Goal: Task Accomplishment & Management: Manage account settings

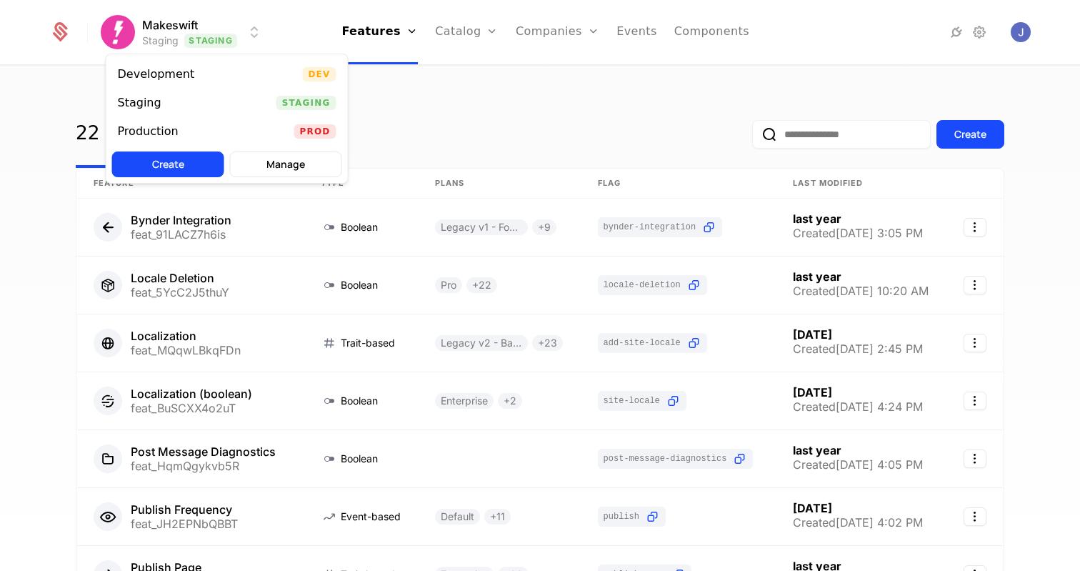
click at [255, 32] on html "Makeswift Staging Staging Features Features Flags Catalog Plans Add Ons Credits…" at bounding box center [540, 285] width 1080 height 571
click at [278, 76] on div "Development Dev" at bounding box center [226, 74] width 241 height 29
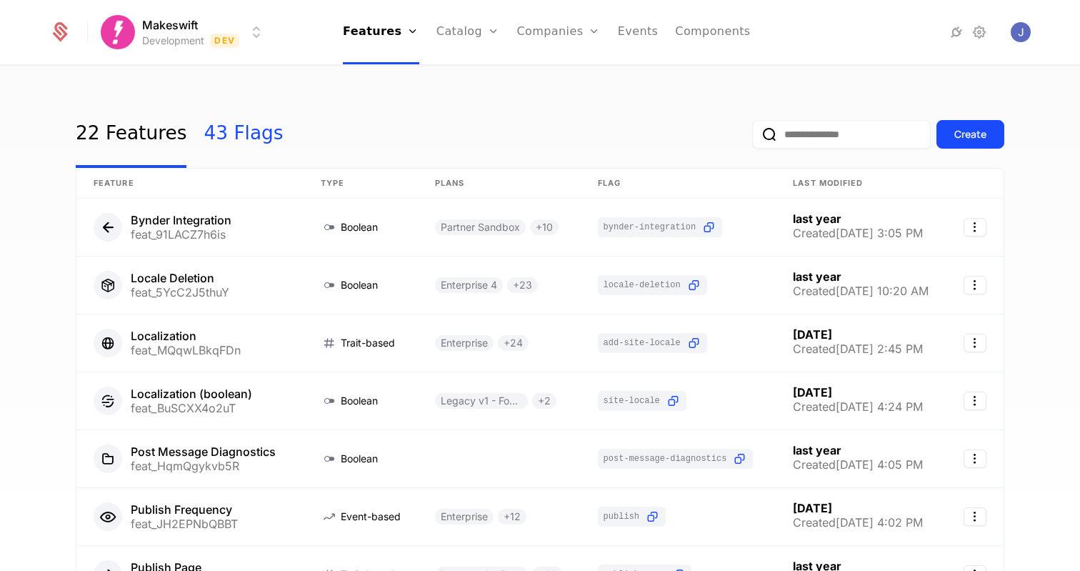
click at [229, 136] on link "43 Flags" at bounding box center [243, 134] width 79 height 67
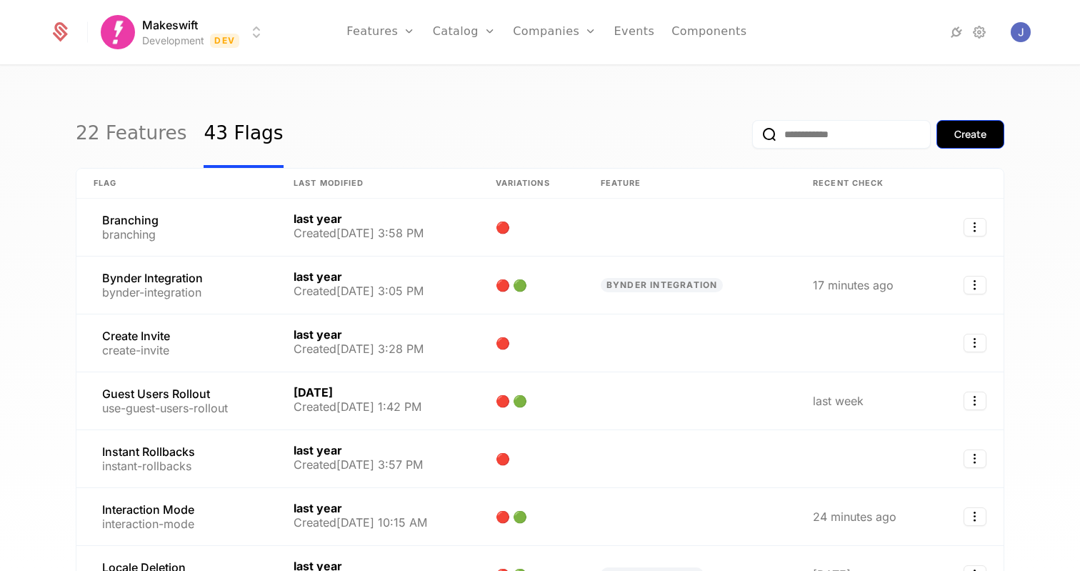
click at [951, 134] on button "Create" at bounding box center [970, 134] width 68 height 29
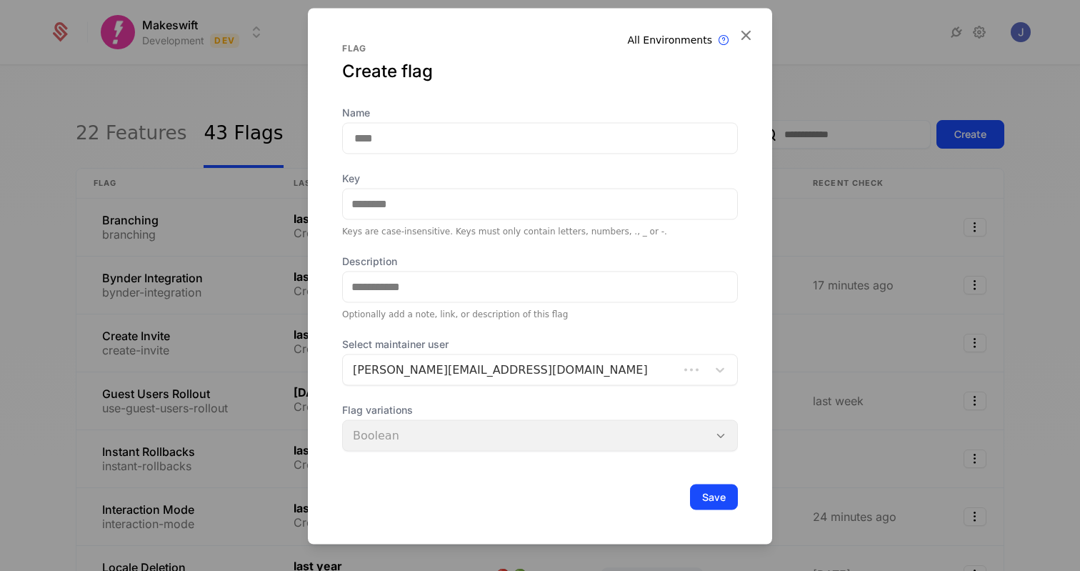
click at [563, 134] on input "Name" at bounding box center [540, 137] width 396 height 31
type input "*"
type input "**"
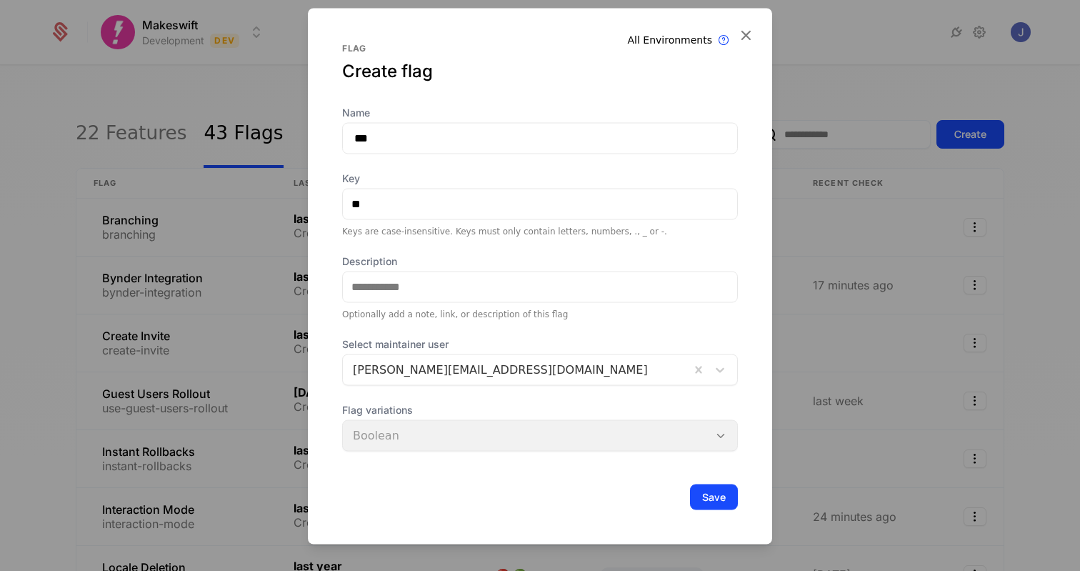
type input "****"
type input "*****"
type input "******"
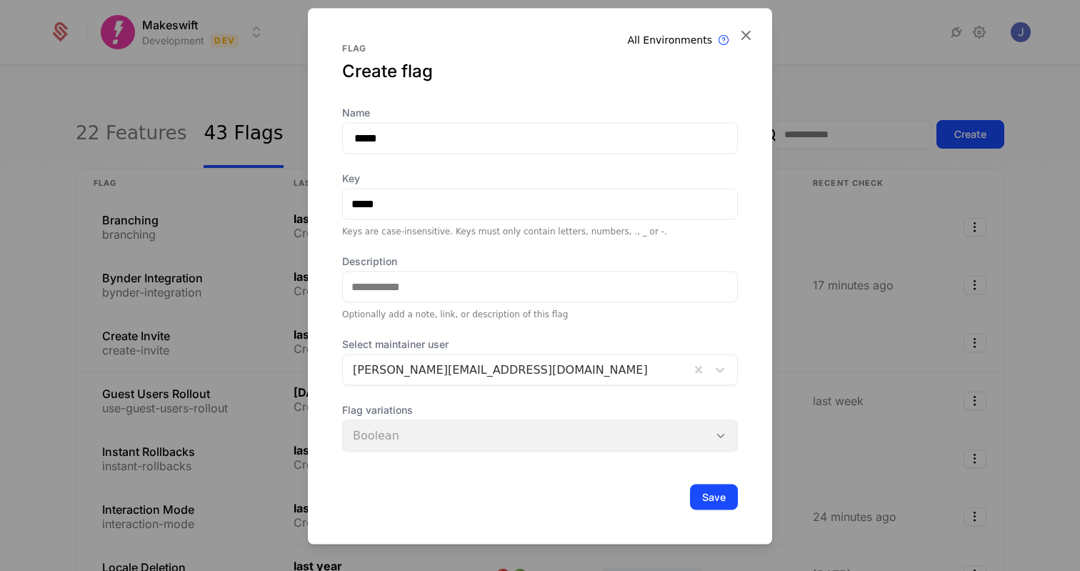
type input "******"
type input "*******"
type input "********"
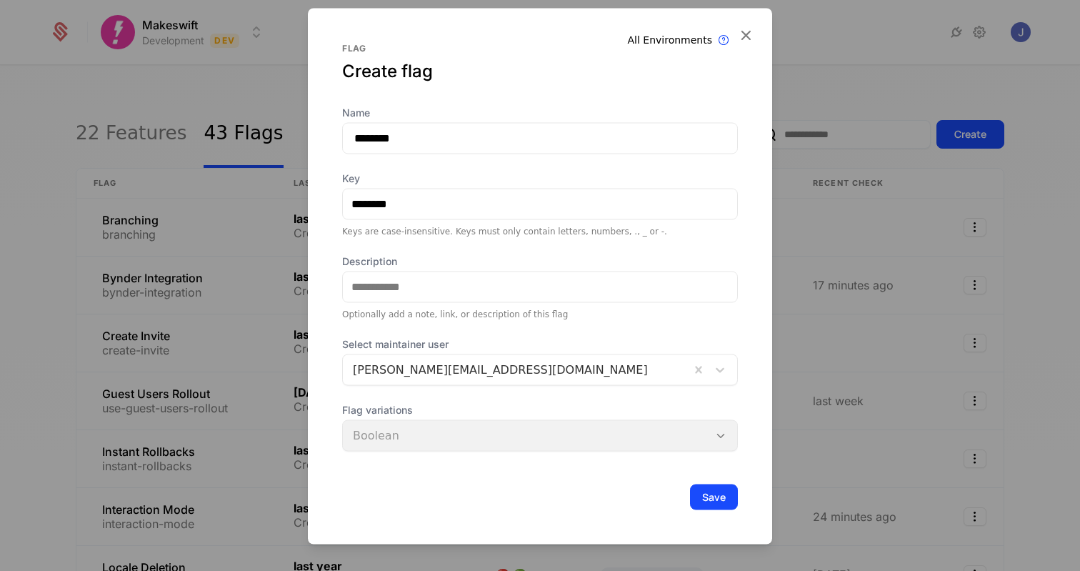
type input "*********"
type input "**********"
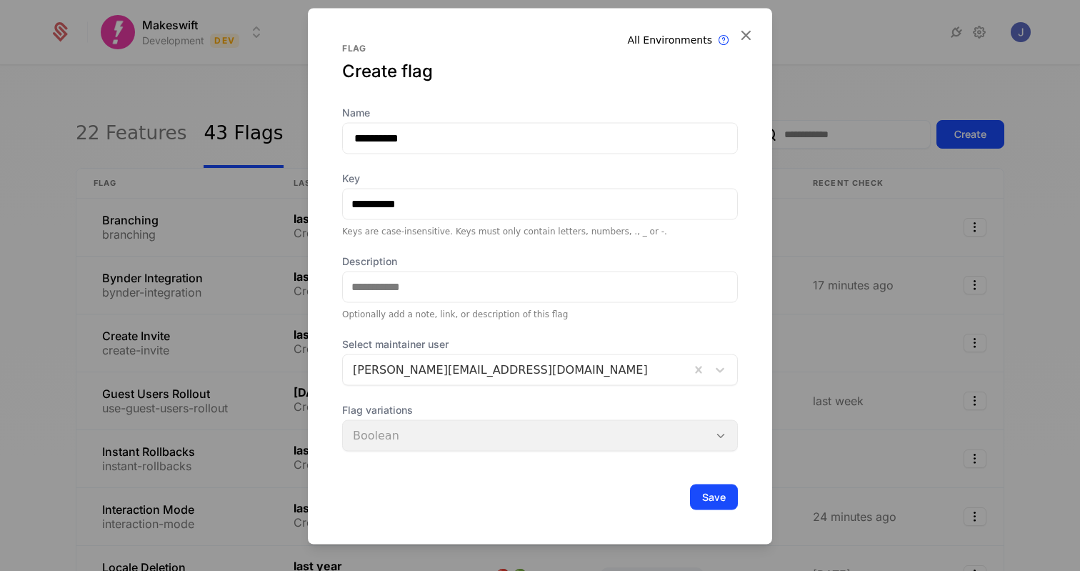
type input "**********"
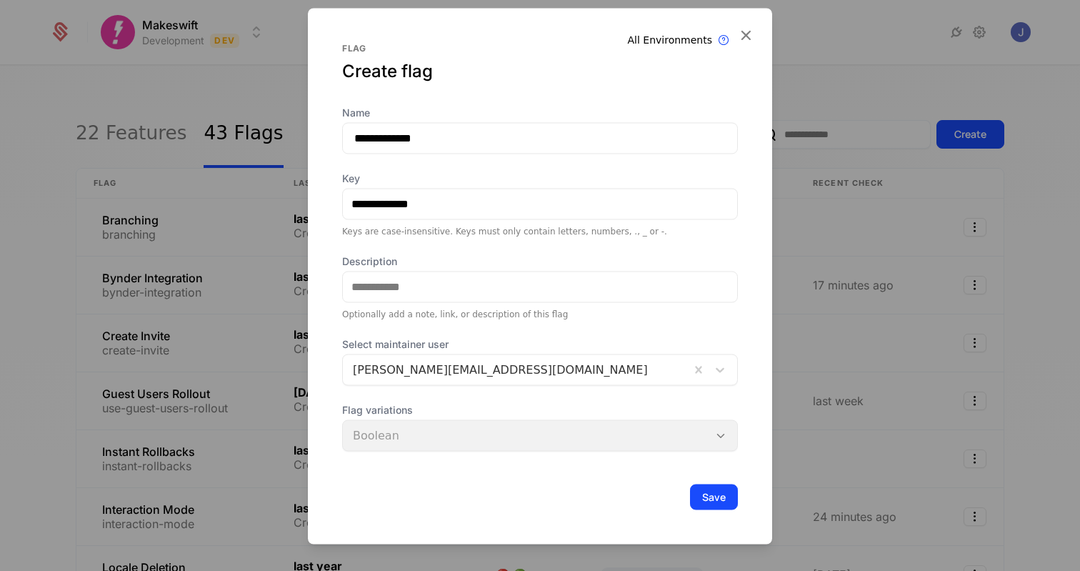
type input "**********"
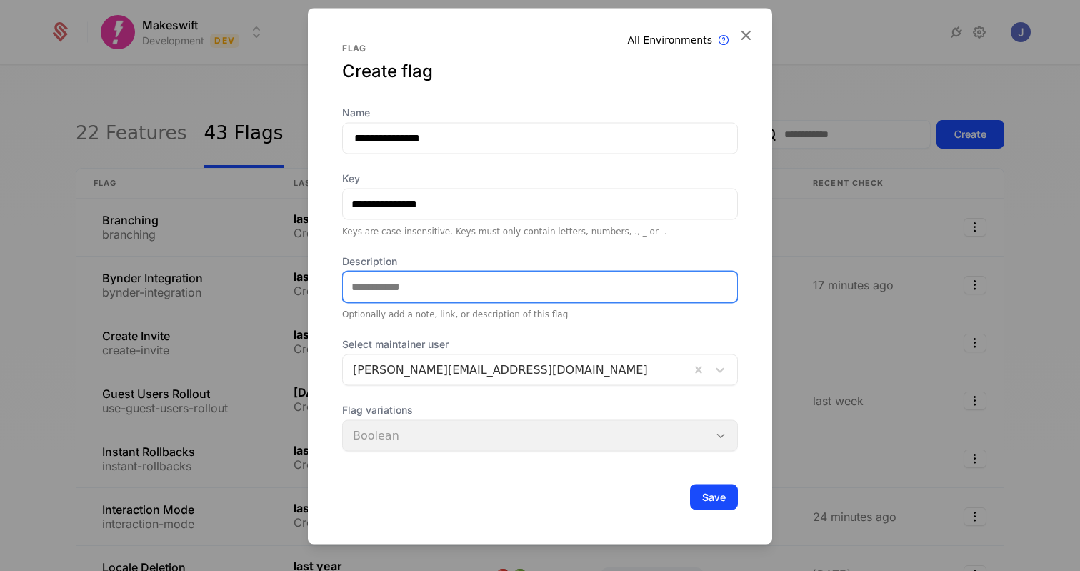
click at [435, 281] on input "Description" at bounding box center [540, 286] width 394 height 30
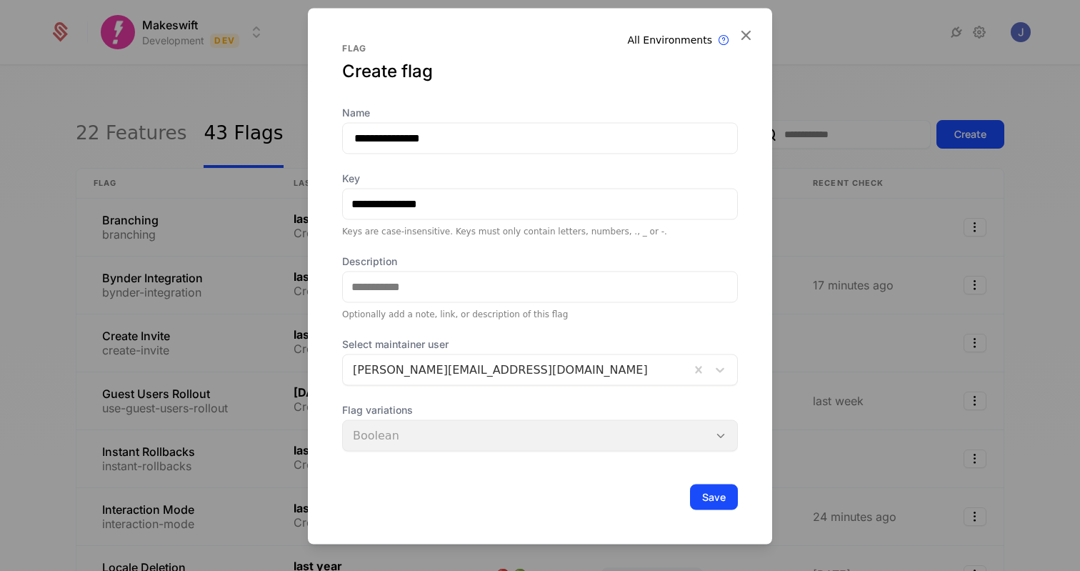
click at [438, 251] on div "**********" at bounding box center [540, 310] width 396 height 411
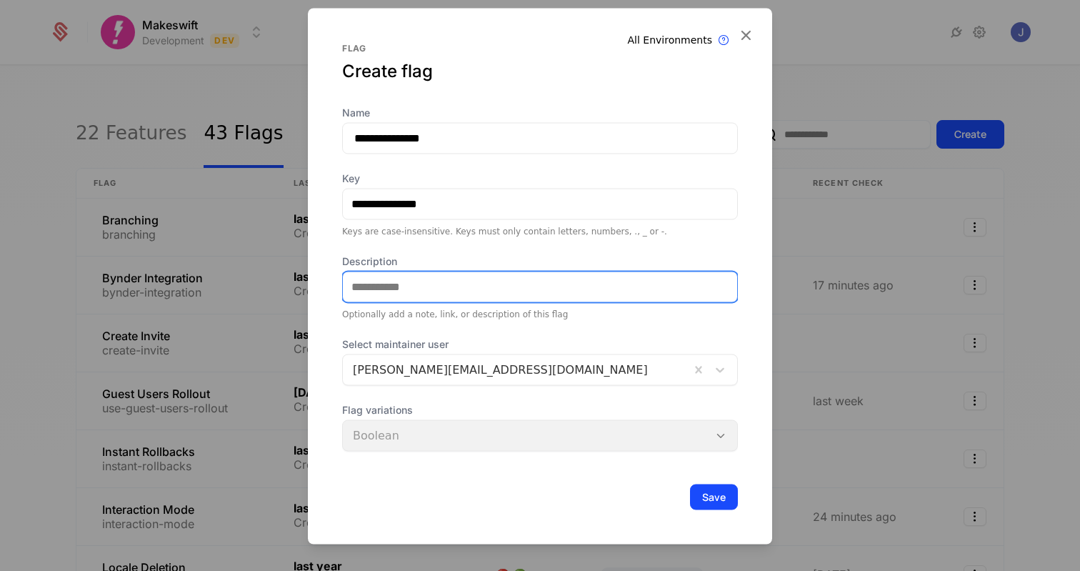
click at [421, 281] on input "Description" at bounding box center [540, 286] width 394 height 30
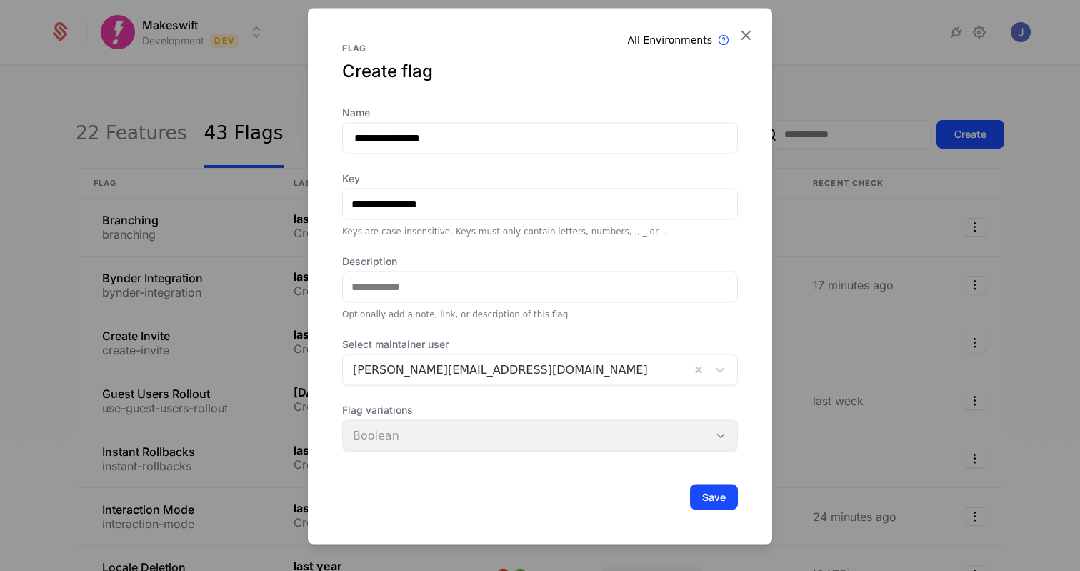
click at [427, 251] on div "**********" at bounding box center [540, 310] width 396 height 411
drag, startPoint x: 551, startPoint y: 234, endPoint x: 594, endPoint y: 233, distance: 42.8
click at [594, 233] on div "Keys are case-insensitive. Keys must only contain letters, numbers, ., _ or -." at bounding box center [540, 230] width 396 height 11
click at [493, 115] on label "Name" at bounding box center [540, 112] width 396 height 14
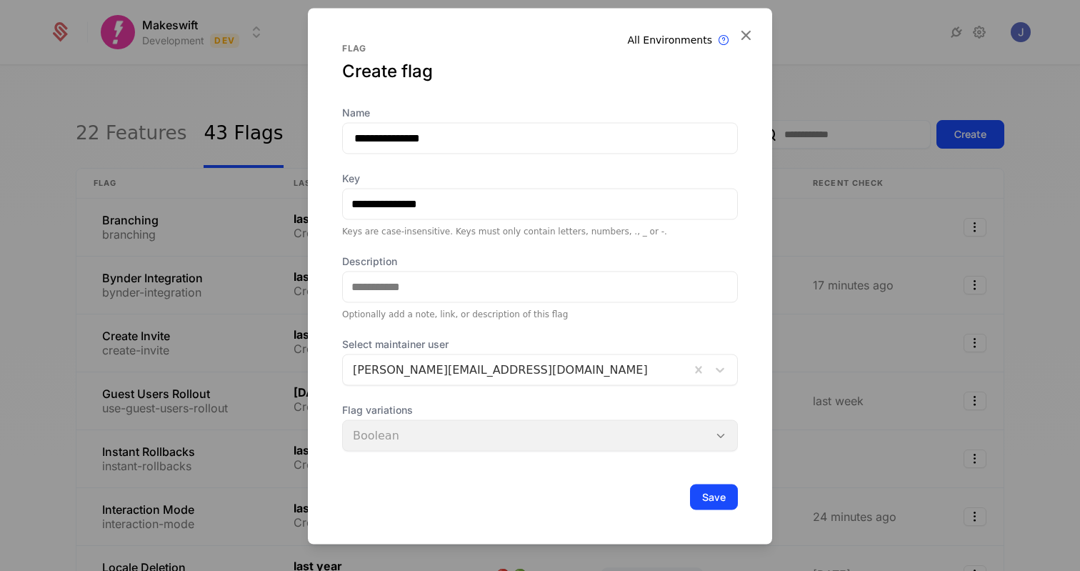
click at [493, 122] on input "**********" at bounding box center [540, 137] width 396 height 31
click at [469, 84] on div "**********" at bounding box center [540, 254] width 396 height 424
click at [733, 491] on button "Save" at bounding box center [714, 496] width 48 height 26
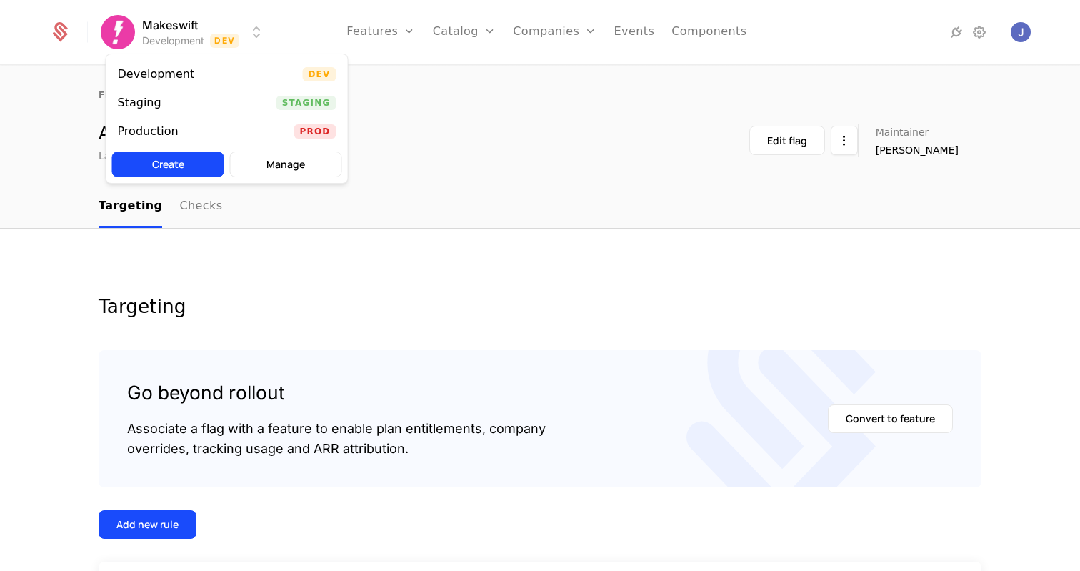
click at [251, 24] on html "Makeswift Development Dev Features Features Flags Catalog Plans Add Ons Credits…" at bounding box center [540, 285] width 1080 height 571
click at [208, 101] on div "Staging Staging" at bounding box center [226, 103] width 241 height 29
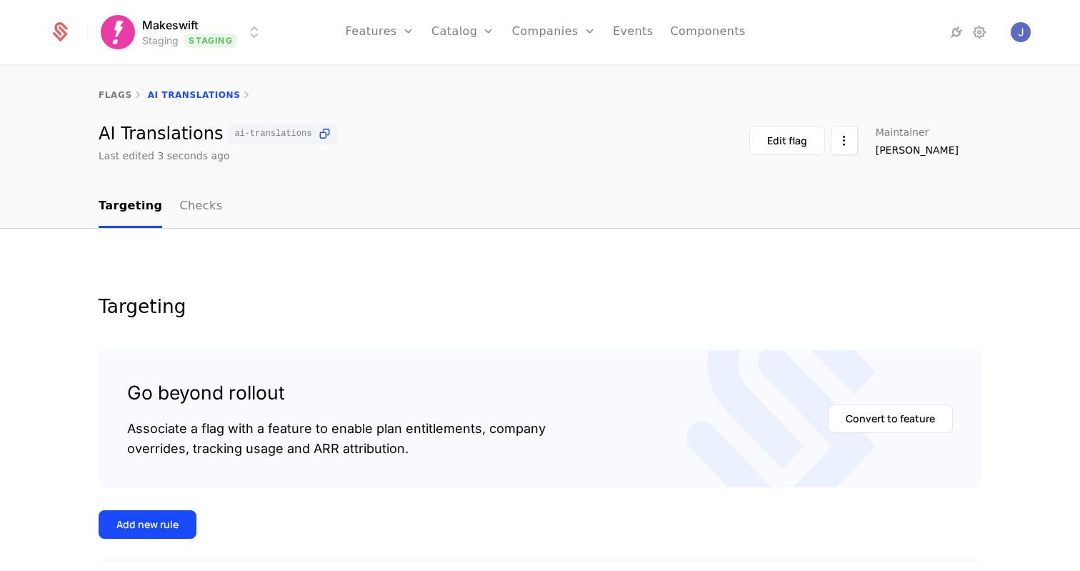
click at [246, 29] on html "Makeswift Staging Staging Features Features Flags Catalog Plans Add Ons Credits…" at bounding box center [540, 285] width 1080 height 571
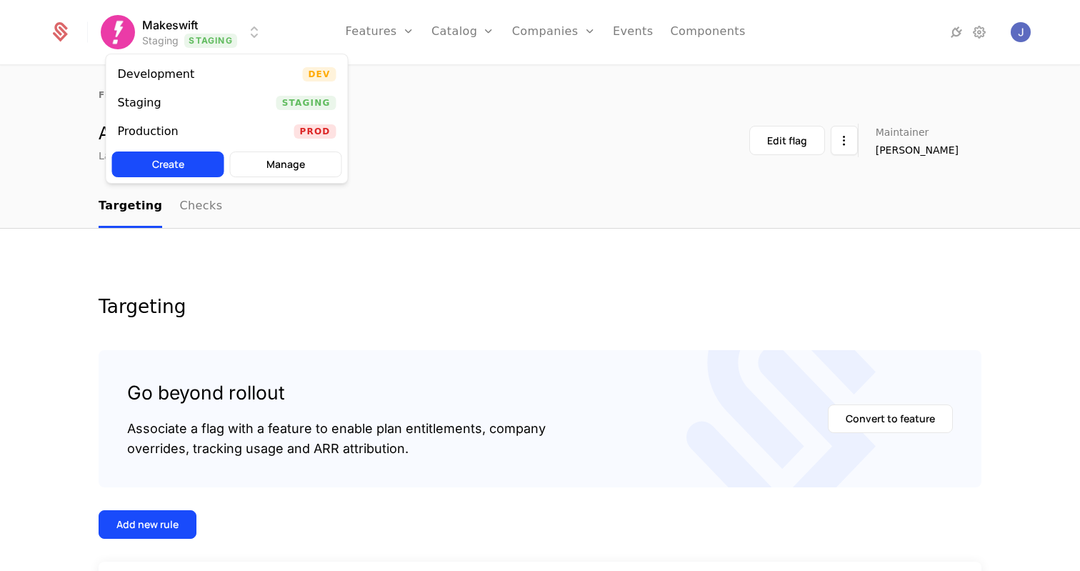
click at [563, 99] on html "Makeswift Staging Staging Features Features Flags Catalog Plans Add Ons Credits…" at bounding box center [540, 285] width 1080 height 571
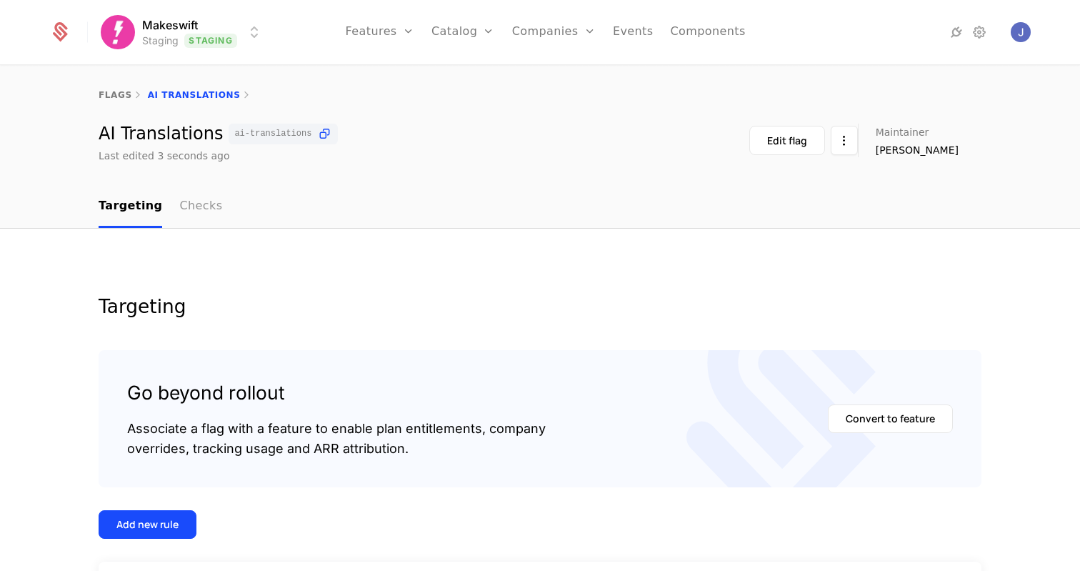
click at [196, 208] on link "Checks" at bounding box center [200, 207] width 43 height 42
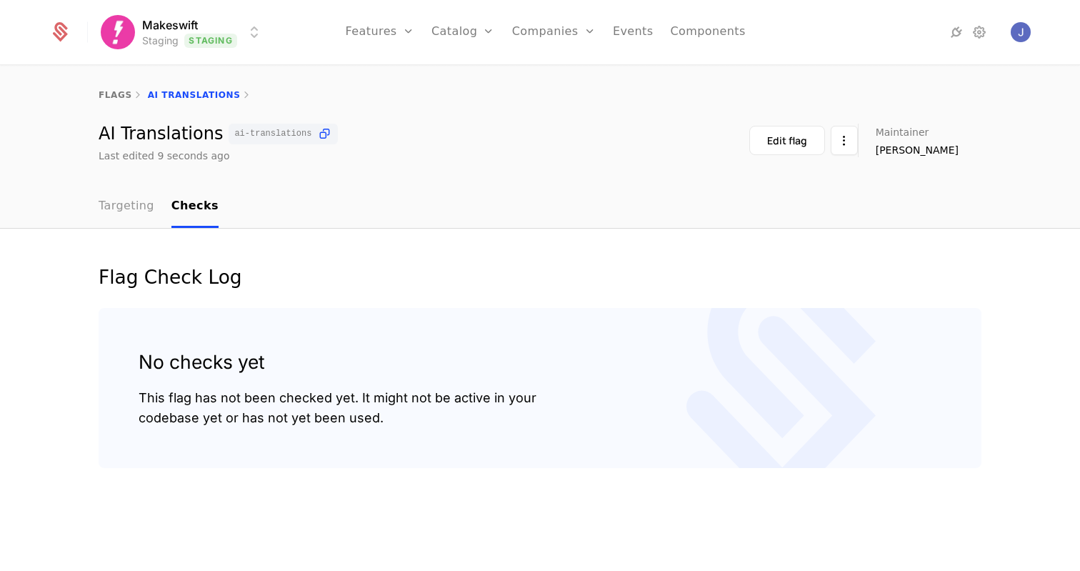
click at [144, 208] on link "Targeting" at bounding box center [127, 207] width 56 height 42
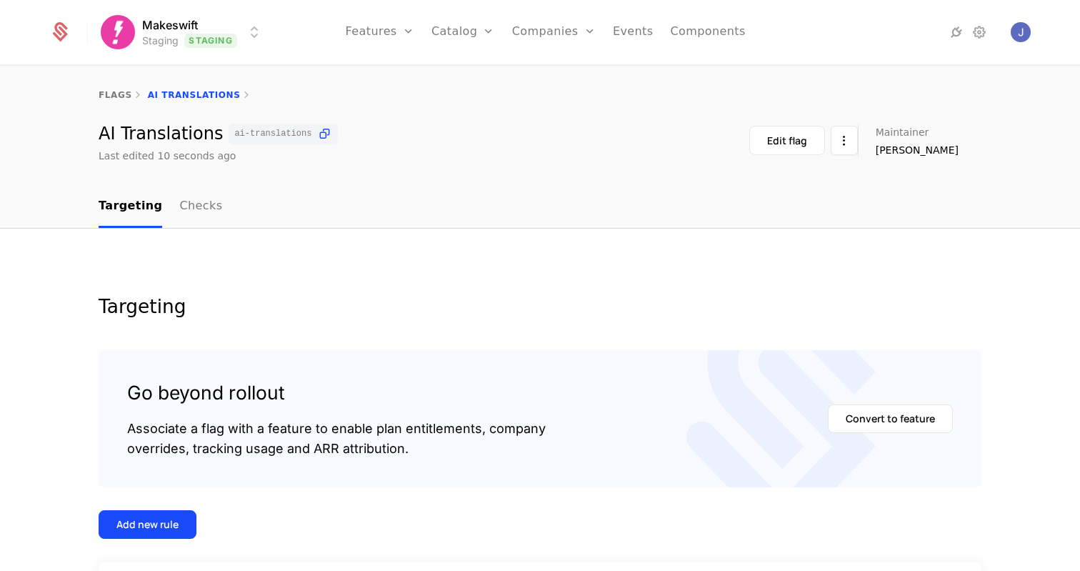
click at [228, 25] on html "Makeswift Staging Staging Features Features Flags Catalog Plans Add Ons Credits…" at bounding box center [540, 285] width 1080 height 571
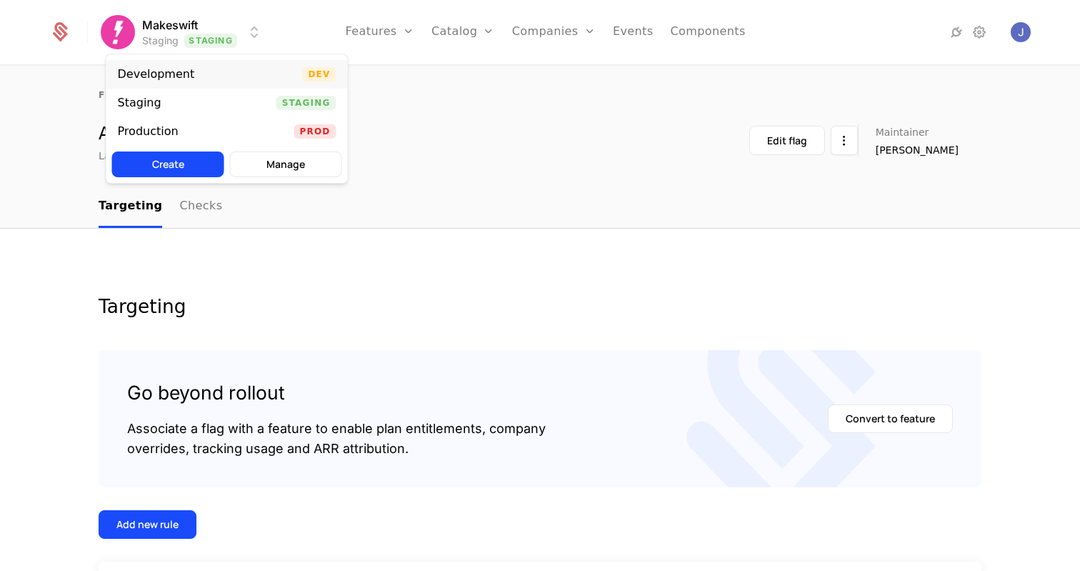
click at [185, 71] on div "Development" at bounding box center [156, 74] width 77 height 11
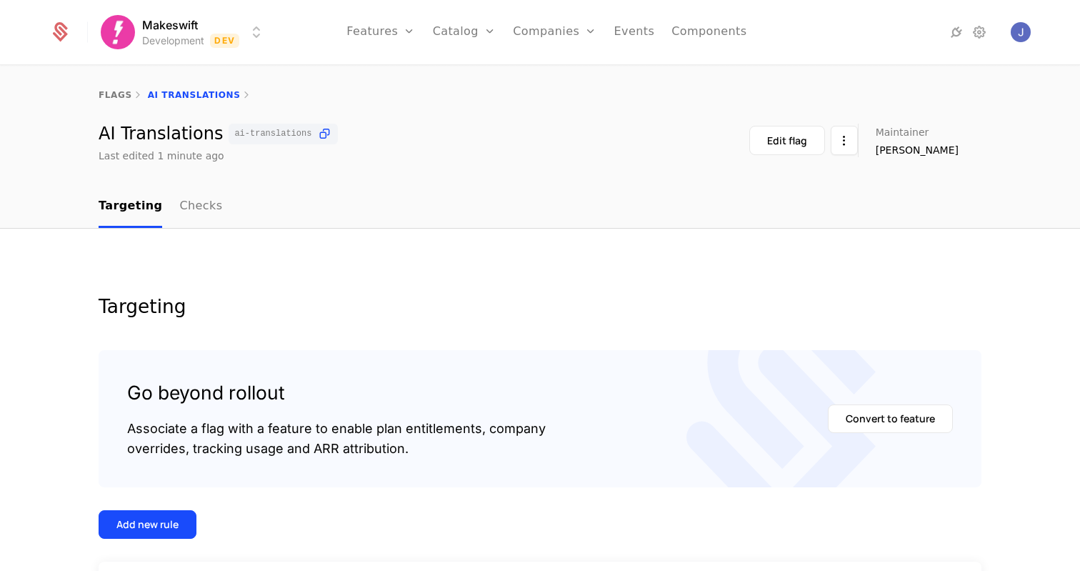
click at [242, 34] on html "Makeswift Development Dev Features Features Flags Catalog Plans Add Ons Credits…" at bounding box center [540, 285] width 1080 height 571
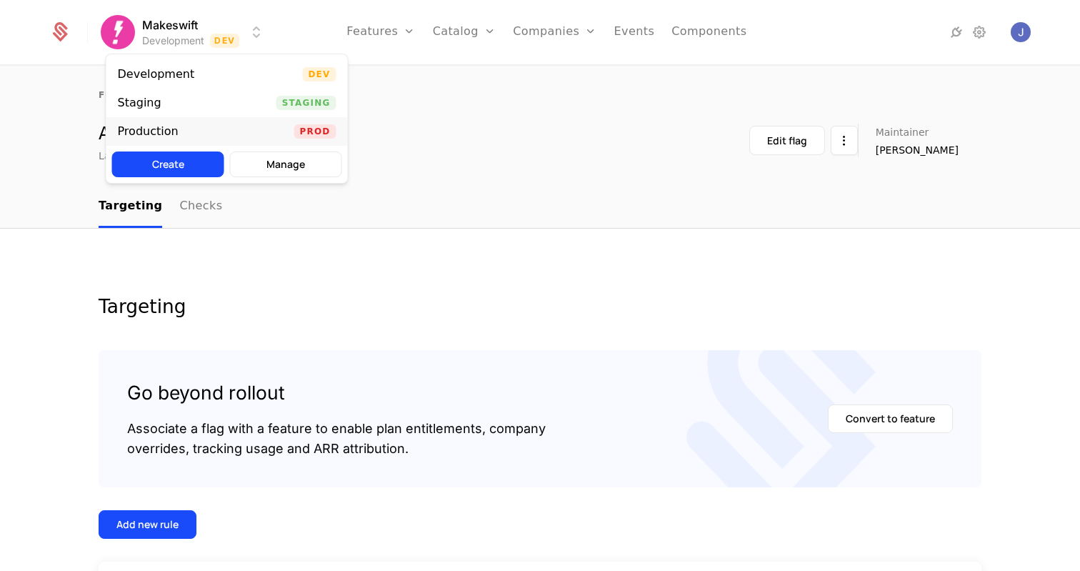
click at [181, 134] on div "Production" at bounding box center [154, 131] width 72 height 14
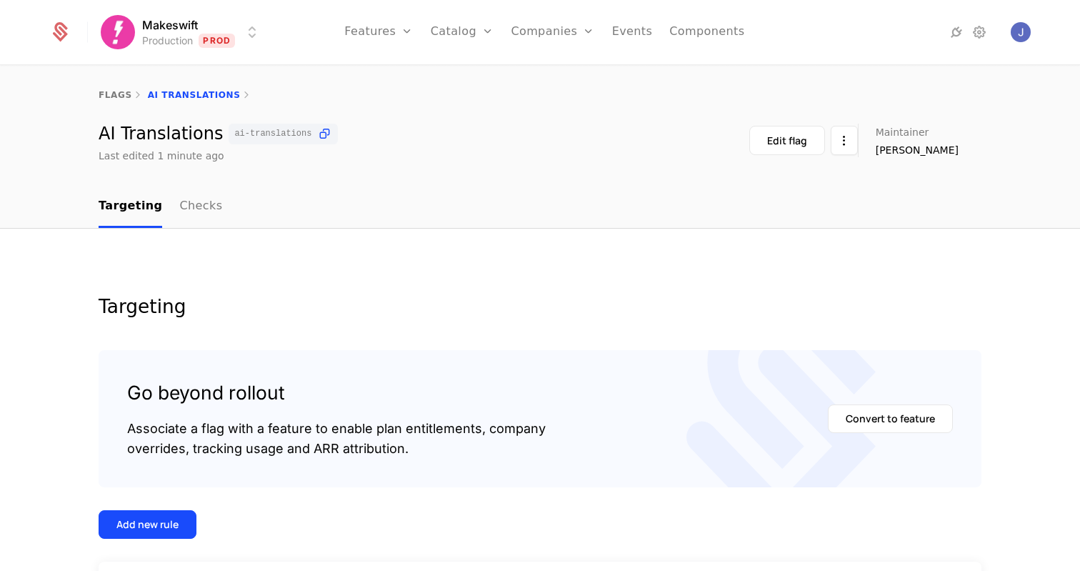
click at [223, 39] on html "Makeswift Production Prod Features Features Flags Catalog Plans Add Ons Credits…" at bounding box center [540, 285] width 1080 height 571
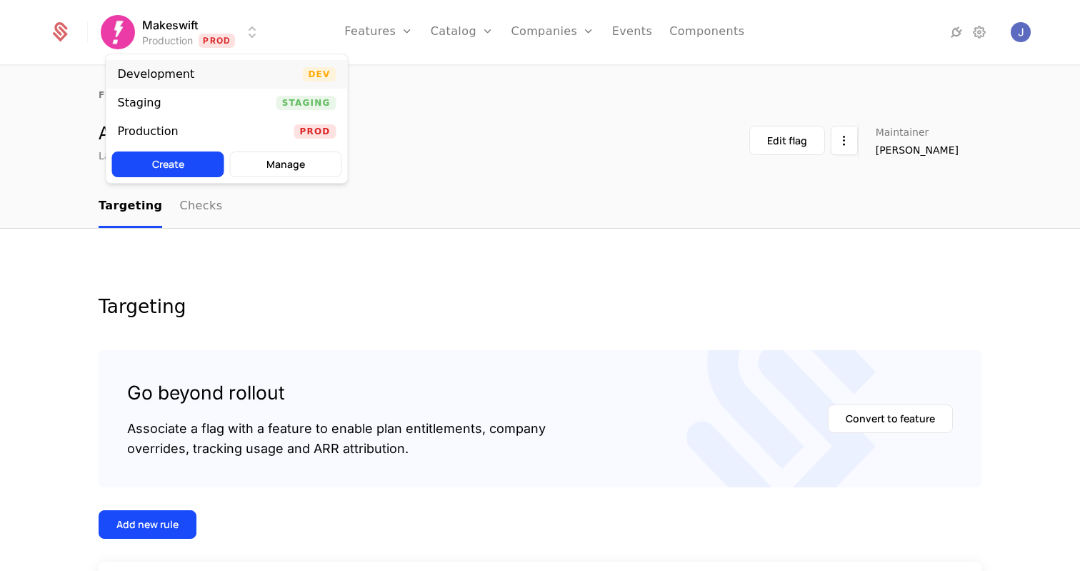
click at [199, 75] on div "Development" at bounding box center [162, 74] width 89 height 14
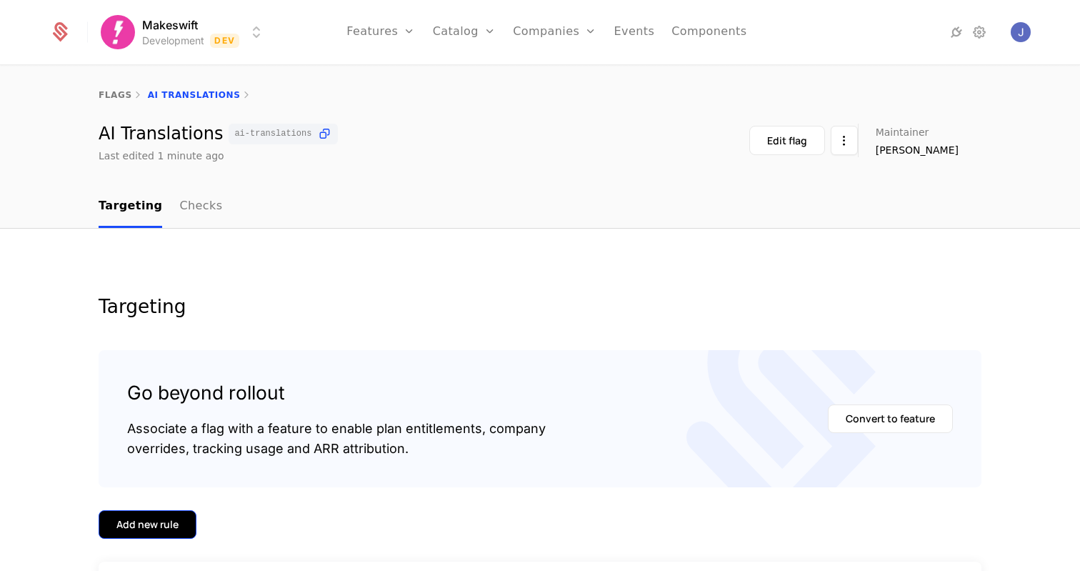
click at [161, 517] on div "Add new rule" at bounding box center [147, 524] width 62 height 14
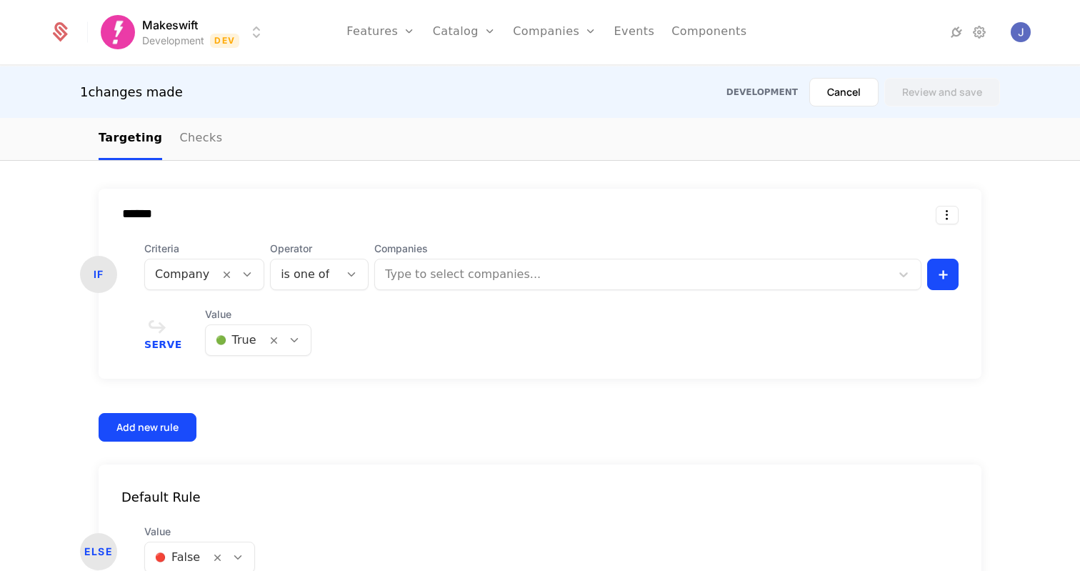
scroll to position [465, 0]
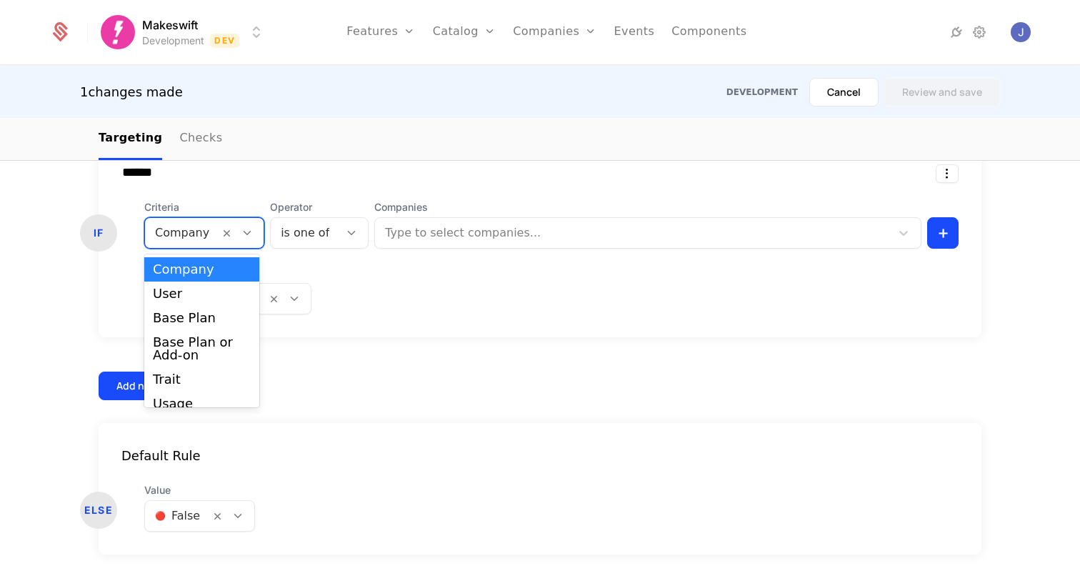
click at [182, 233] on div at bounding box center [182, 233] width 54 height 20
click at [188, 301] on div "User" at bounding box center [201, 293] width 115 height 24
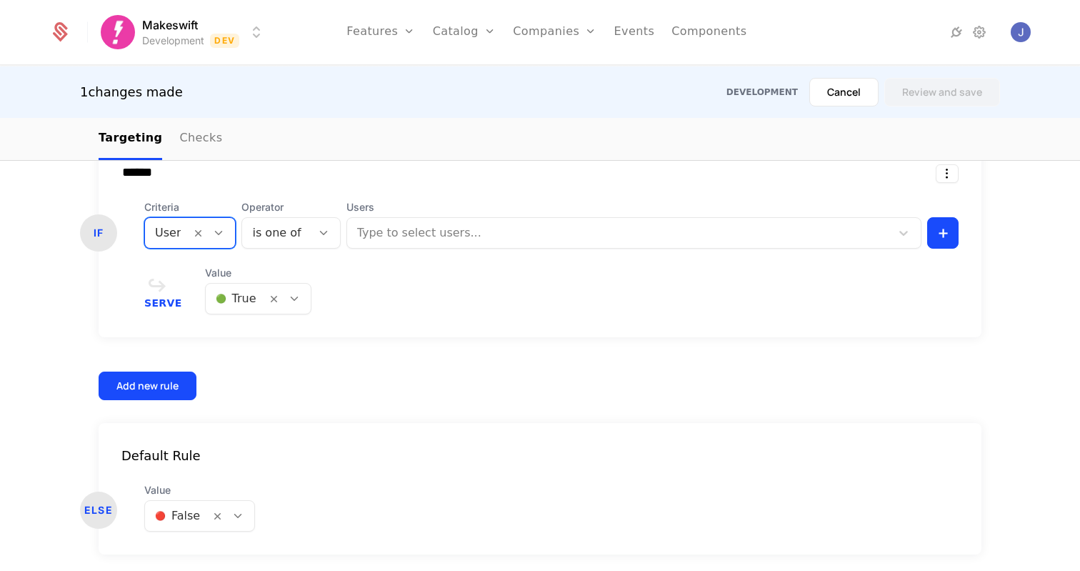
click at [278, 243] on div "is one of" at bounding box center [276, 233] width 69 height 26
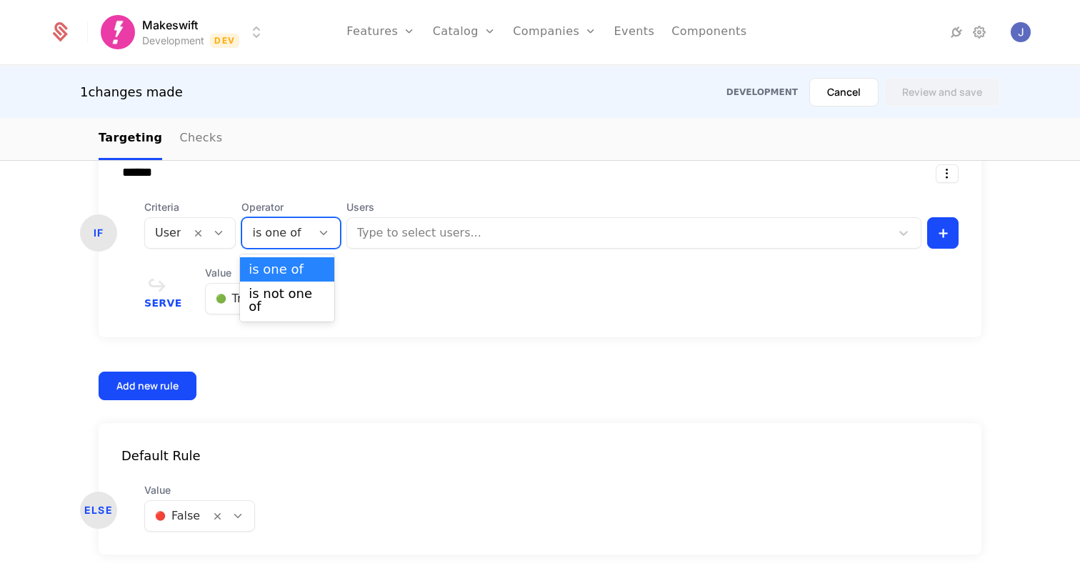
click at [431, 225] on div at bounding box center [619, 233] width 523 height 20
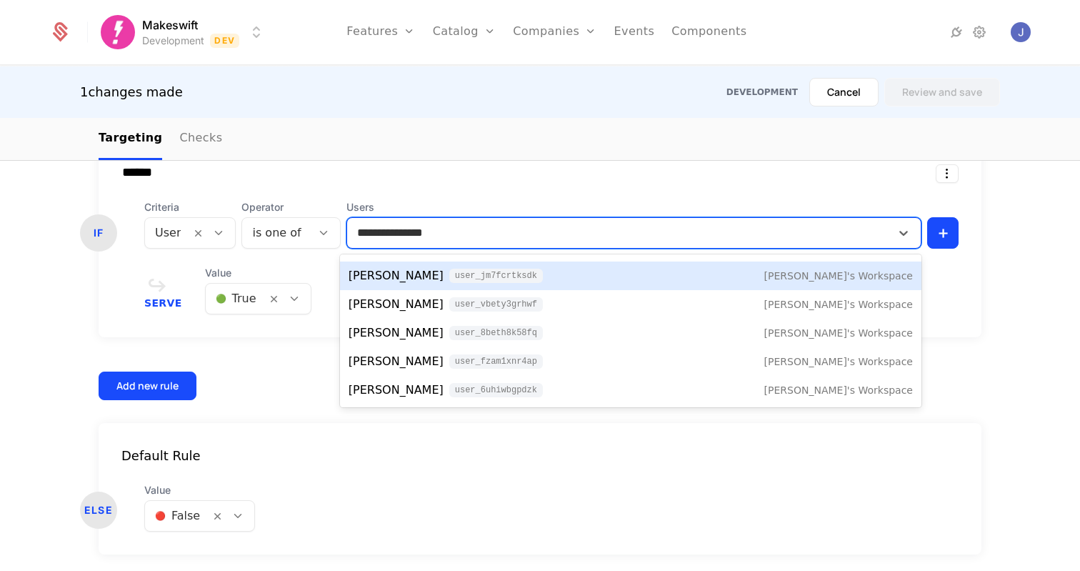
scroll to position [0, 0]
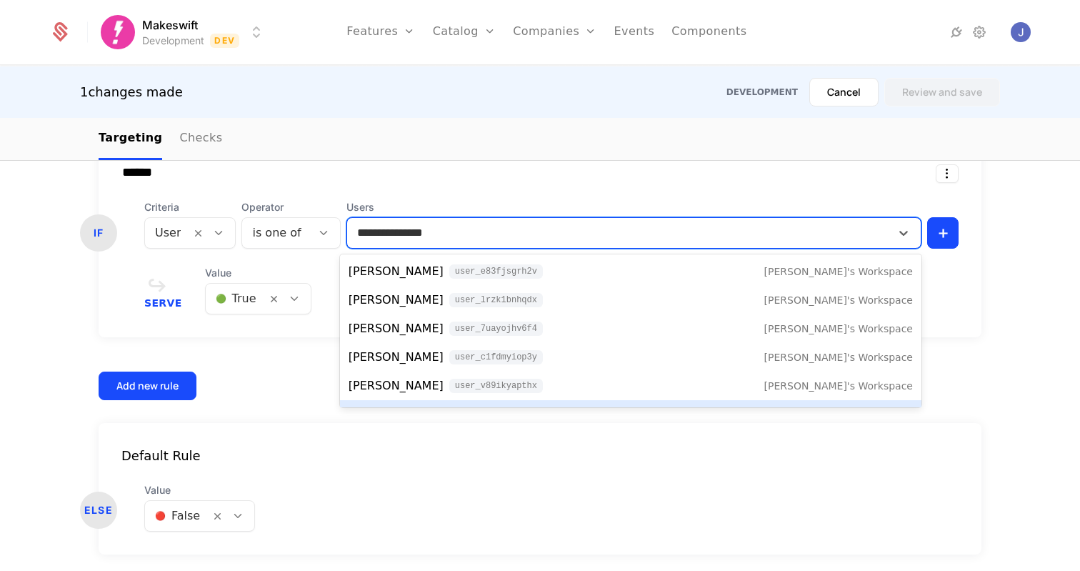
type input "**********"
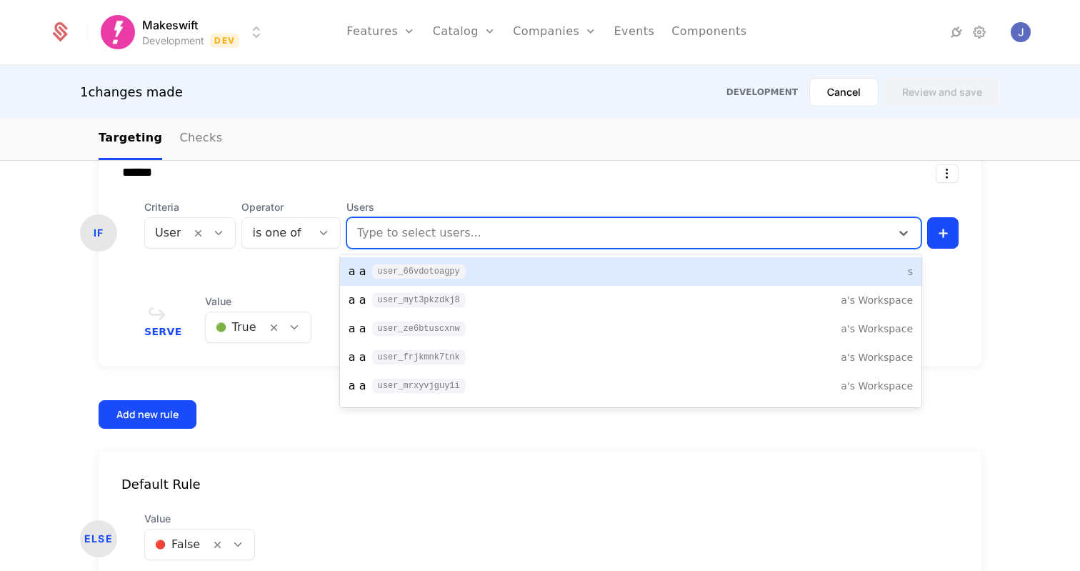
click at [453, 221] on div "Type to select users..." at bounding box center [618, 233] width 543 height 26
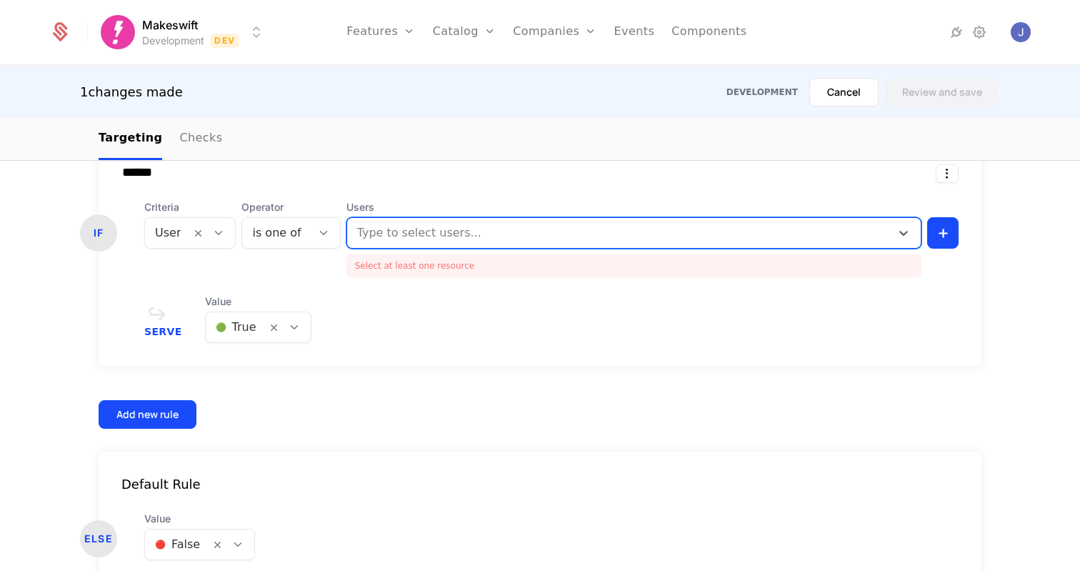
click at [476, 241] on div at bounding box center [619, 233] width 523 height 20
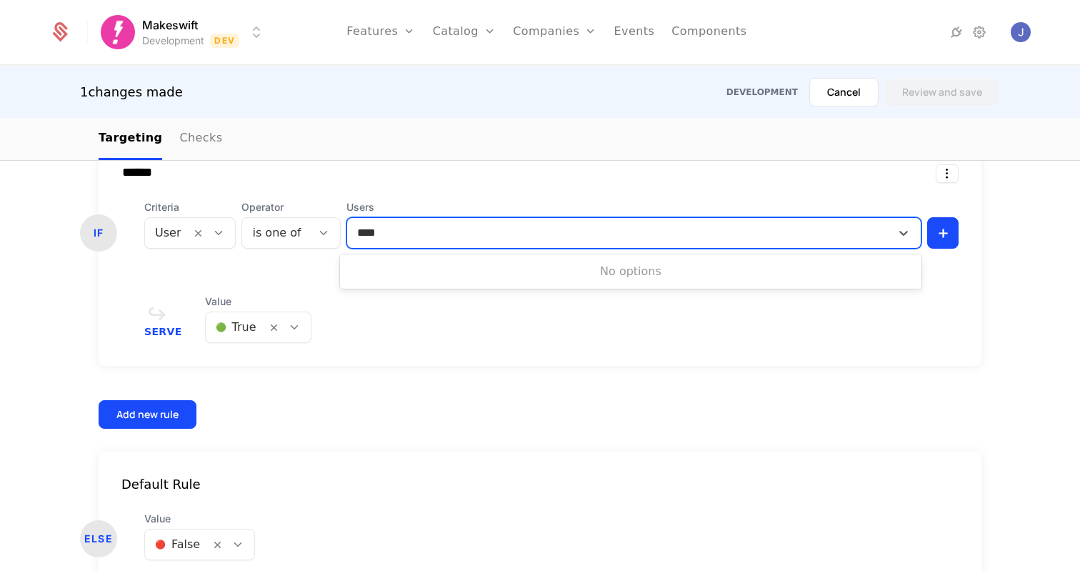
type input "*****"
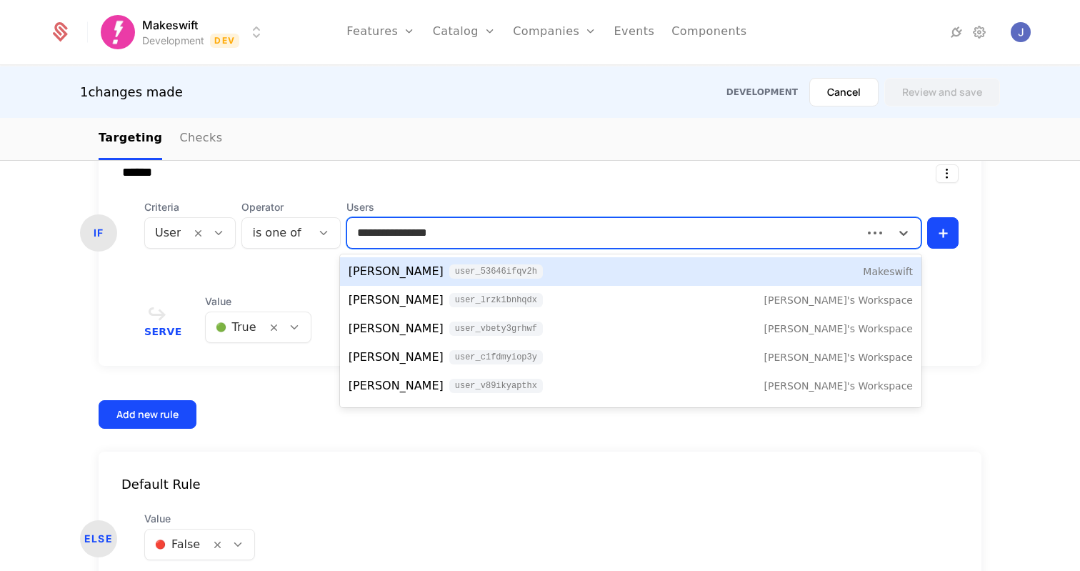
type input "**********"
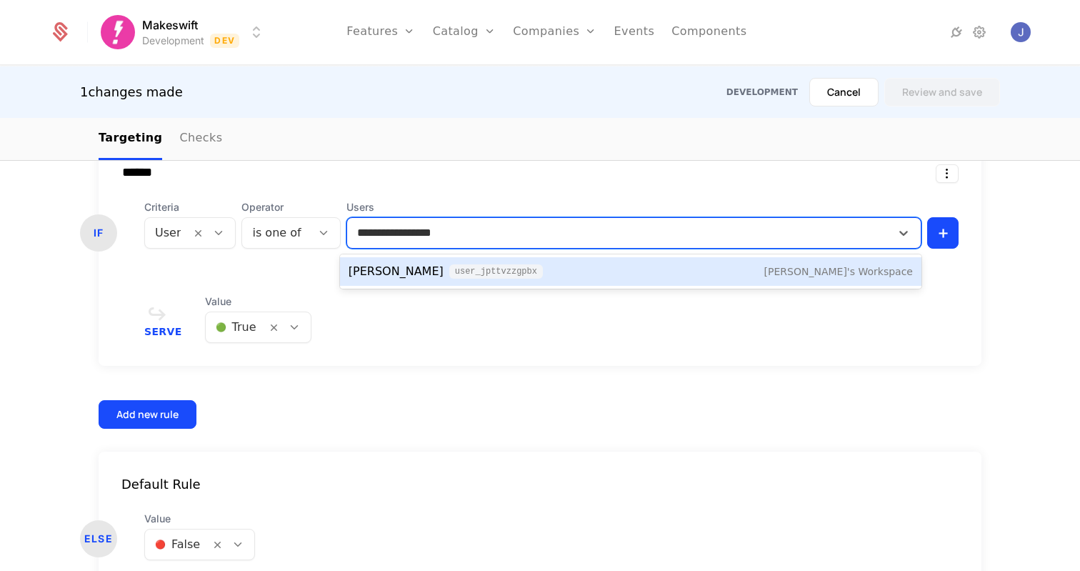
click at [438, 273] on div "Joseph Testmire user_jpTtVzzGpbx" at bounding box center [445, 271] width 194 height 17
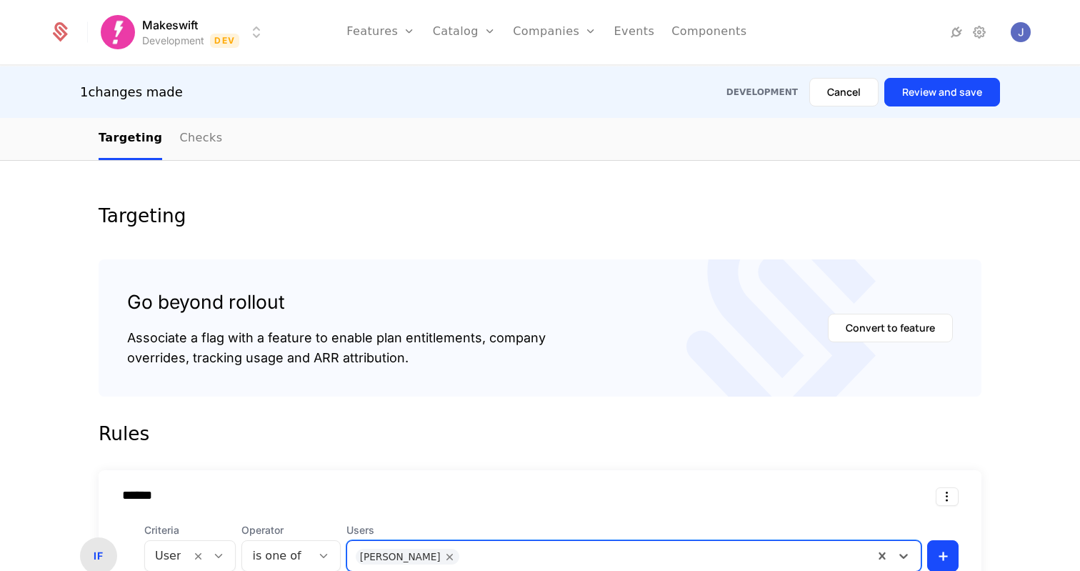
scroll to position [146, 0]
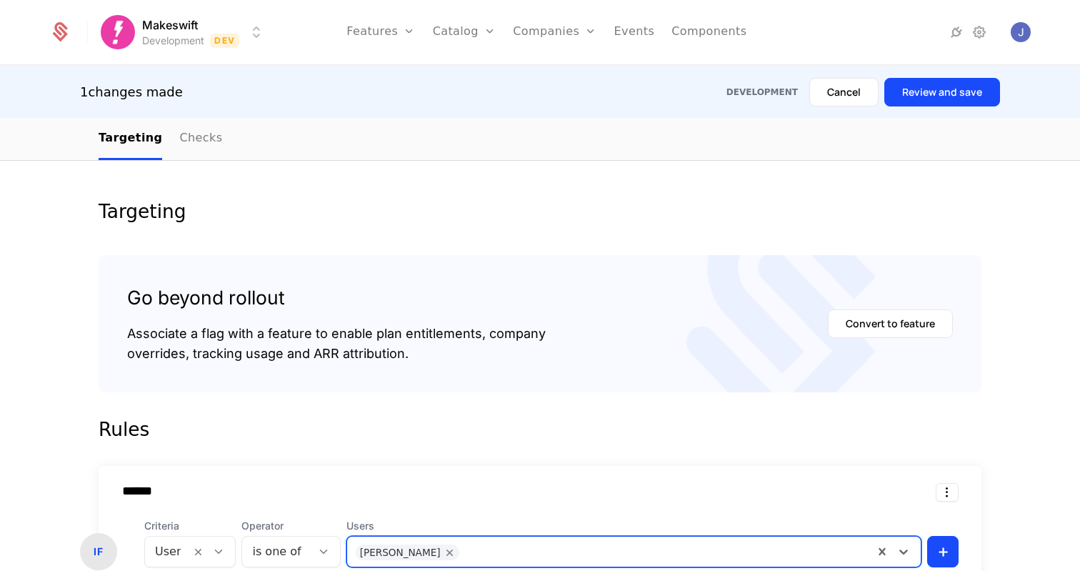
click at [402, 193] on div "Targeting Go beyond rollout Associate a flag with a feature to enable plan enti…" at bounding box center [540, 538] width 1080 height 808
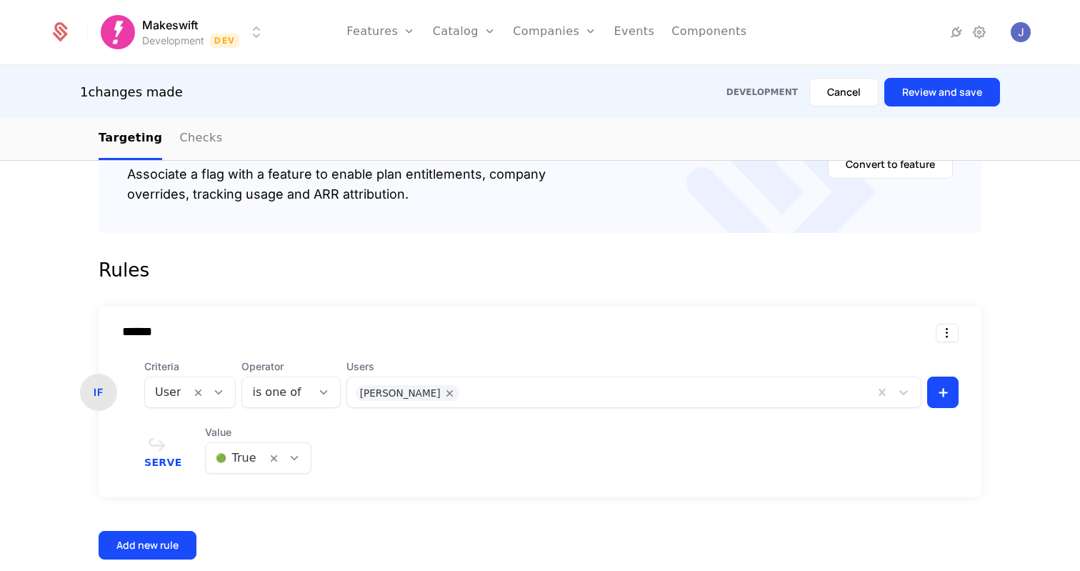
scroll to position [465, 0]
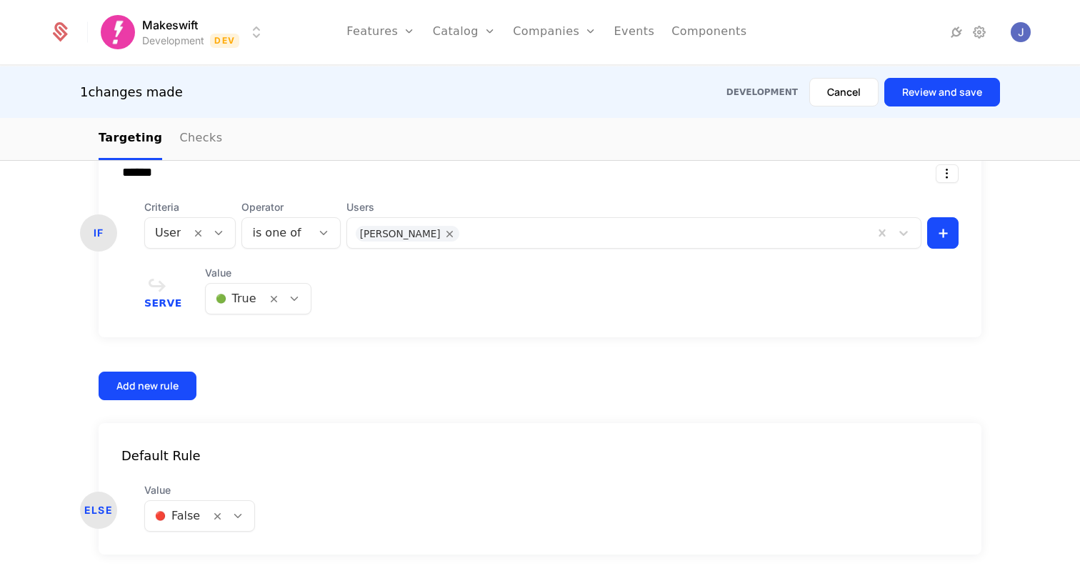
click at [1017, 278] on div "Targeting Go beyond rollout Associate a flag with a feature to enable plan enti…" at bounding box center [540, 219] width 1080 height 808
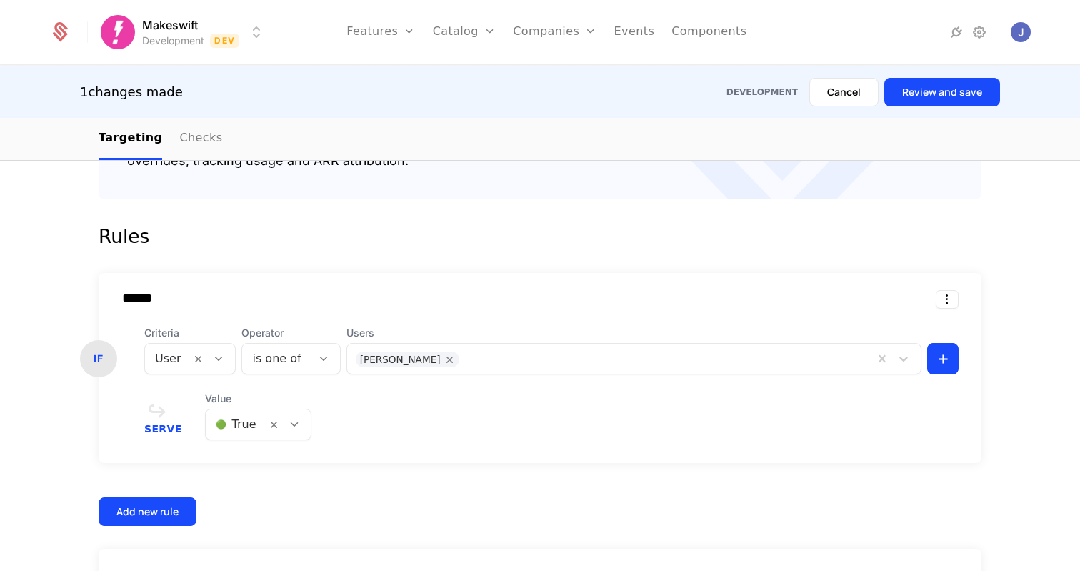
scroll to position [341, 0]
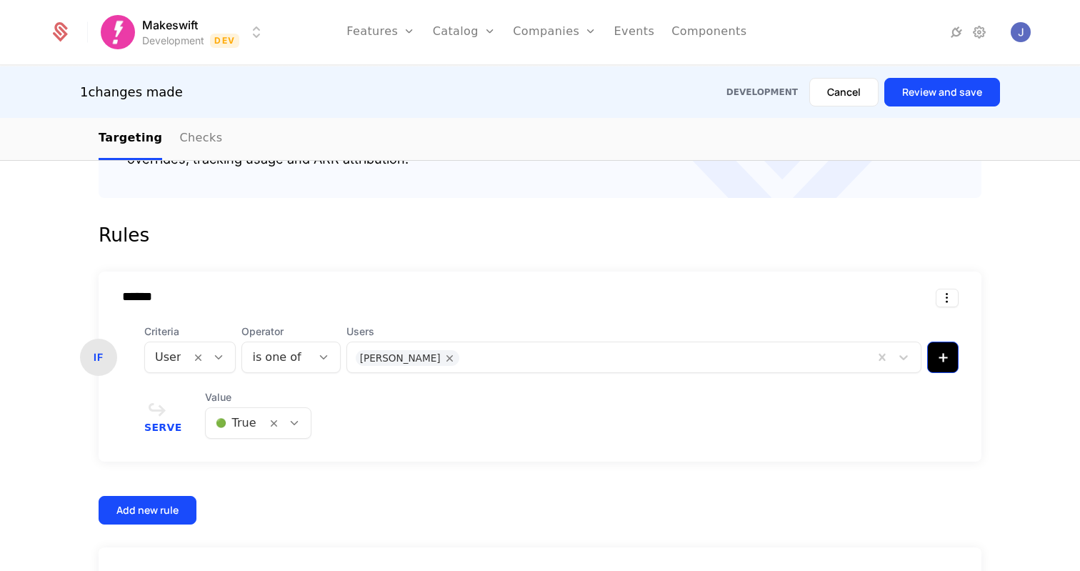
click at [949, 353] on html "Makeswift Development Dev Features Features Flags Catalog Plans Add Ons Credits…" at bounding box center [540, 285] width 1080 height 571
click at [1028, 347] on html "Makeswift Development Dev Features Features Flags Catalog Plans Add Ons Credits…" at bounding box center [540, 285] width 1080 height 571
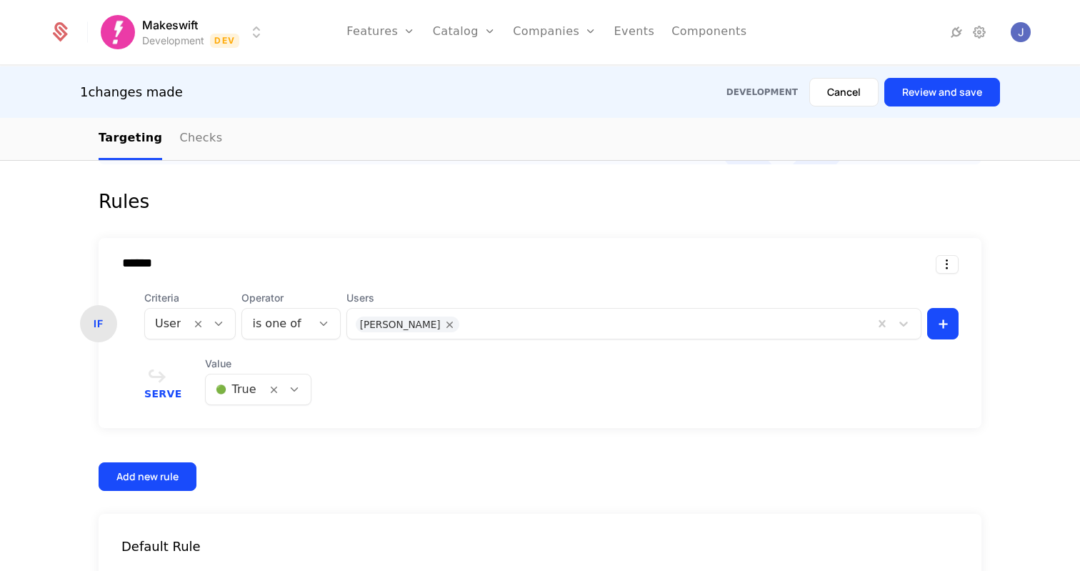
scroll to position [370, 0]
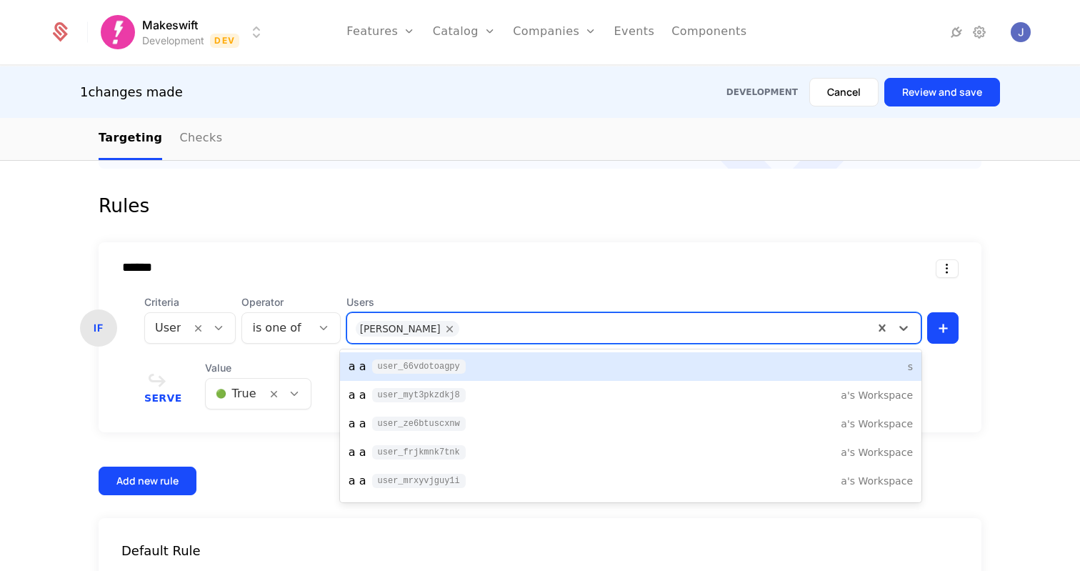
click at [491, 322] on div at bounding box center [665, 326] width 398 height 20
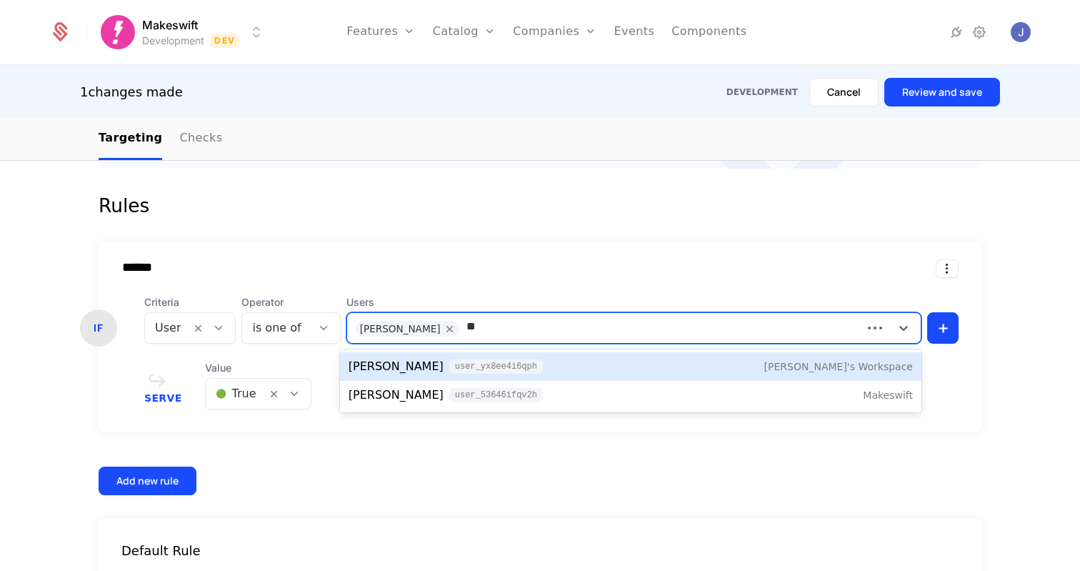
type input "*"
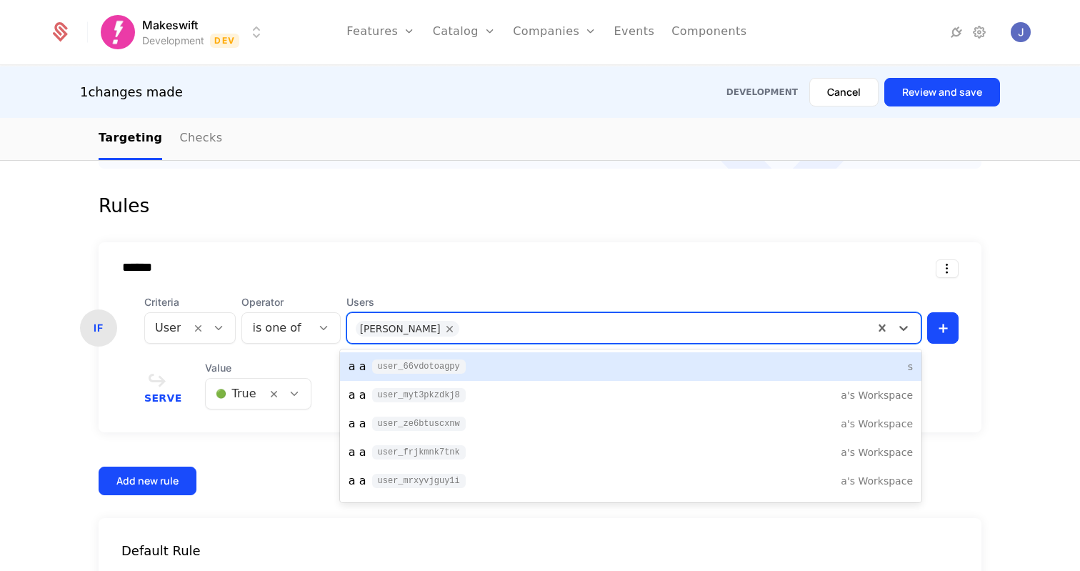
click at [568, 214] on div "Rules" at bounding box center [540, 205] width 883 height 29
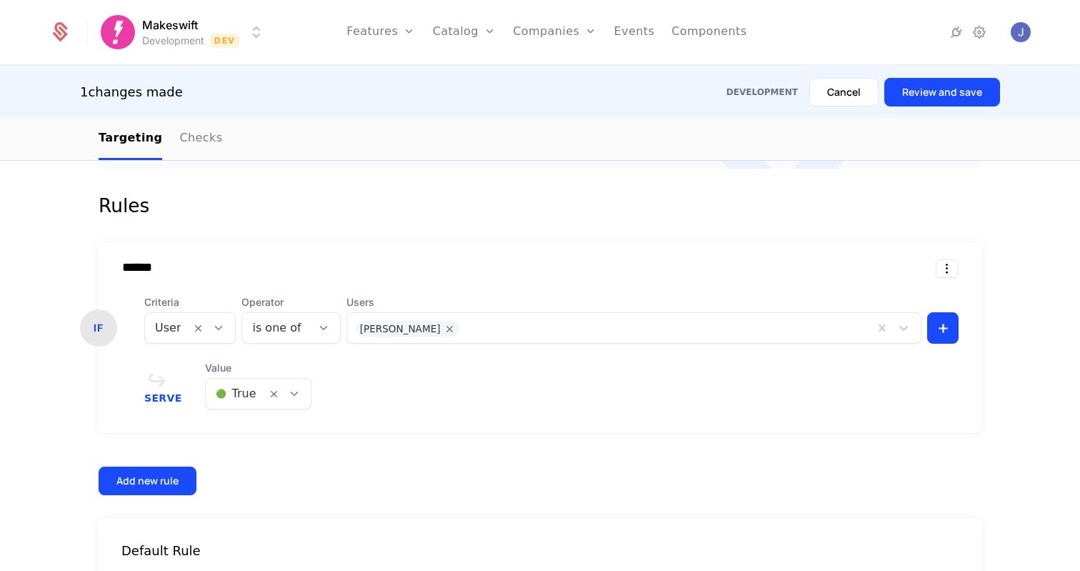
click at [547, 293] on div "****** IF Criteria User Operator is one of Users Joseph Testmire + Serve Value …" at bounding box center [540, 337] width 883 height 190
click at [365, 480] on div "****** IF Criteria User Operator is one of Users Joseph Testmire + Serve Value …" at bounding box center [540, 368] width 883 height 253
click at [174, 480] on div "Add new rule" at bounding box center [147, 480] width 62 height 14
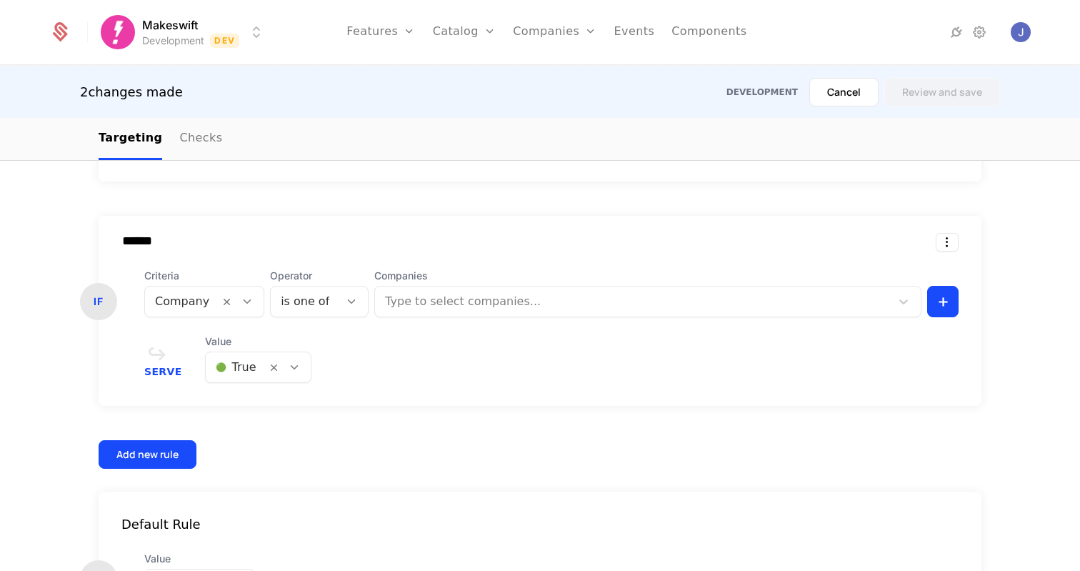
scroll to position [616, 0]
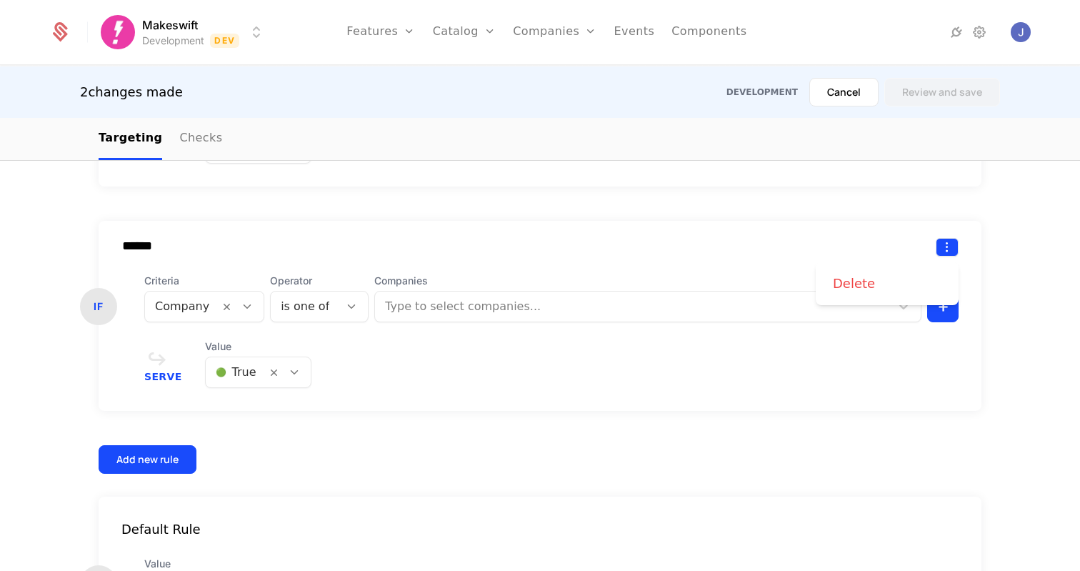
click at [953, 246] on html "Makeswift Development Dev Features Features Flags Catalog Plans Add Ons Credits…" at bounding box center [540, 285] width 1080 height 571
drag, startPoint x: 869, startPoint y: 285, endPoint x: 877, endPoint y: 284, distance: 7.9
click at [869, 285] on div "Delete" at bounding box center [854, 283] width 42 height 20
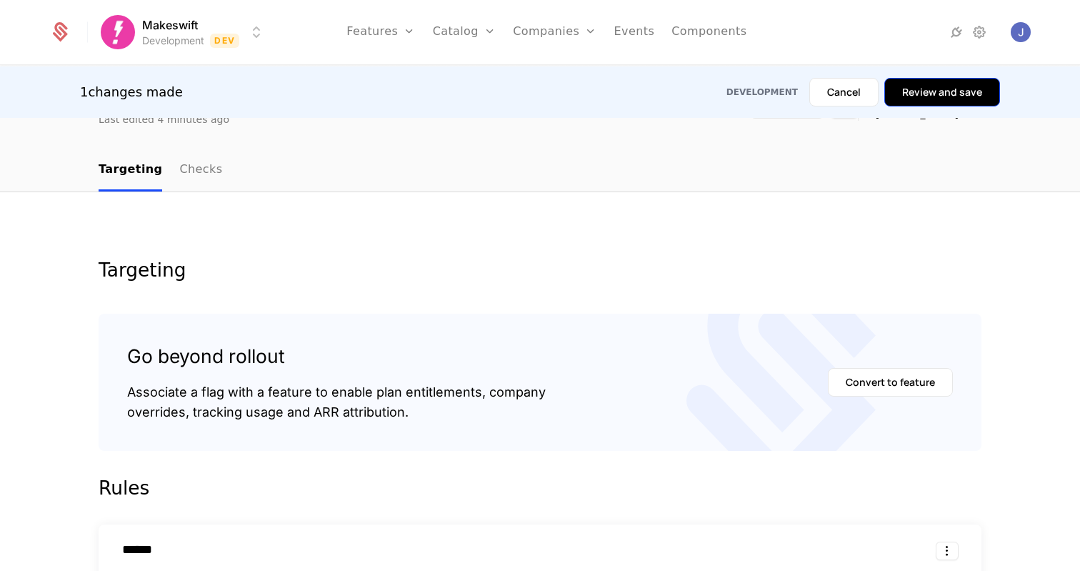
scroll to position [64, 0]
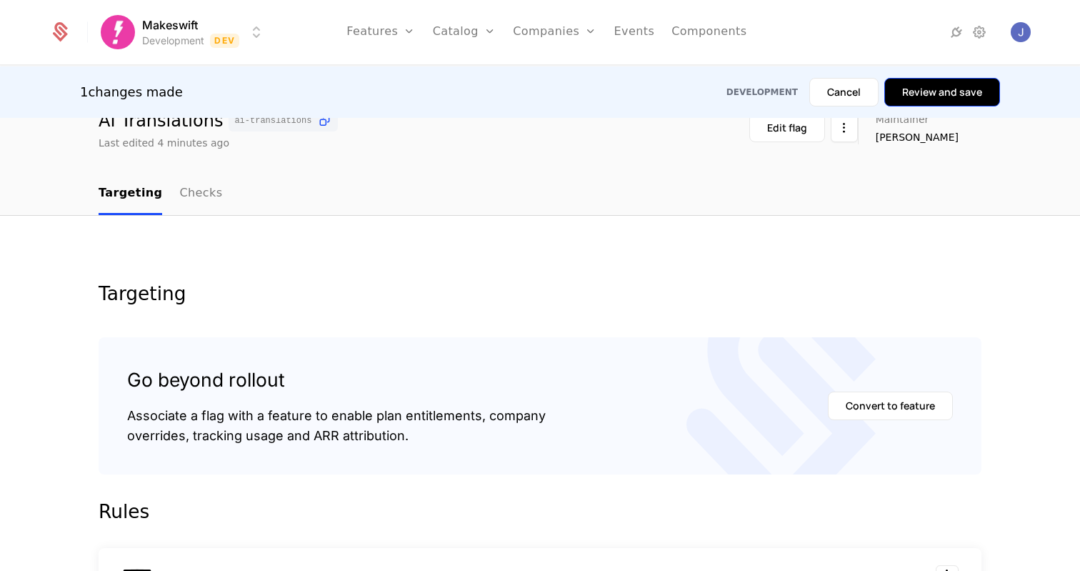
click at [925, 97] on button "Review and save" at bounding box center [942, 92] width 116 height 29
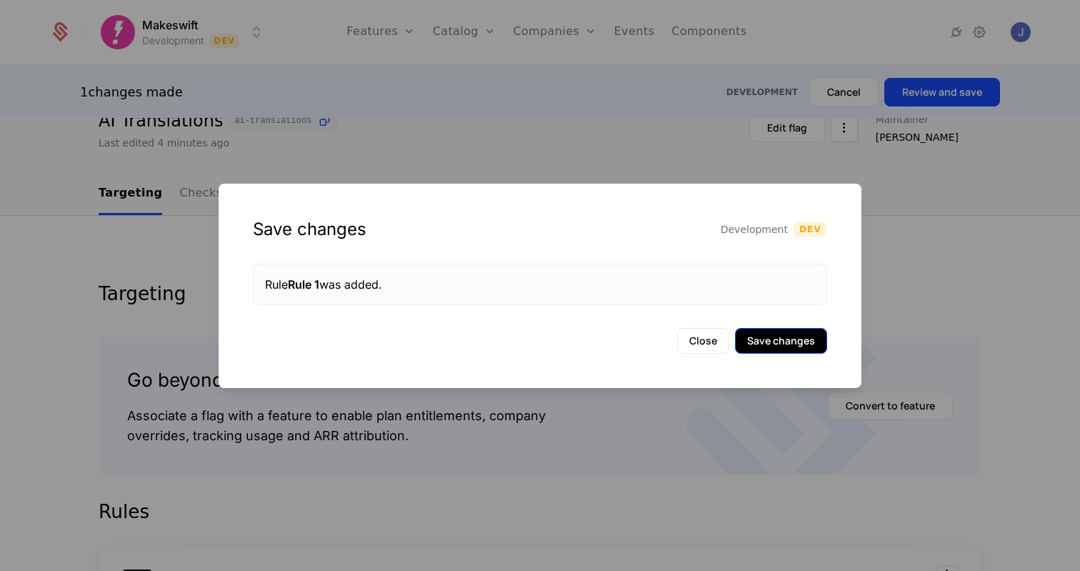
click at [779, 341] on button "Save changes" at bounding box center [781, 341] width 92 height 26
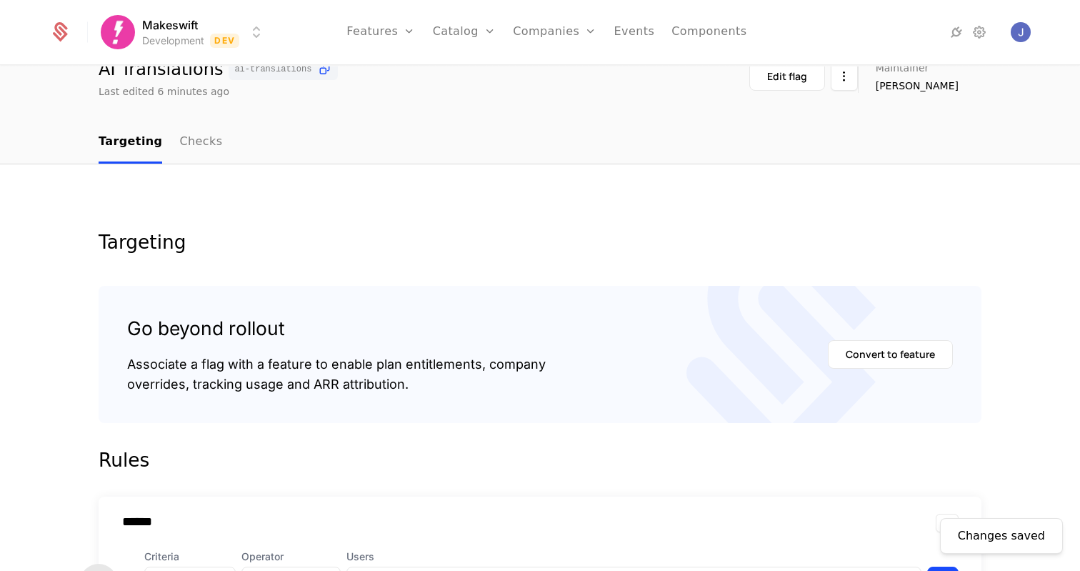
click at [445, 206] on div "Changes saved Targeting Go beyond rollout Associate a flag with a feature to en…" at bounding box center [540, 568] width 1080 height 808
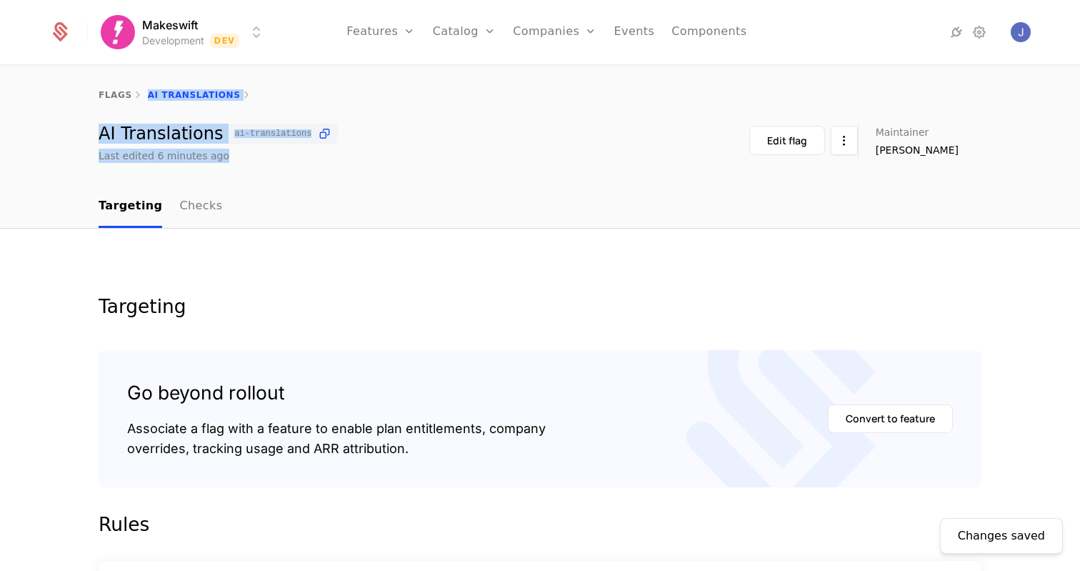
drag, startPoint x: 269, startPoint y: 145, endPoint x: 319, endPoint y: 154, distance: 50.7
click at [319, 154] on div "flags AI Translations AI Translations ai-translations Last edited 6 minutes ago…" at bounding box center [540, 114] width 1080 height 96
click at [319, 154] on div "Last edited 6 minutes ago" at bounding box center [218, 156] width 239 height 14
drag, startPoint x: 317, startPoint y: 154, endPoint x: 312, endPoint y: 71, distance: 83.7
click at [312, 71] on div "flags AI Translations AI Translations ai-translations Last edited 6 minutes ago…" at bounding box center [540, 114] width 1080 height 96
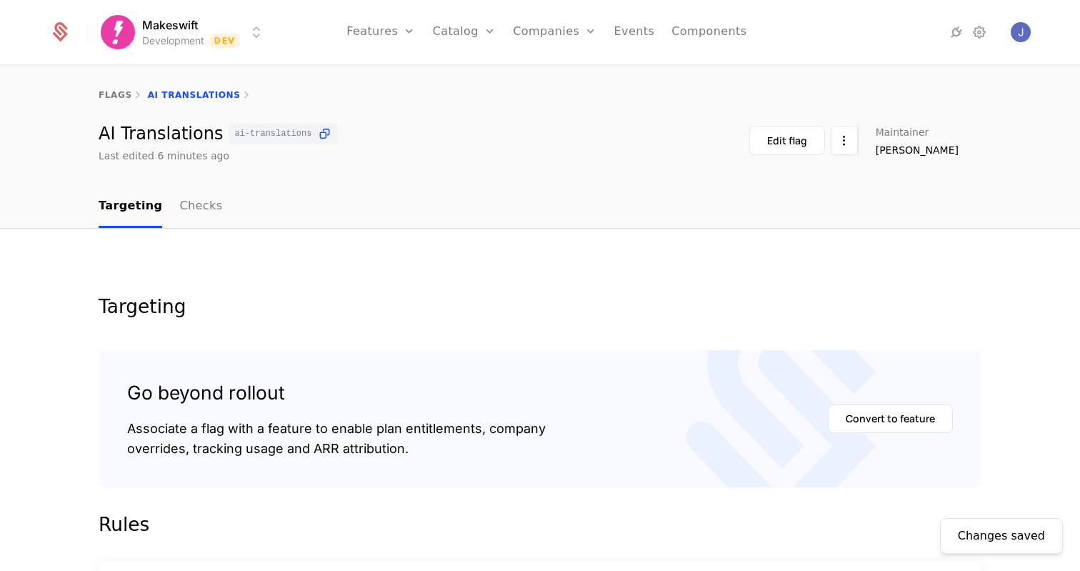
click at [312, 71] on div "flags AI Translations" at bounding box center [540, 94] width 1080 height 57
click at [237, 29] on html "Makeswift Development Dev Features Features Flags Catalog Plans Add Ons Credits…" at bounding box center [540, 285] width 1080 height 571
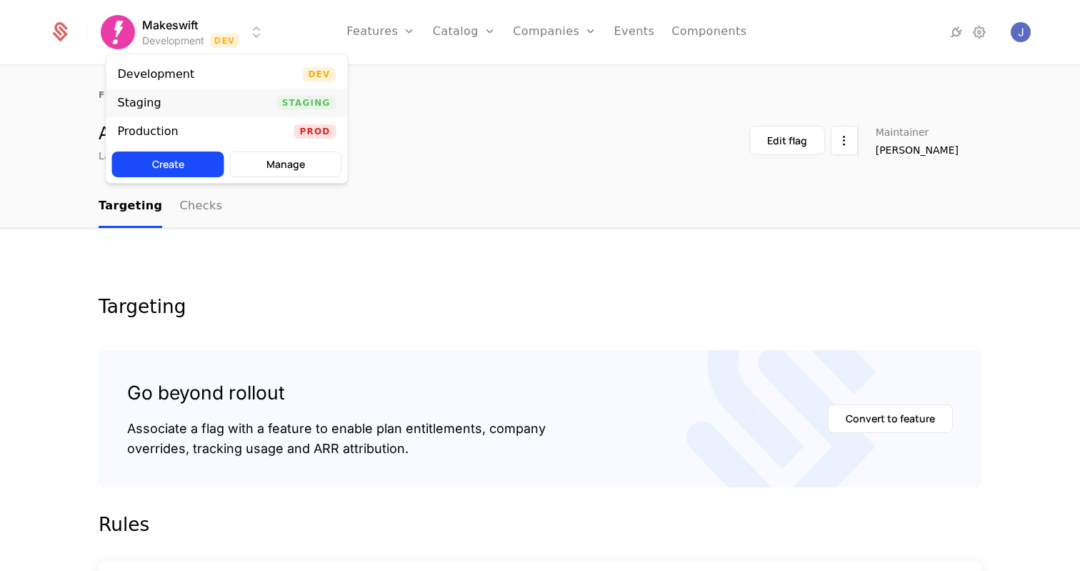
click at [195, 105] on div "Staging Staging" at bounding box center [226, 103] width 241 height 29
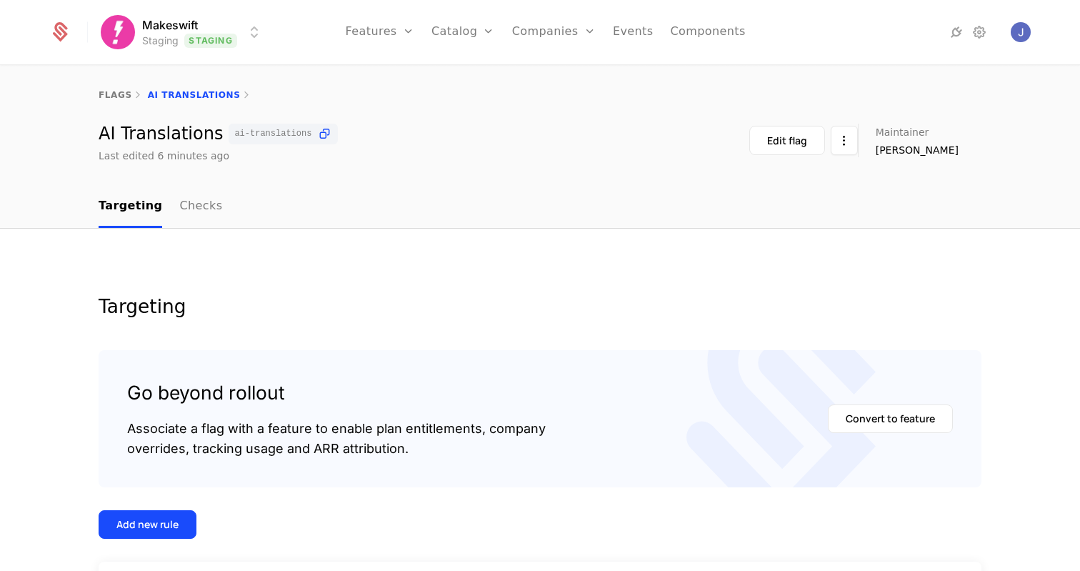
click at [233, 31] on html "Makeswift Staging Staging Features Features Flags Catalog Plans Add Ons Credits…" at bounding box center [540, 285] width 1080 height 571
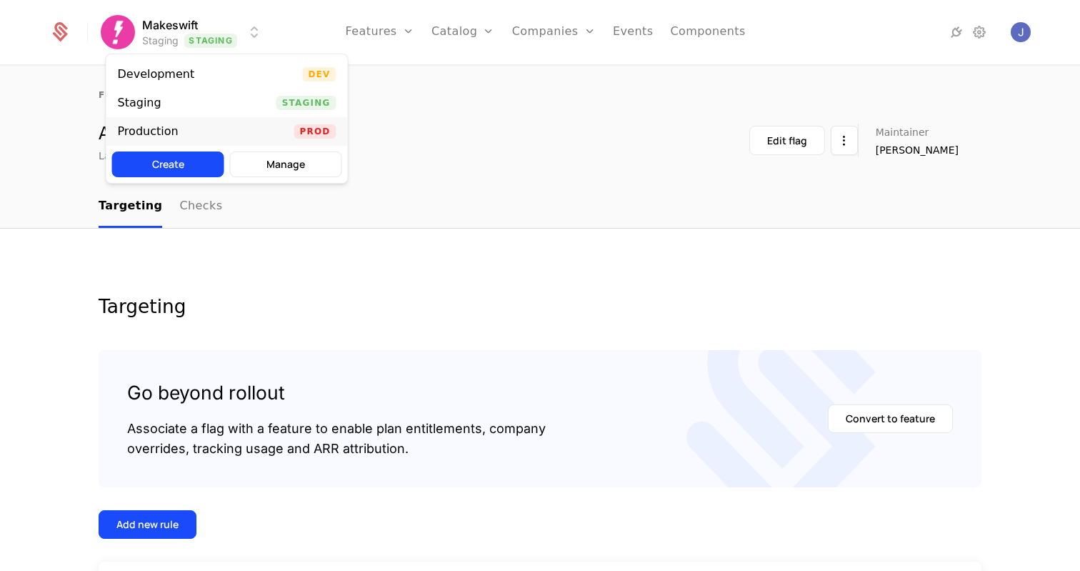
click at [189, 127] on div "Production Prod" at bounding box center [226, 131] width 241 height 29
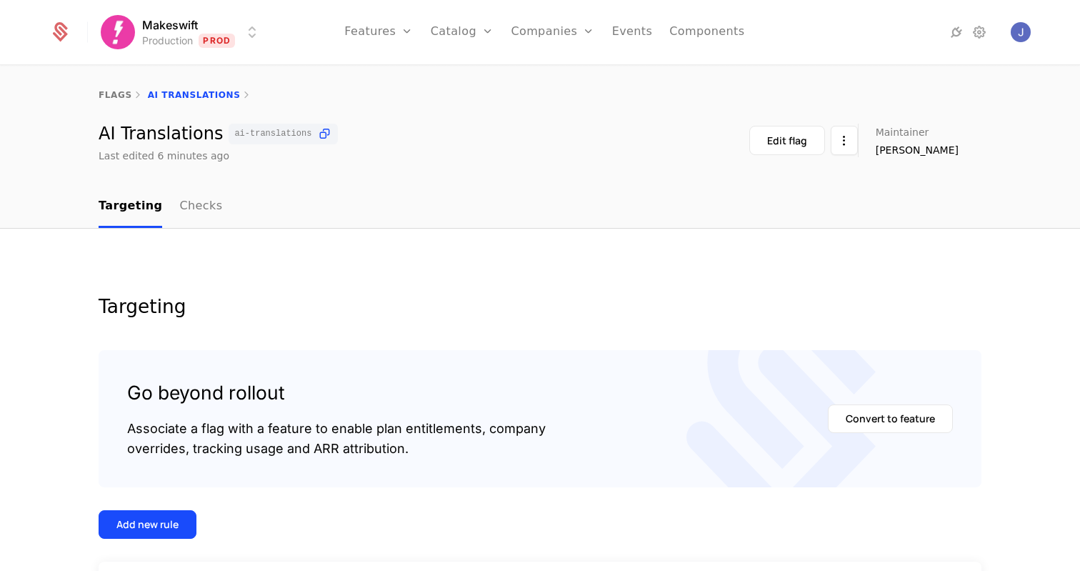
click at [226, 29] on html "Makeswift Production Prod Features Features Flags Catalog Plans Add Ons Credits…" at bounding box center [540, 285] width 1080 height 571
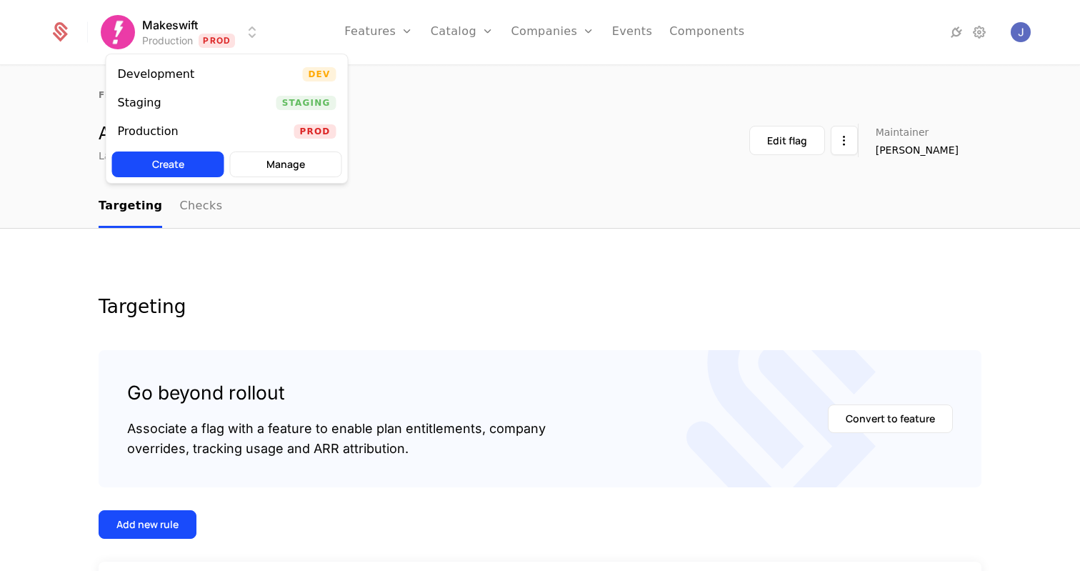
click at [221, 98] on div "Staging Staging" at bounding box center [226, 103] width 241 height 29
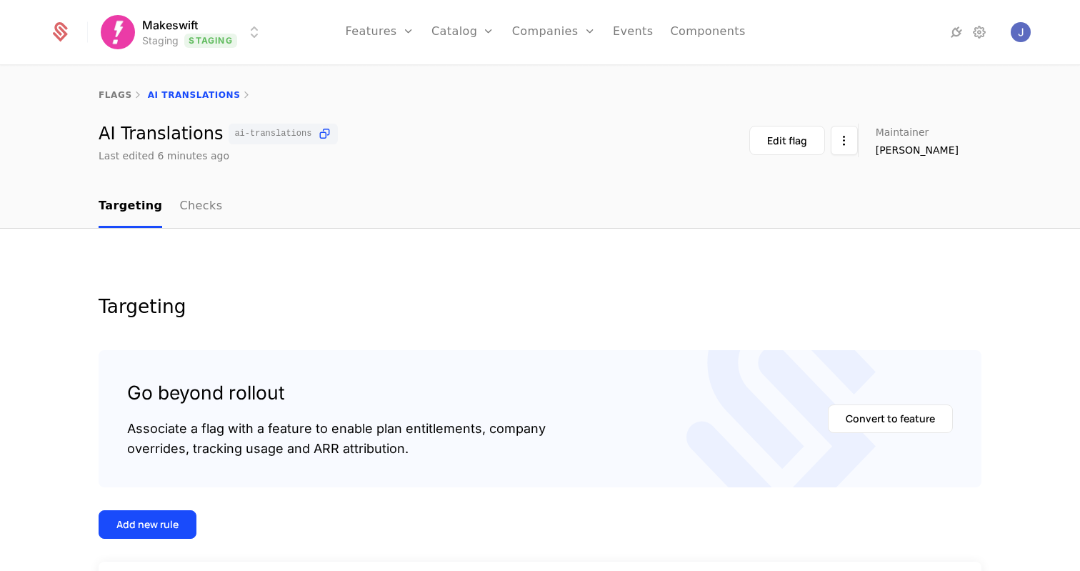
click at [223, 19] on html "Makeswift Staging Staging Features Features Flags Catalog Plans Add Ons Credits…" at bounding box center [540, 285] width 1080 height 571
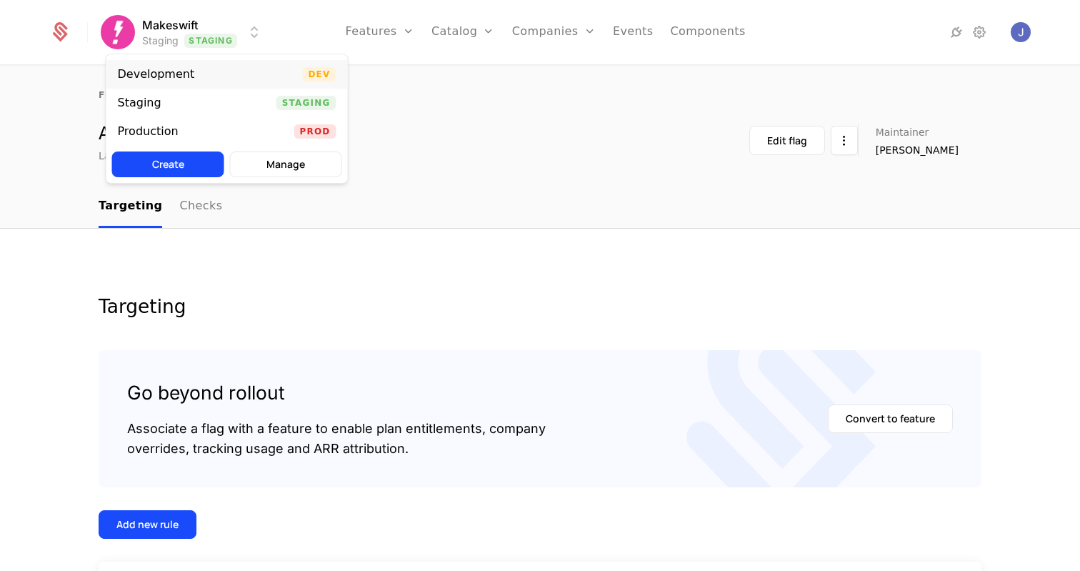
click at [199, 74] on div "Development Dev" at bounding box center [226, 74] width 241 height 29
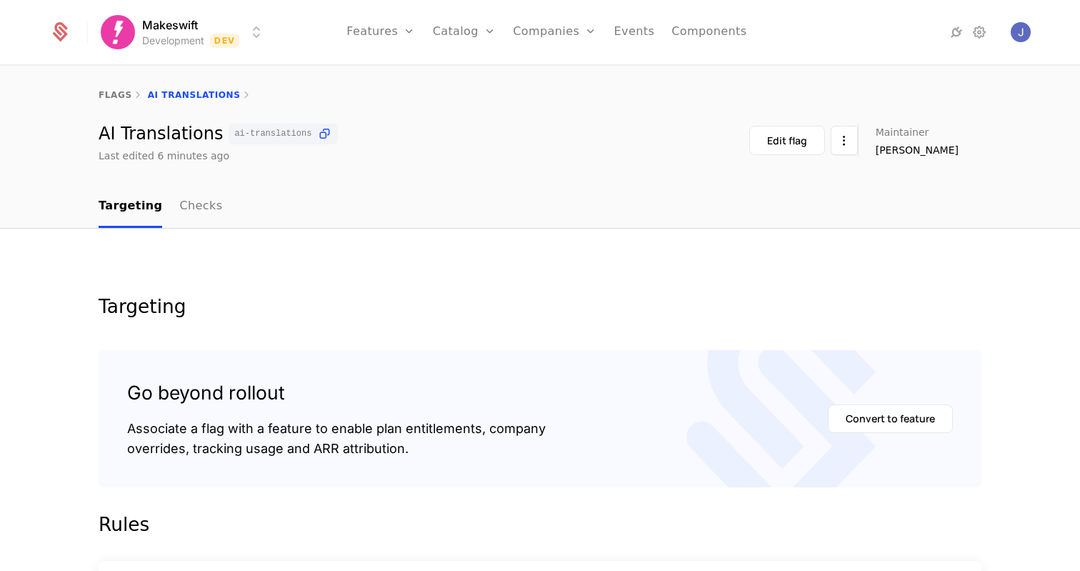
click at [443, 308] on div "Targeting" at bounding box center [540, 306] width 883 height 19
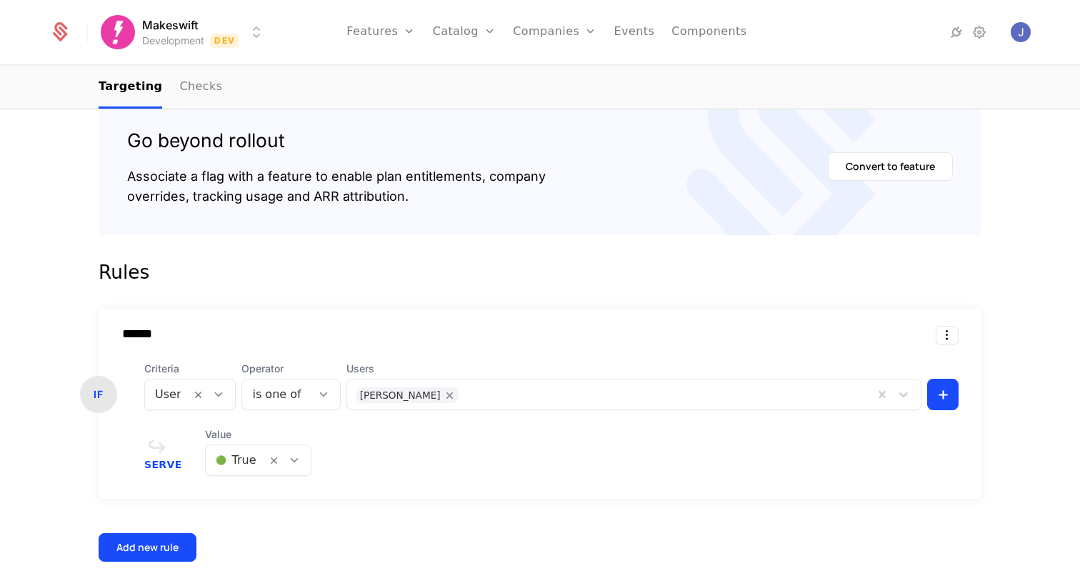
scroll to position [465, 0]
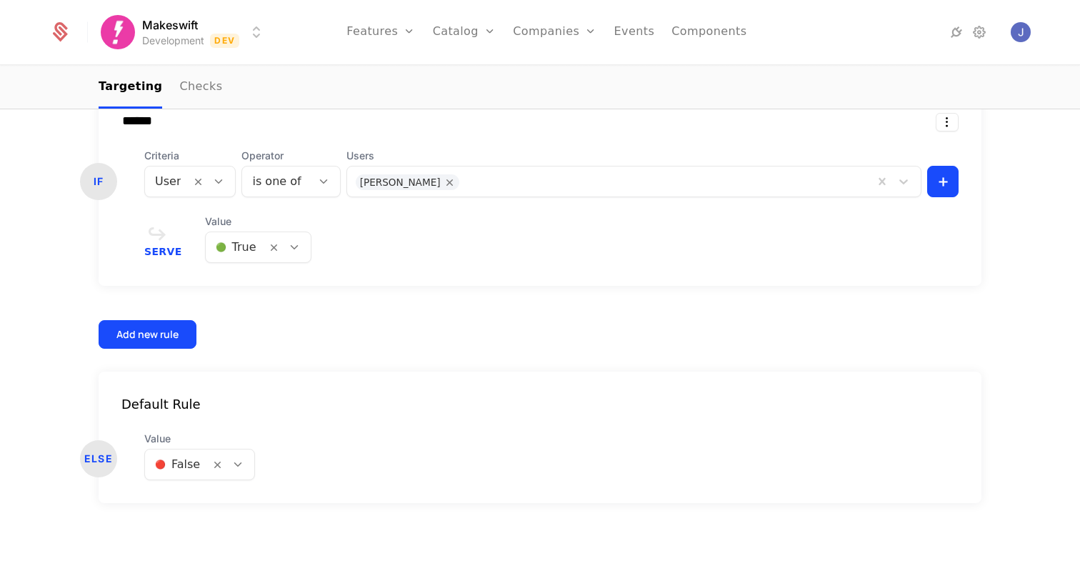
click at [331, 121] on input "******" at bounding box center [314, 121] width 406 height 14
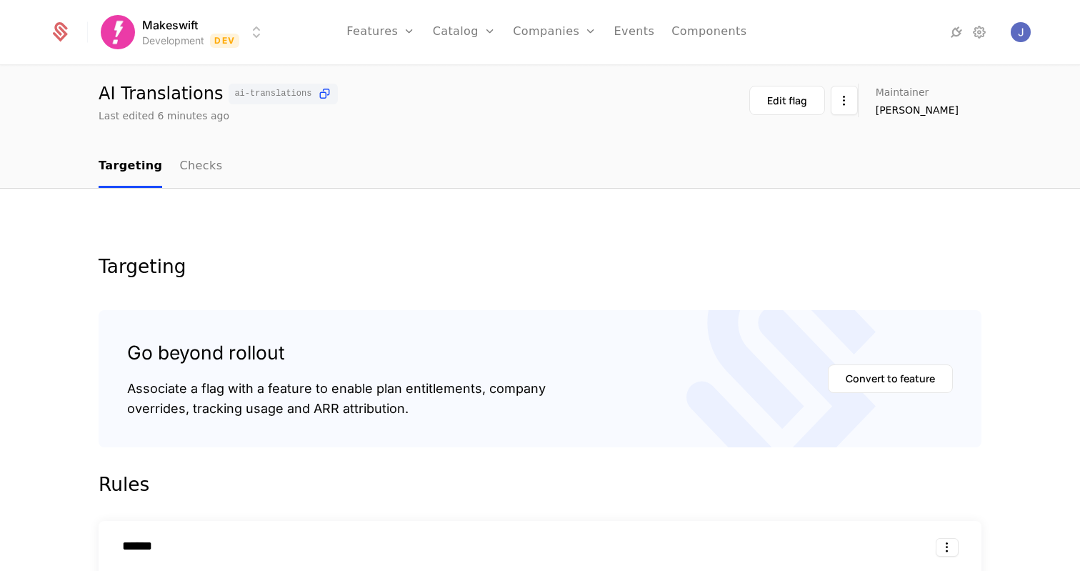
scroll to position [29, 0]
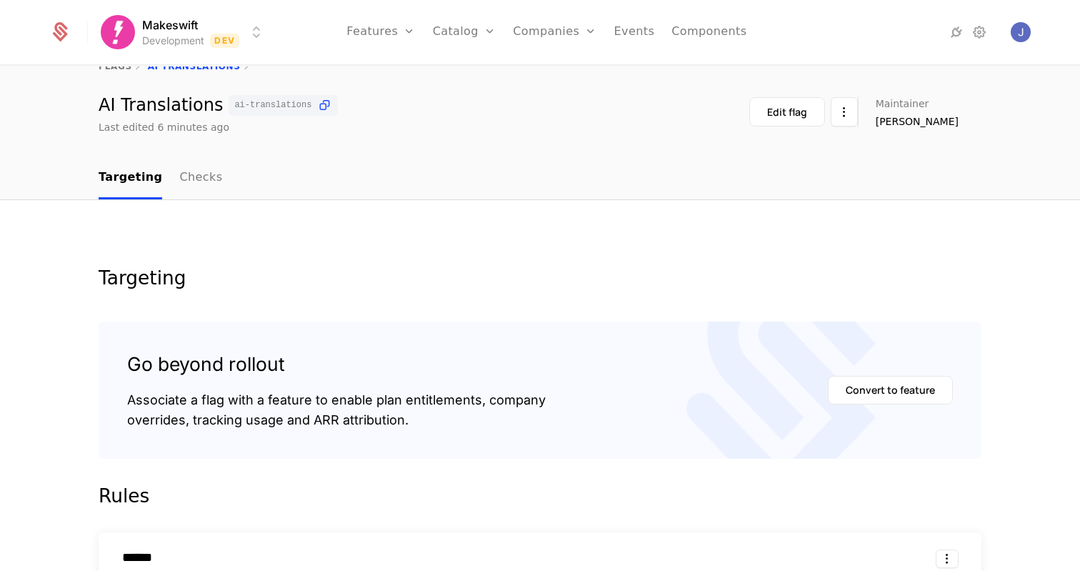
click at [74, 196] on div "Targeting Checks" at bounding box center [540, 178] width 1080 height 43
click at [183, 165] on link "Checks" at bounding box center [200, 178] width 43 height 42
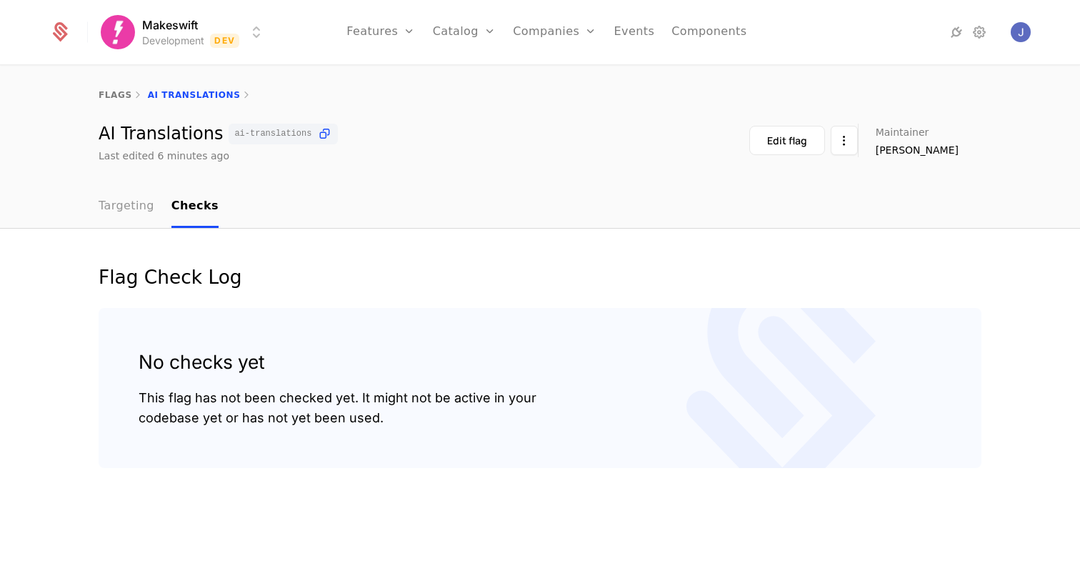
click at [131, 180] on div "flags AI Translations AI Translations ai-translations Last edited 6 minutes ago…" at bounding box center [540, 318] width 1080 height 505
click at [130, 203] on link "Targeting" at bounding box center [127, 207] width 56 height 42
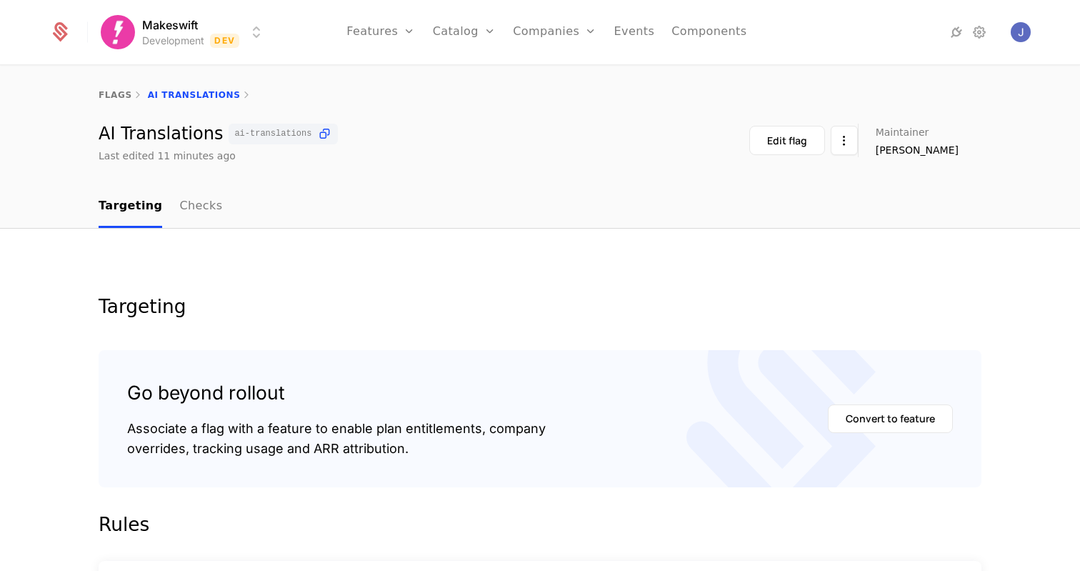
drag, startPoint x: 368, startPoint y: 179, endPoint x: 239, endPoint y: 31, distance: 196.9
click at [365, 170] on div "flags AI Translations AI Translations ai-translations Last edited 11 minutes ag…" at bounding box center [540, 125] width 1080 height 119
click at [239, 31] on html "Makeswift Development Dev Features Features Flags Catalog Plans Add Ons Credits…" at bounding box center [540, 285] width 1080 height 571
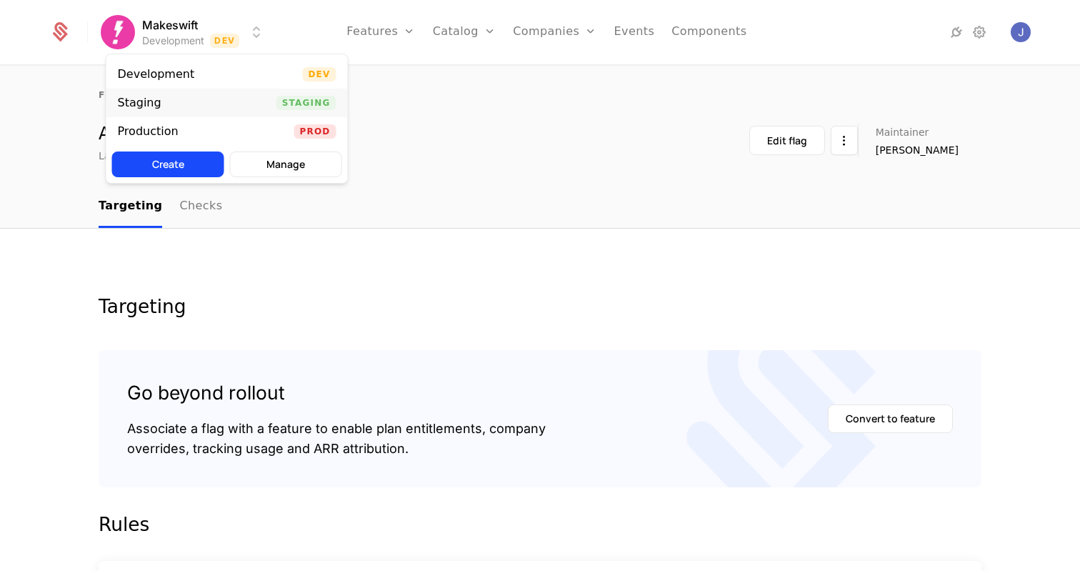
click at [219, 106] on div "Staging Staging" at bounding box center [226, 103] width 241 height 29
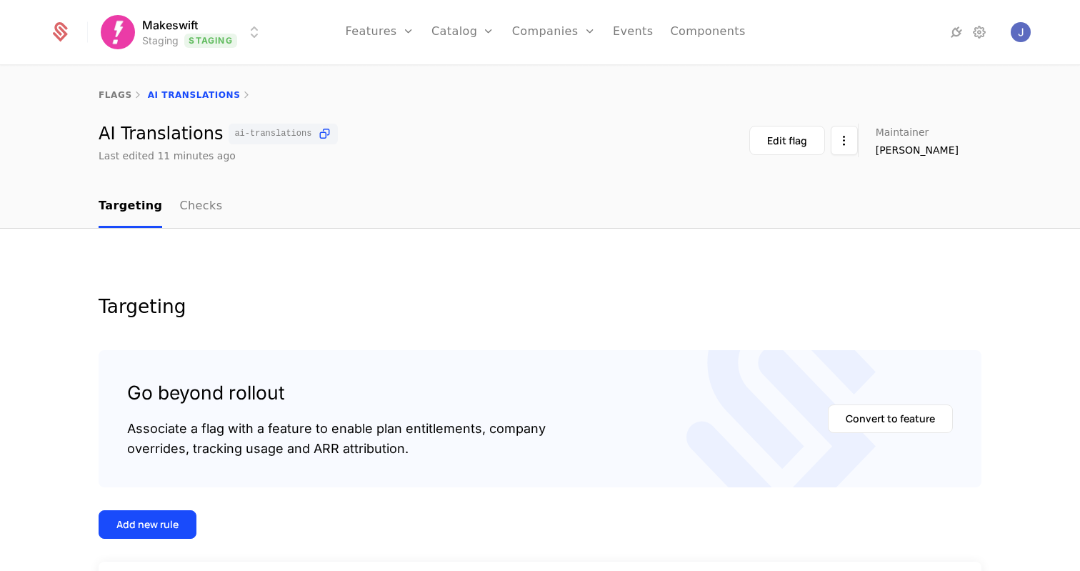
click at [249, 41] on html "Makeswift Staging Staging Features Features Flags Catalog Plans Add Ons Credits…" at bounding box center [540, 285] width 1080 height 571
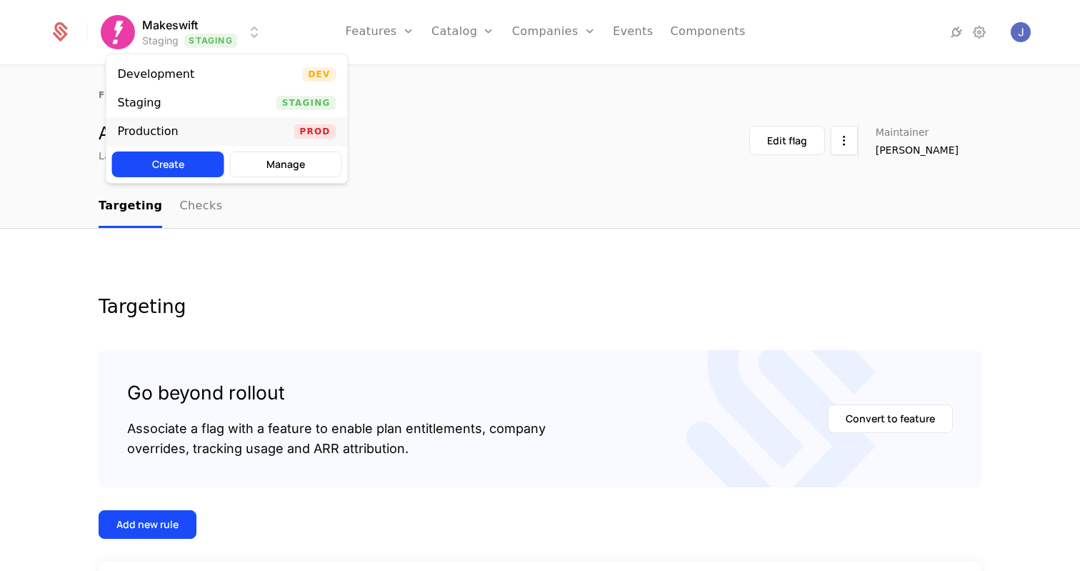
click at [239, 134] on div "Production Prod" at bounding box center [226, 131] width 241 height 29
click at [246, 43] on html "Makeswift Production Prod Features Features Flags Catalog Plans Add Ons Credits…" at bounding box center [540, 285] width 1080 height 571
click at [233, 68] on div "Development Dev" at bounding box center [226, 74] width 241 height 29
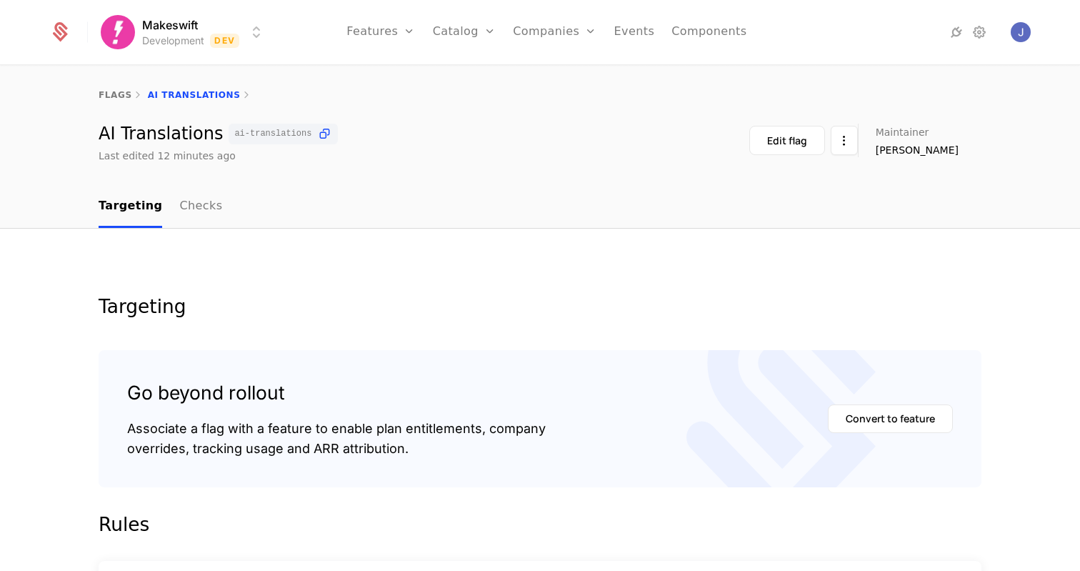
click at [218, 190] on nav "Targeting Checks" at bounding box center [540, 207] width 883 height 42
click at [189, 212] on link "Checks" at bounding box center [200, 207] width 43 height 42
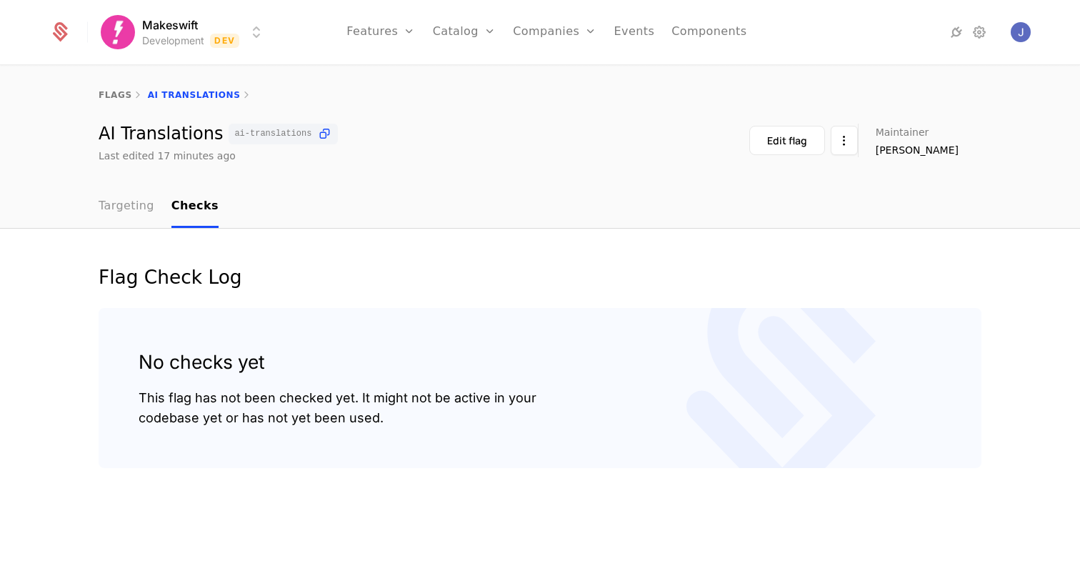
click at [101, 206] on link "Targeting" at bounding box center [127, 207] width 56 height 42
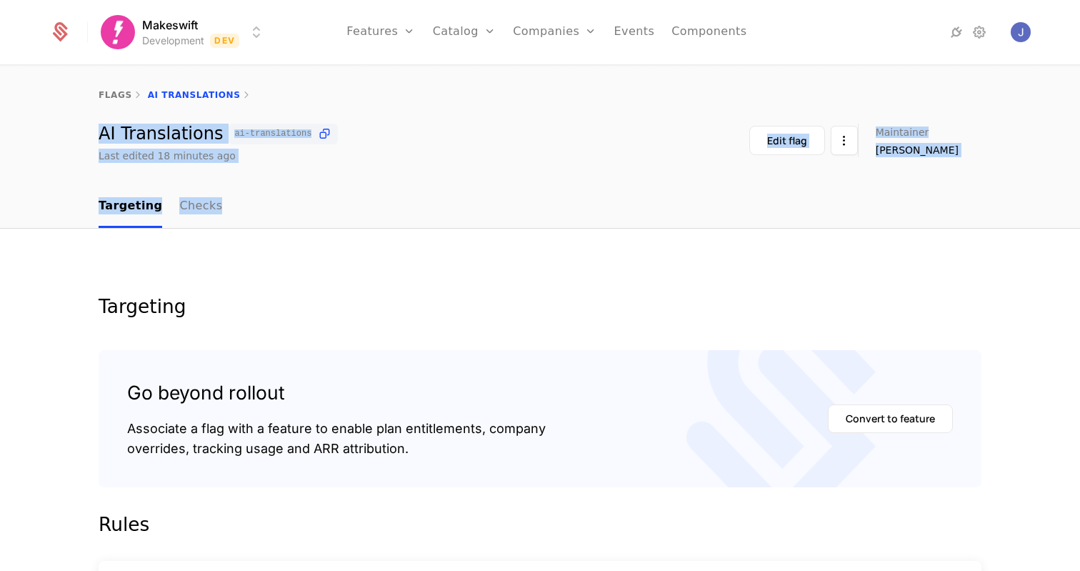
click at [428, 190] on div "flags AI Translations AI Translations ai-translations Last edited 18 minutes ag…" at bounding box center [540, 318] width 1080 height 505
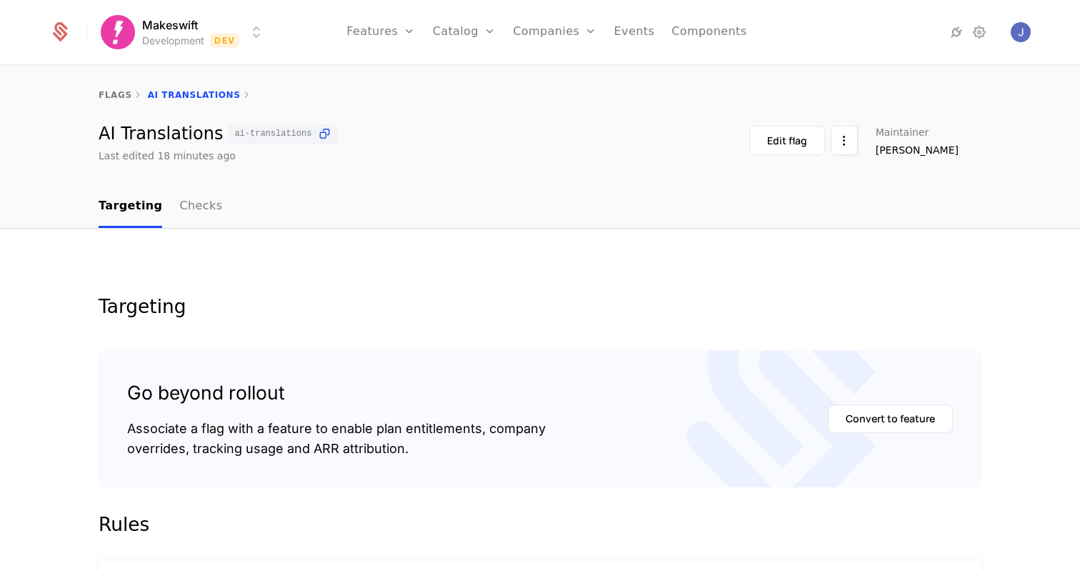
click at [428, 189] on nav "Targeting Checks" at bounding box center [540, 207] width 883 height 42
drag, startPoint x: 331, startPoint y: 192, endPoint x: 358, endPoint y: 226, distance: 43.2
click at [358, 226] on div "flags AI Translations AI Translations ai-translations Last edited 18 minutes ag…" at bounding box center [540, 318] width 1080 height 505
click at [359, 226] on nav "Targeting Checks" at bounding box center [540, 207] width 883 height 42
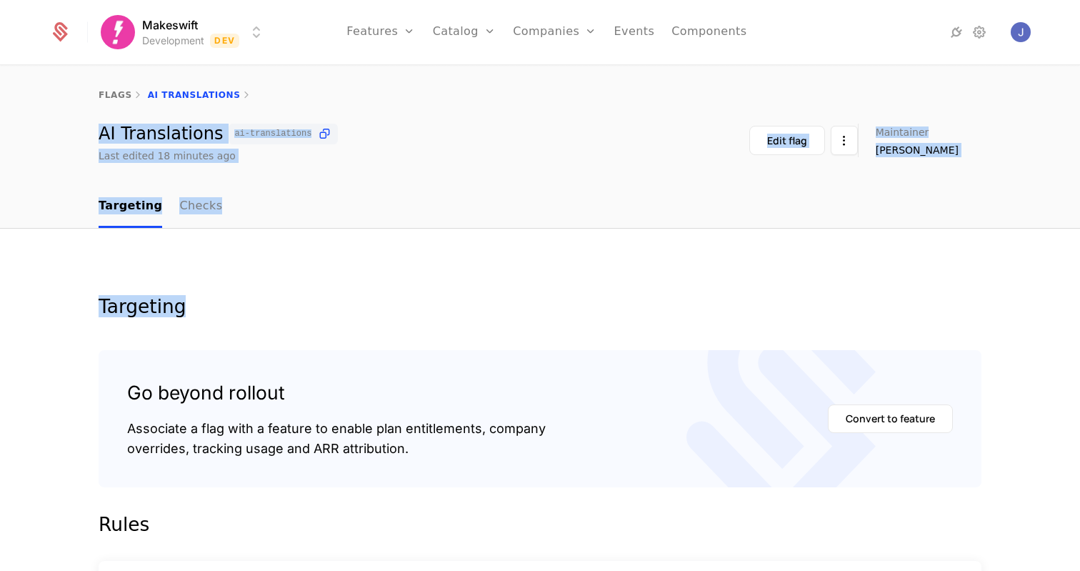
drag, startPoint x: 408, startPoint y: 297, endPoint x: 408, endPoint y: 101, distance: 196.4
click at [408, 101] on div "flags AI Translations AI Translations ai-translations Last edited 18 minutes ag…" at bounding box center [540, 318] width 1080 height 505
click at [408, 101] on div "flags AI Translations" at bounding box center [540, 94] width 1080 height 57
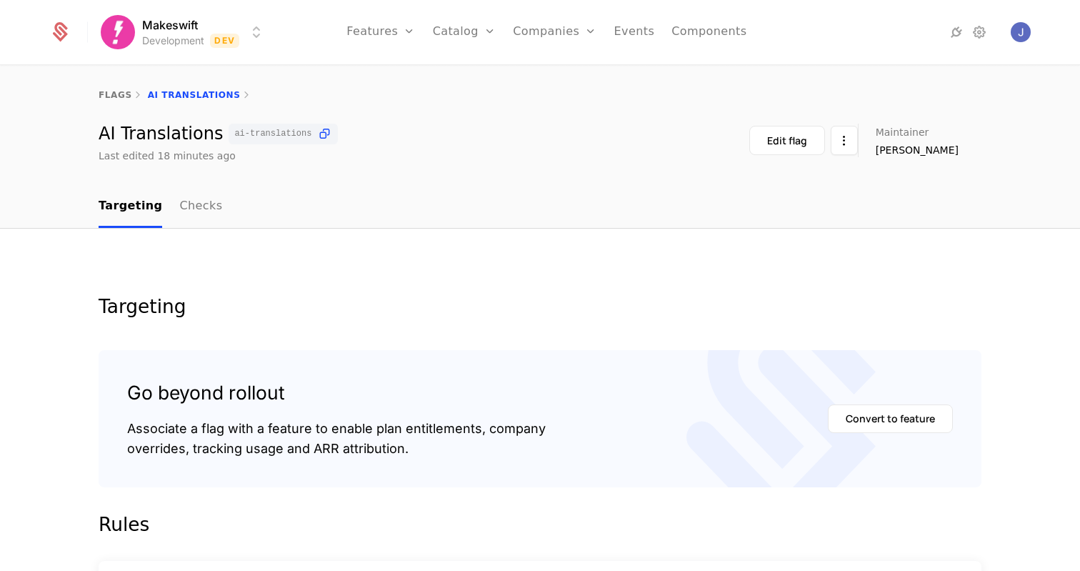
click at [286, 182] on div "flags AI Translations AI Translations ai-translations Last edited 18 minutes ag…" at bounding box center [540, 125] width 1080 height 119
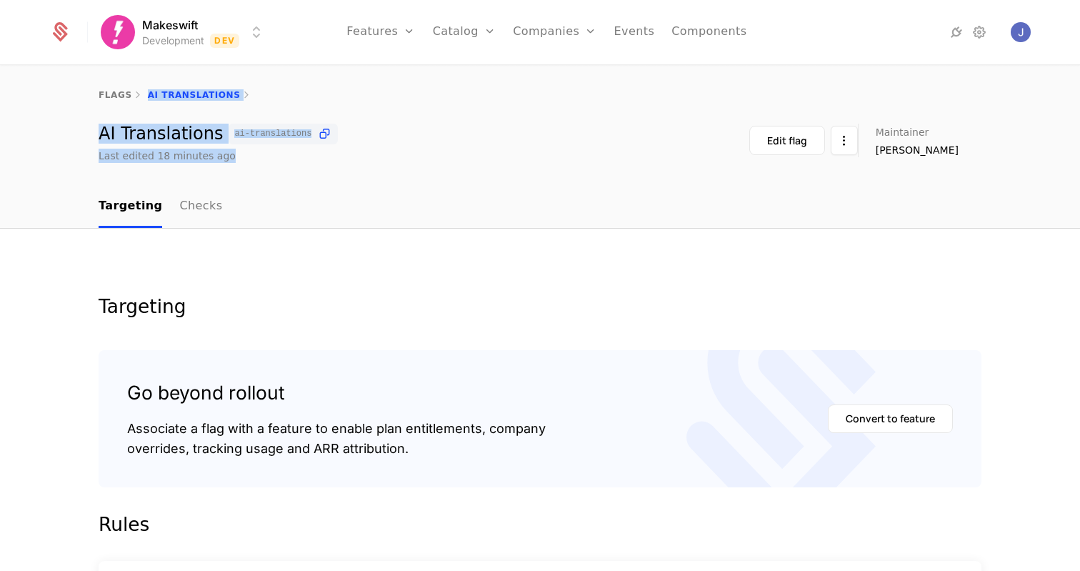
drag, startPoint x: 144, startPoint y: 99, endPoint x: 310, endPoint y: 163, distance: 178.1
click at [310, 163] on div "flags AI Translations AI Translations ai-translations Last edited 18 minutes ag…" at bounding box center [540, 125] width 1080 height 119
click at [318, 170] on div "flags AI Translations AI Translations ai-translations Last edited 18 minutes ag…" at bounding box center [540, 125] width 1080 height 119
drag, startPoint x: 317, startPoint y: 176, endPoint x: 282, endPoint y: 78, distance: 103.9
click at [282, 78] on div "flags AI Translations AI Translations ai-translations Last edited 18 minutes ag…" at bounding box center [540, 125] width 1080 height 119
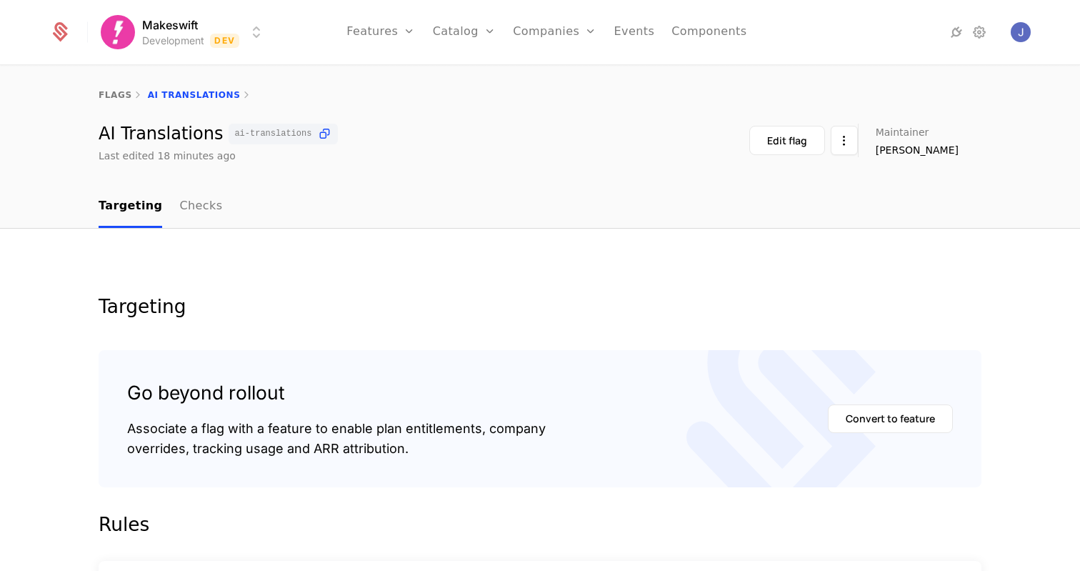
click at [282, 78] on div "flags AI Translations" at bounding box center [540, 94] width 1080 height 57
drag, startPoint x: 240, startPoint y: 70, endPoint x: 288, endPoint y: 149, distance: 92.0
click at [288, 149] on div "flags AI Translations AI Translations ai-translations Last edited 18 minutes ag…" at bounding box center [540, 114] width 1080 height 96
click at [288, 149] on div "Last edited 18 minutes ago" at bounding box center [218, 156] width 239 height 14
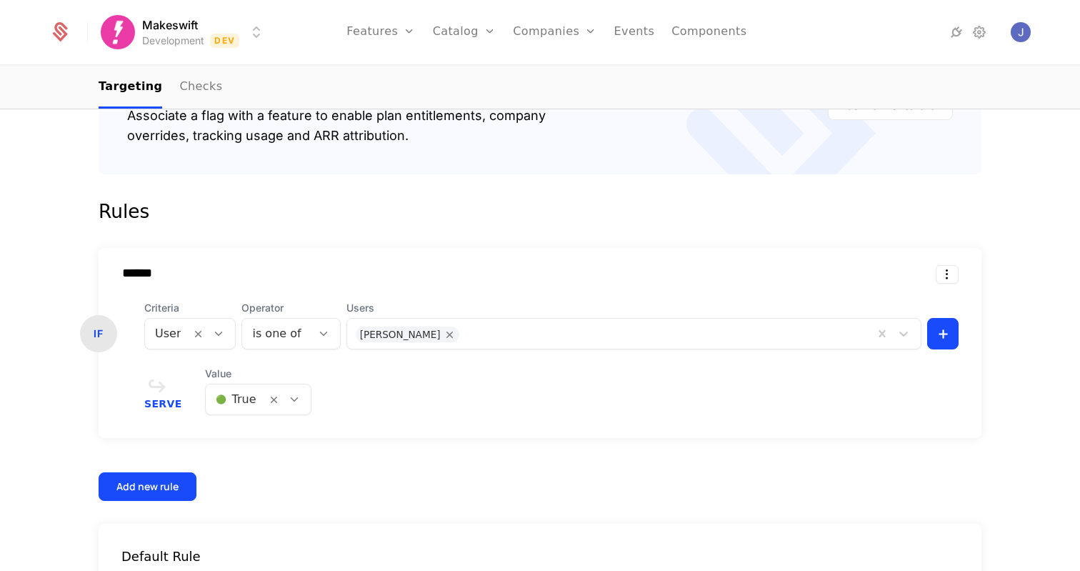
scroll to position [0, 0]
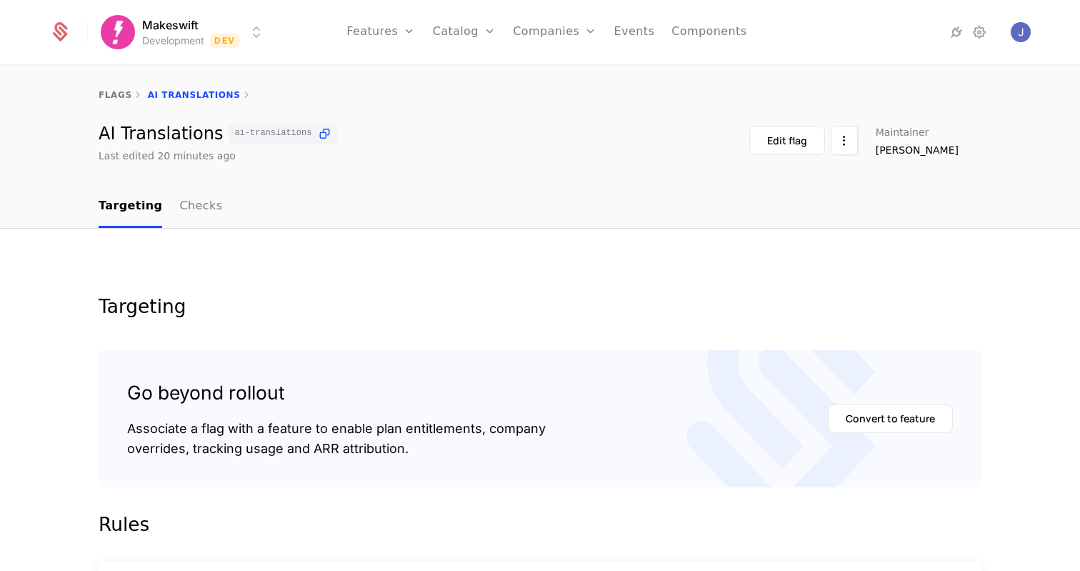
click at [213, 197] on nav "Targeting Checks" at bounding box center [540, 207] width 883 height 42
click at [201, 209] on link "Checks" at bounding box center [200, 207] width 43 height 42
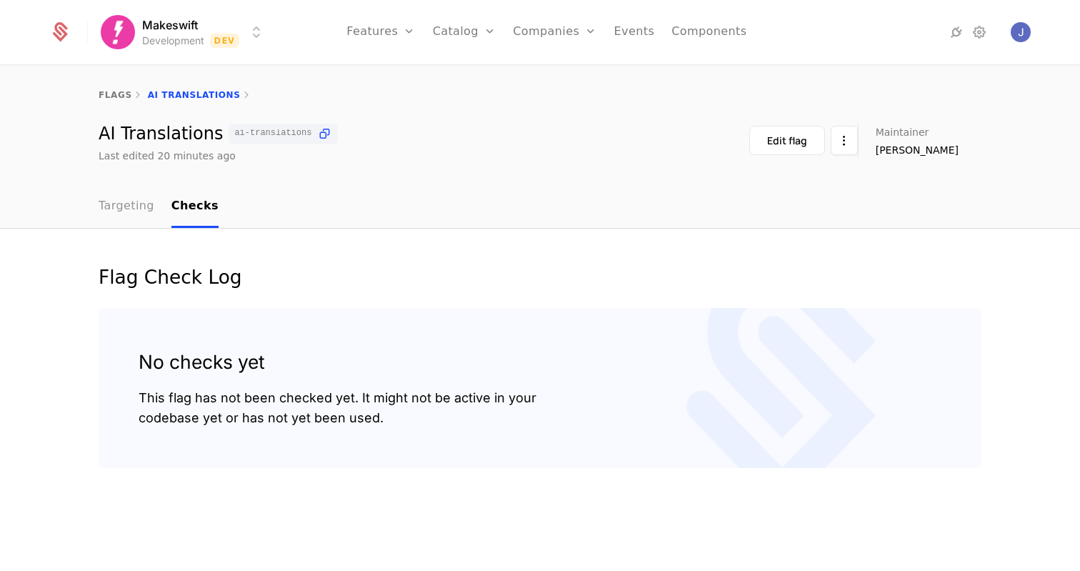
click at [143, 198] on link "Targeting" at bounding box center [127, 207] width 56 height 42
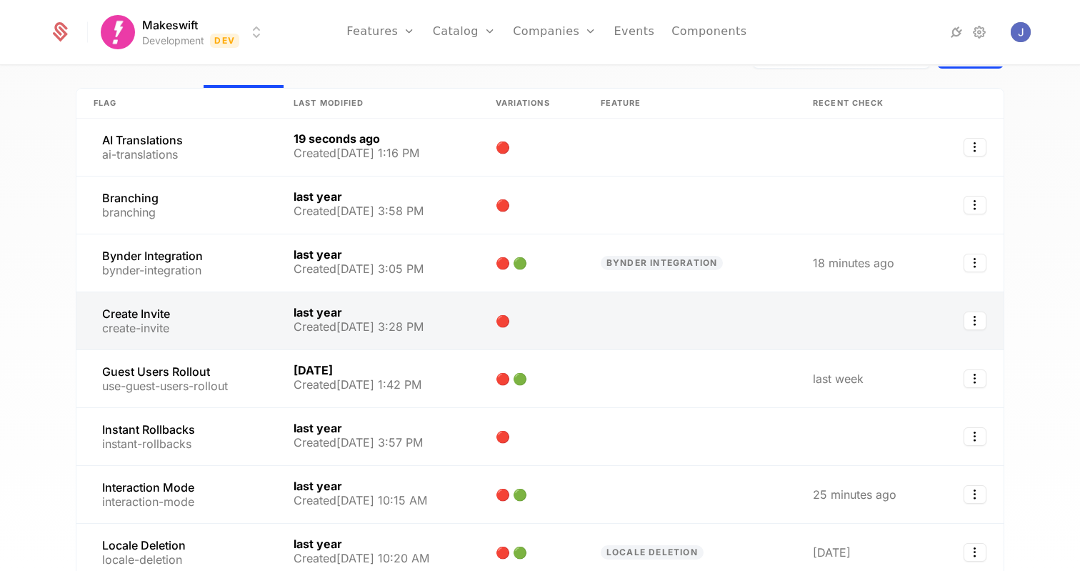
scroll to position [139, 0]
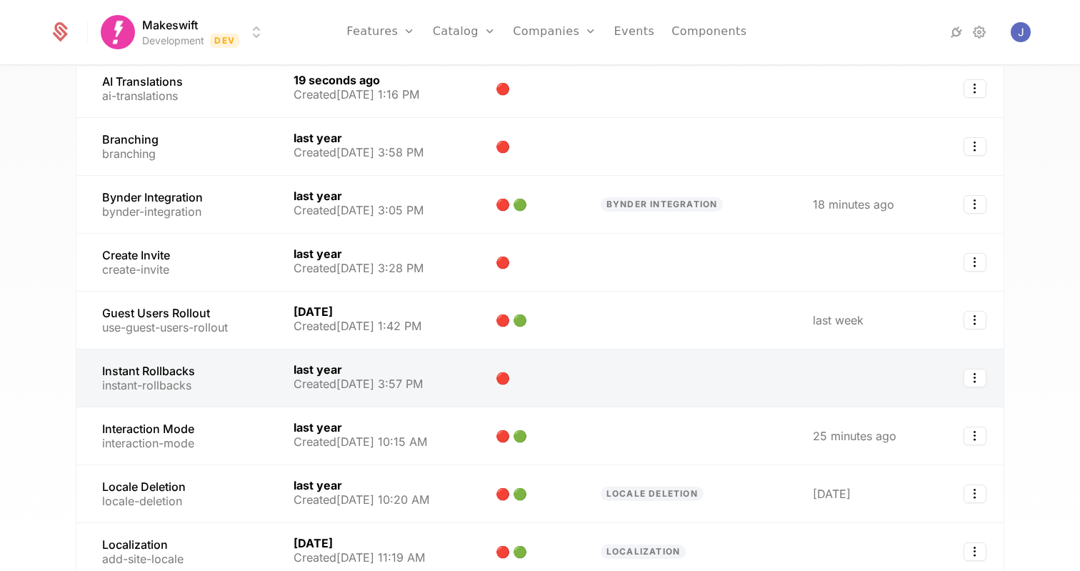
click at [198, 376] on link at bounding box center [176, 377] width 200 height 57
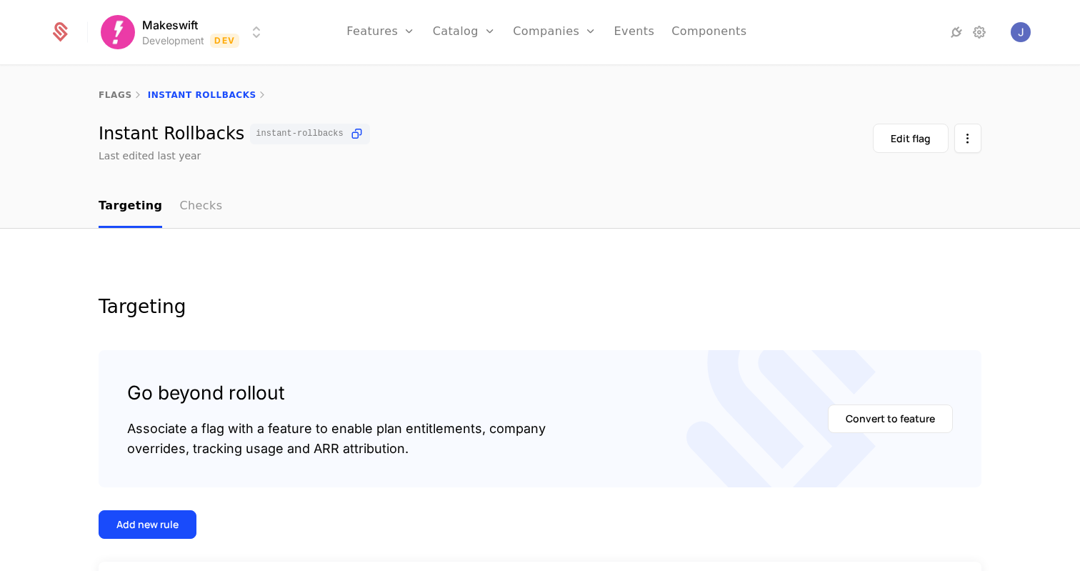
click at [196, 209] on link "Checks" at bounding box center [200, 207] width 43 height 42
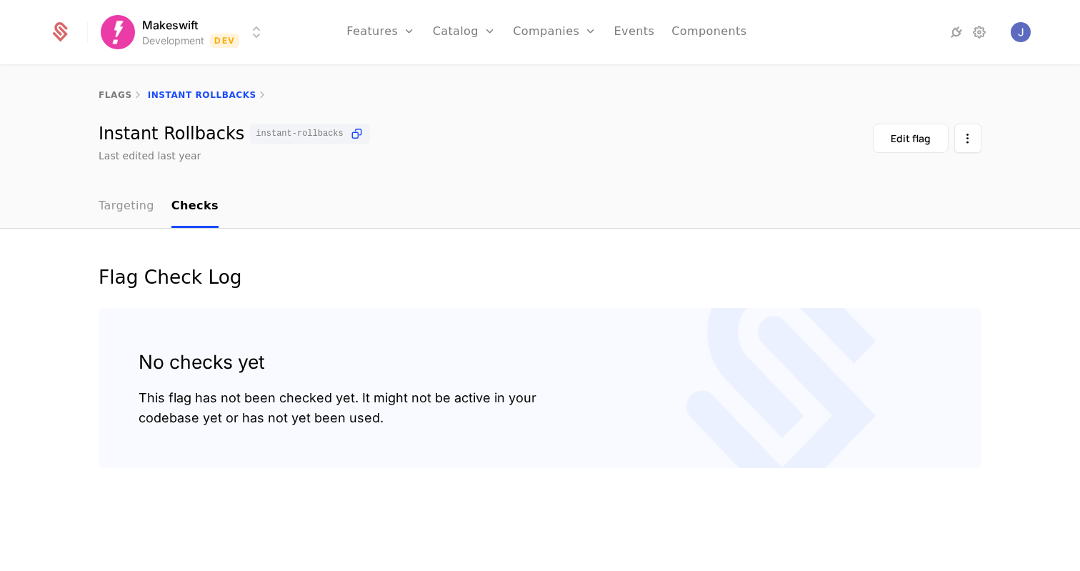
click at [134, 204] on link "Targeting" at bounding box center [127, 207] width 56 height 42
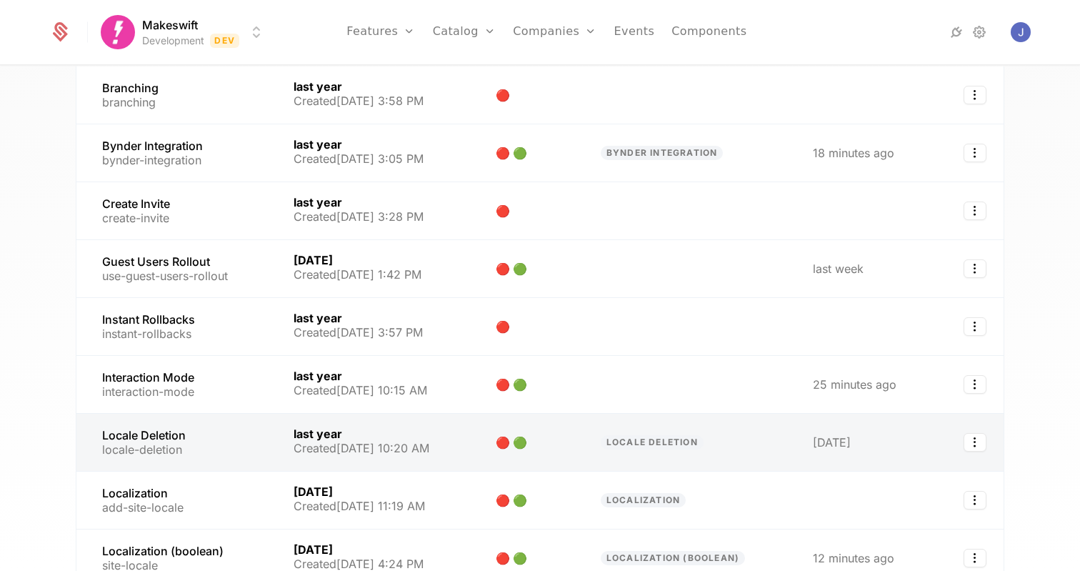
scroll to position [326, 0]
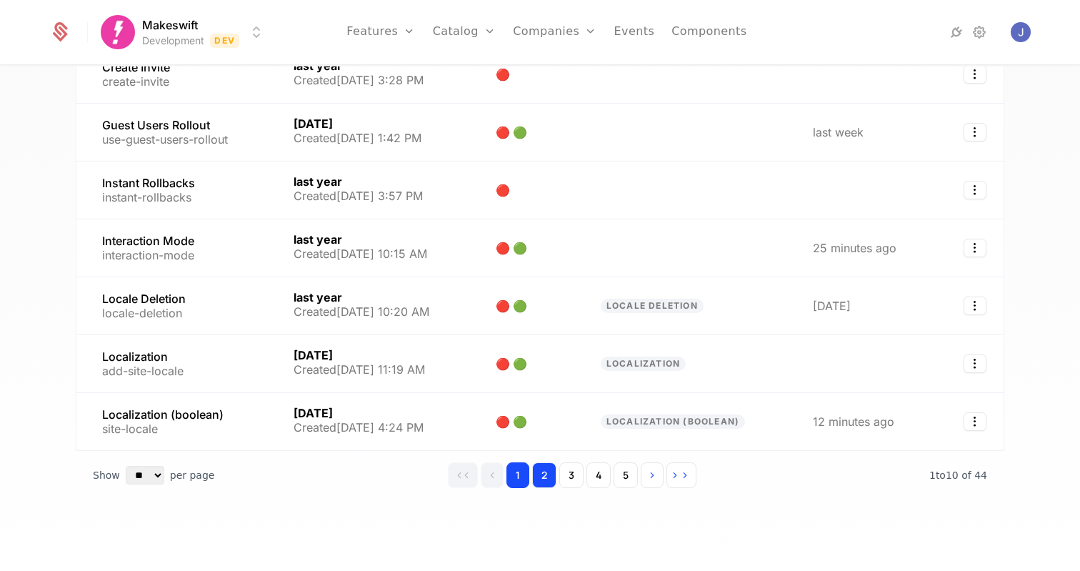
click at [547, 469] on button "2" at bounding box center [544, 475] width 24 height 26
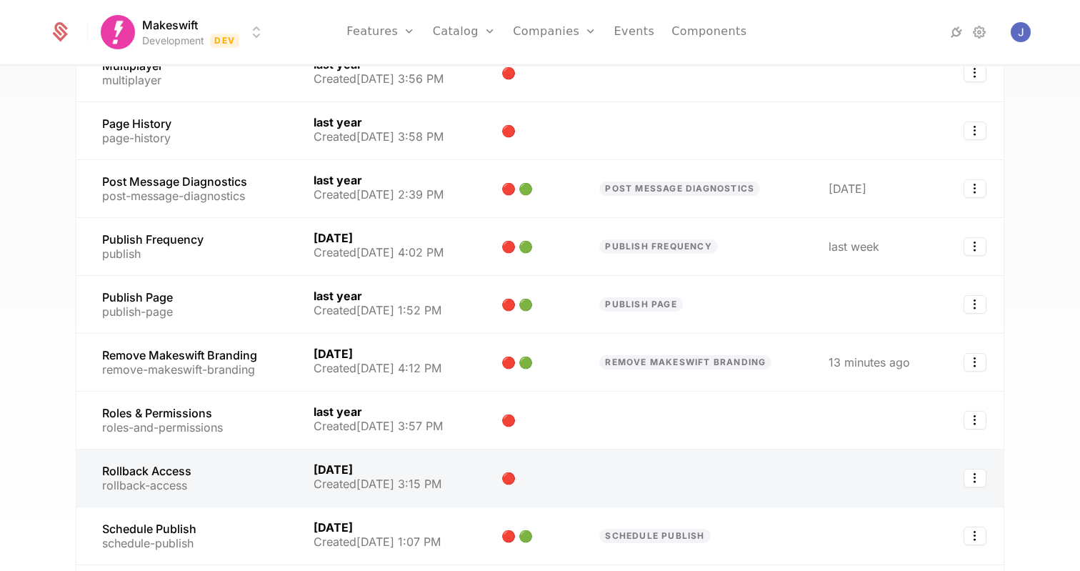
scroll to position [326, 0]
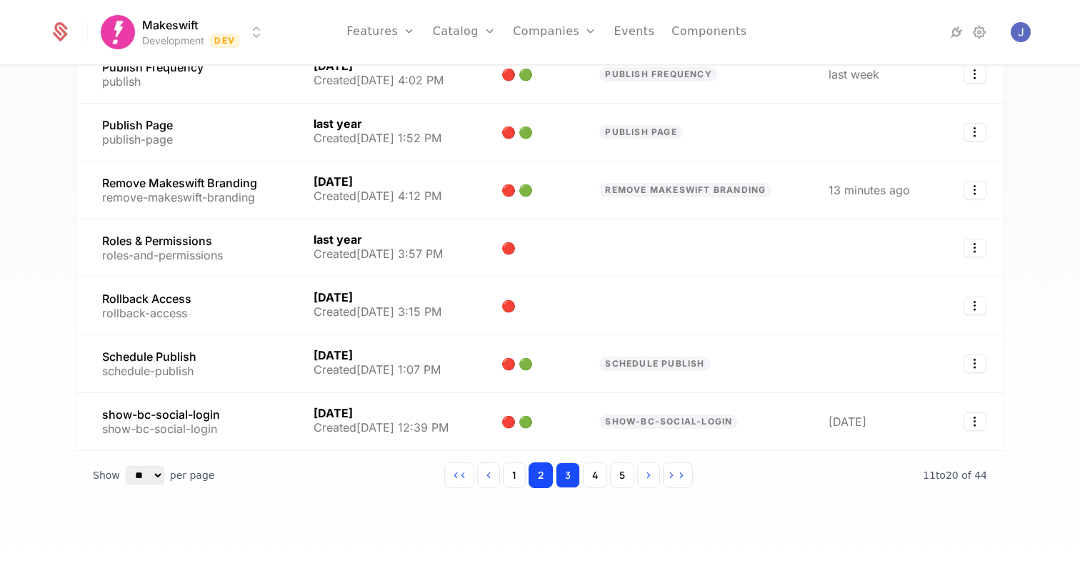
click at [562, 476] on button "3" at bounding box center [568, 475] width 24 height 26
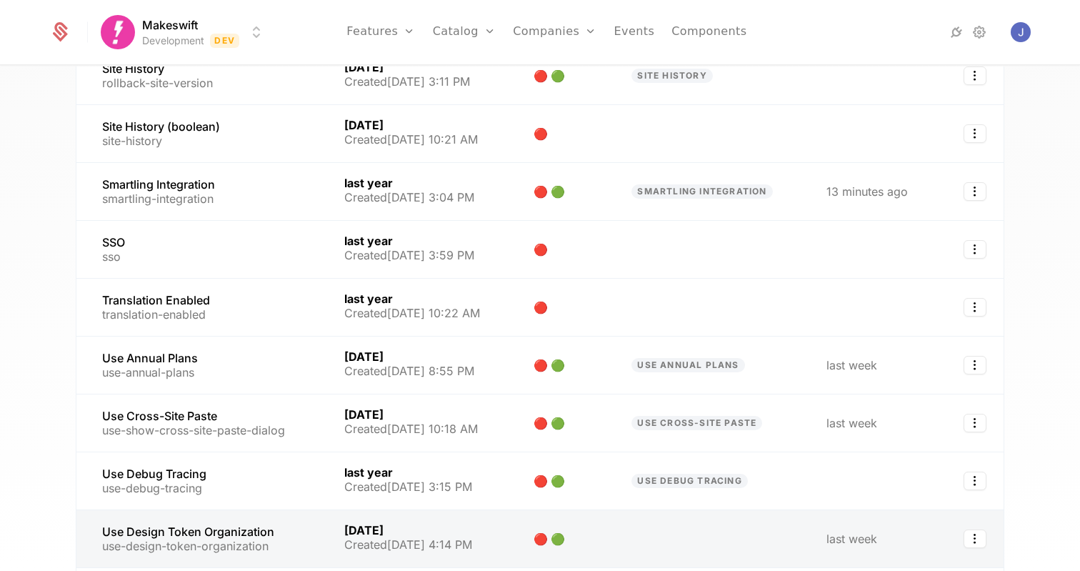
scroll to position [326, 0]
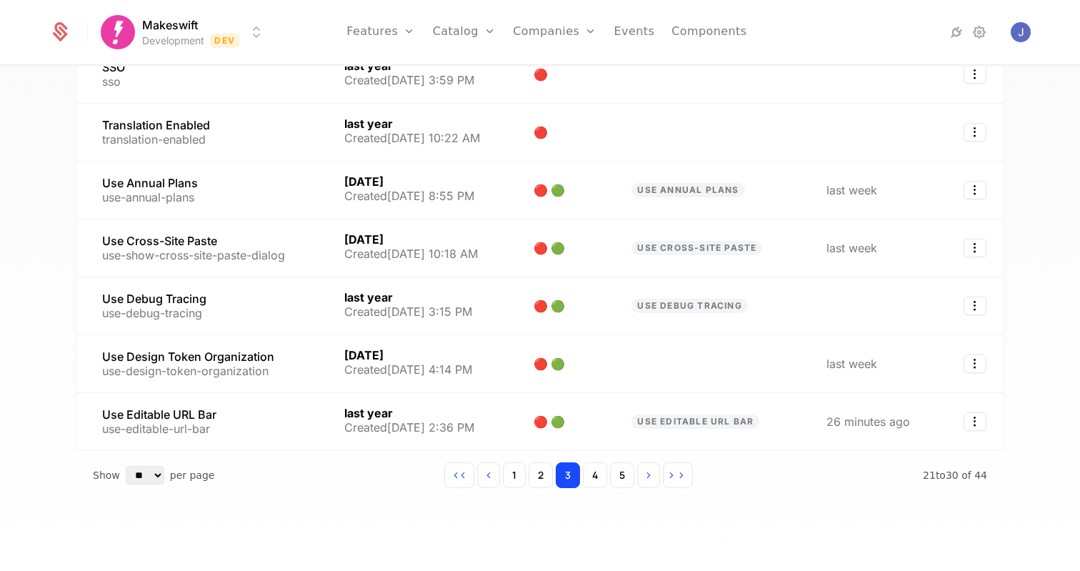
click at [581, 468] on div "1 2 3 4 5" at bounding box center [568, 475] width 248 height 26
click at [586, 469] on button "4" at bounding box center [595, 475] width 24 height 26
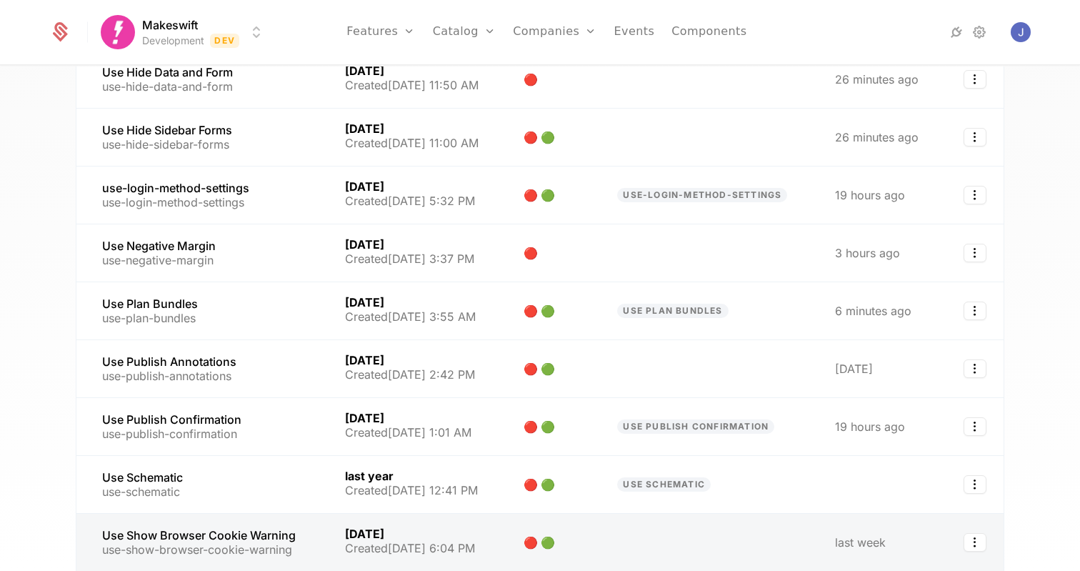
scroll to position [126, 0]
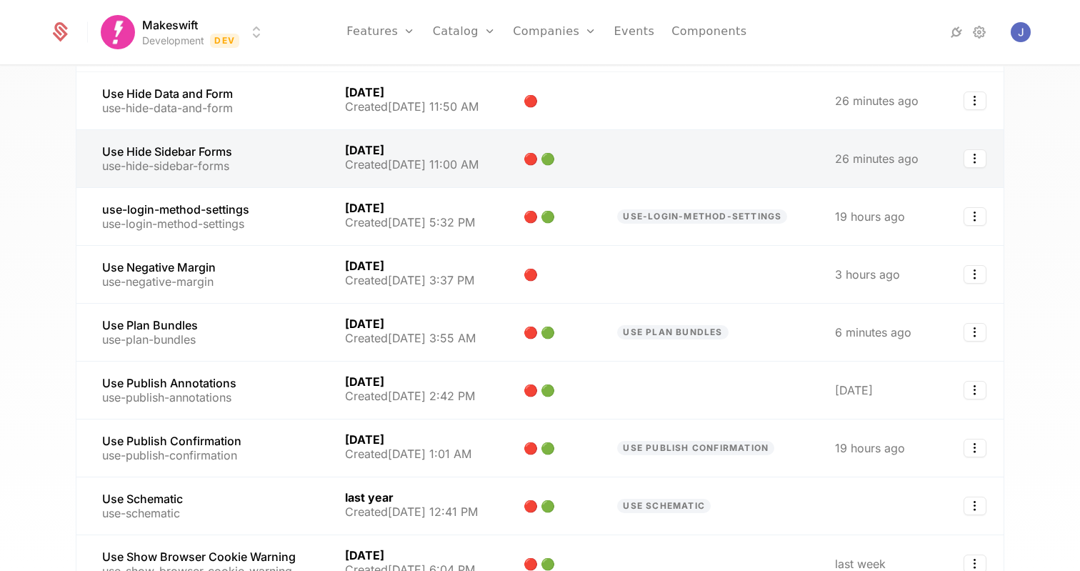
click at [231, 164] on link at bounding box center [201, 158] width 251 height 57
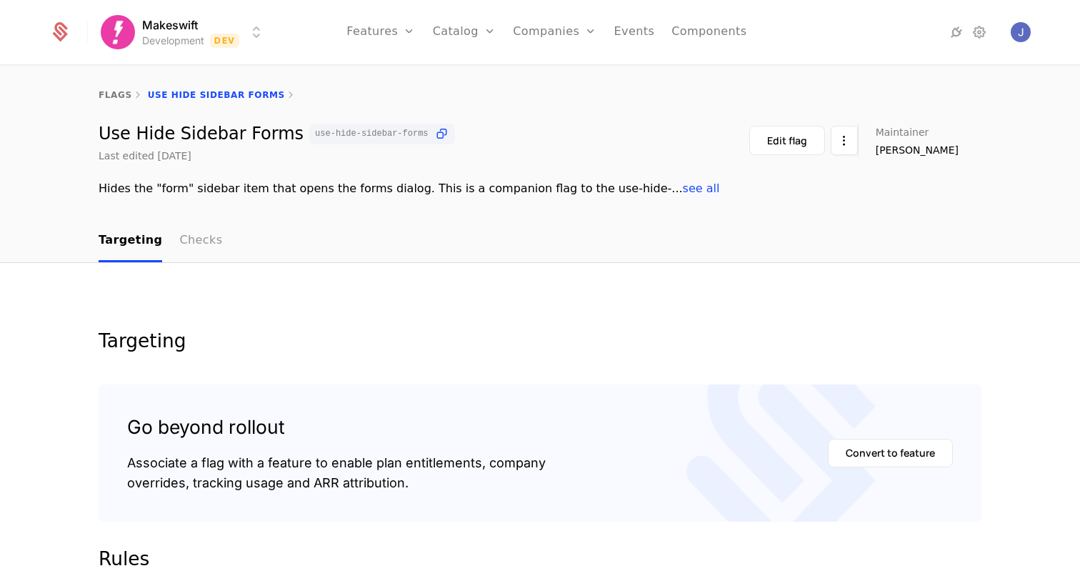
click at [195, 246] on link "Checks" at bounding box center [200, 241] width 43 height 42
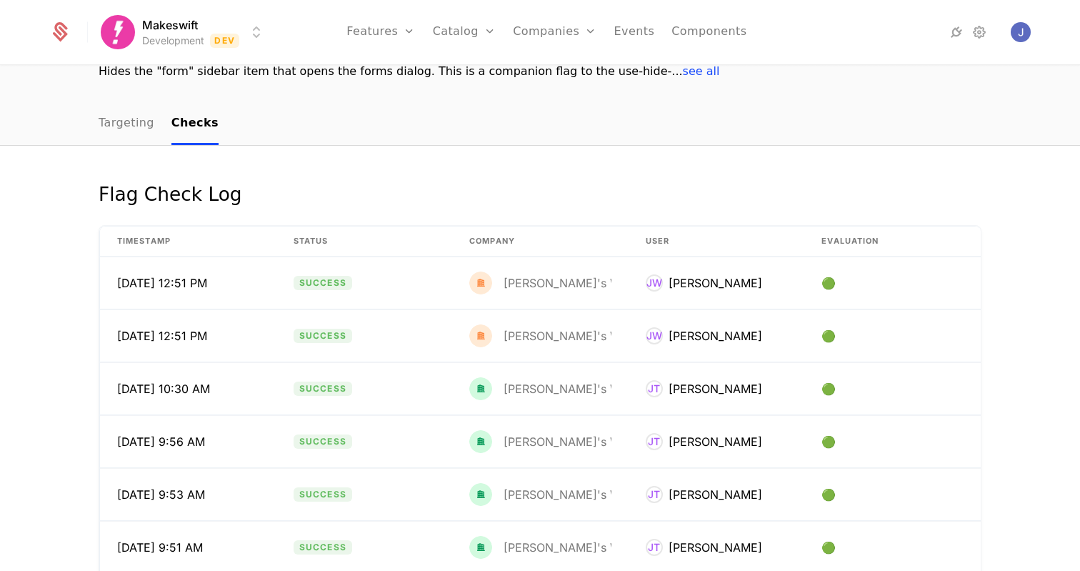
scroll to position [123, 0]
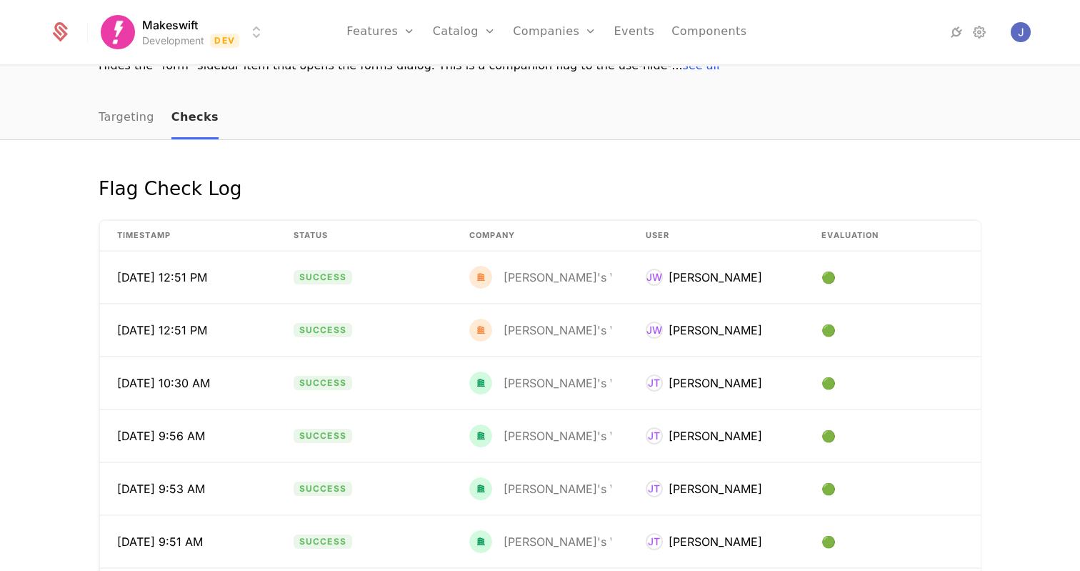
click at [184, 107] on link "Checks" at bounding box center [194, 118] width 47 height 42
click at [131, 121] on link "Targeting" at bounding box center [127, 118] width 56 height 42
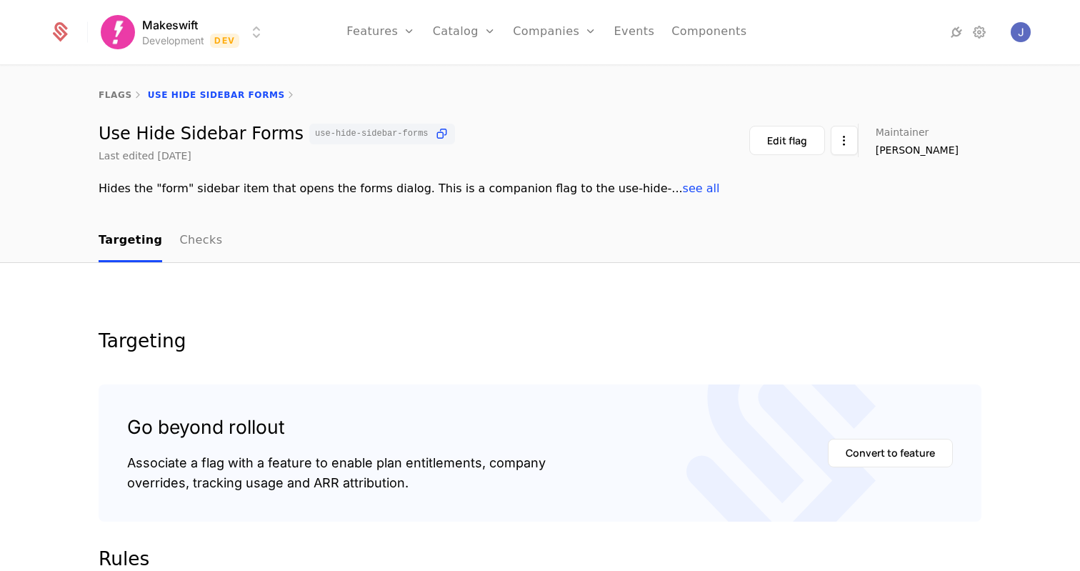
click at [246, 41] on html "Makeswift Development Dev Features Features Flags Catalog Plans Add Ons Credits…" at bounding box center [540, 285] width 1080 height 571
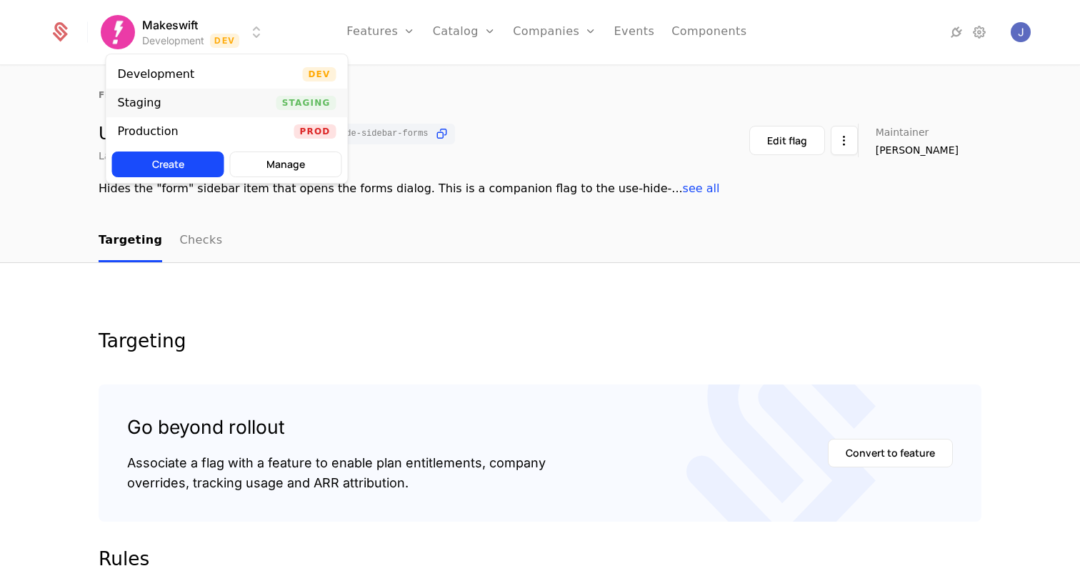
click at [204, 96] on div "Staging Staging" at bounding box center [226, 103] width 241 height 29
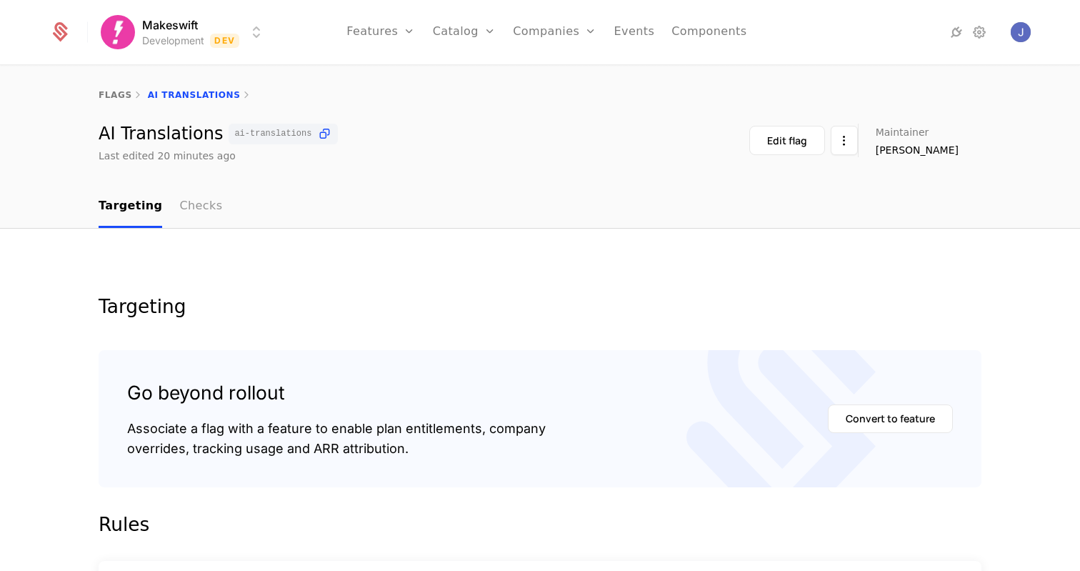
click at [181, 211] on link "Checks" at bounding box center [200, 207] width 43 height 42
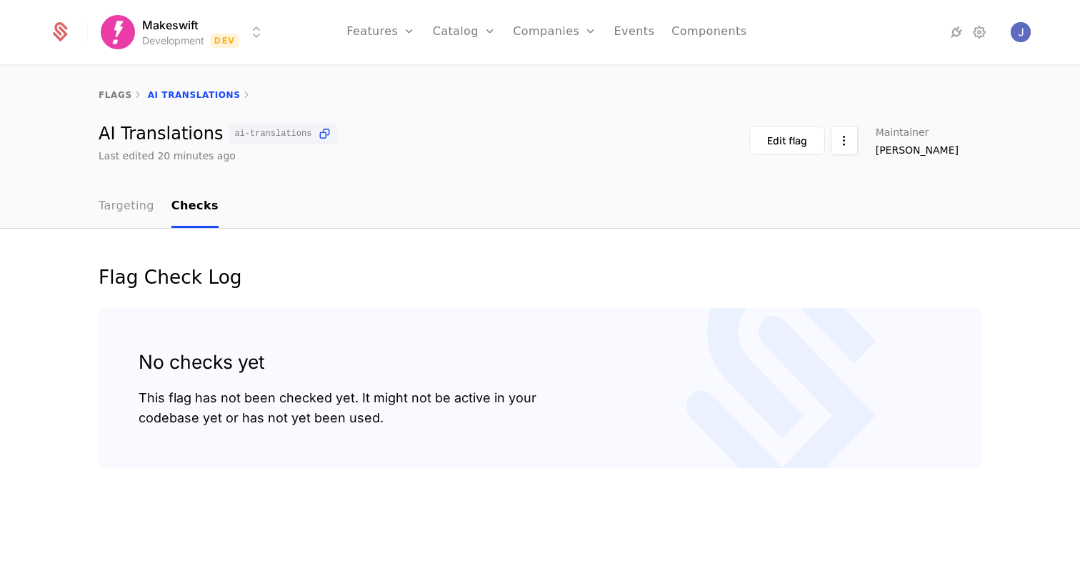
click at [144, 213] on link "Targeting" at bounding box center [127, 207] width 56 height 42
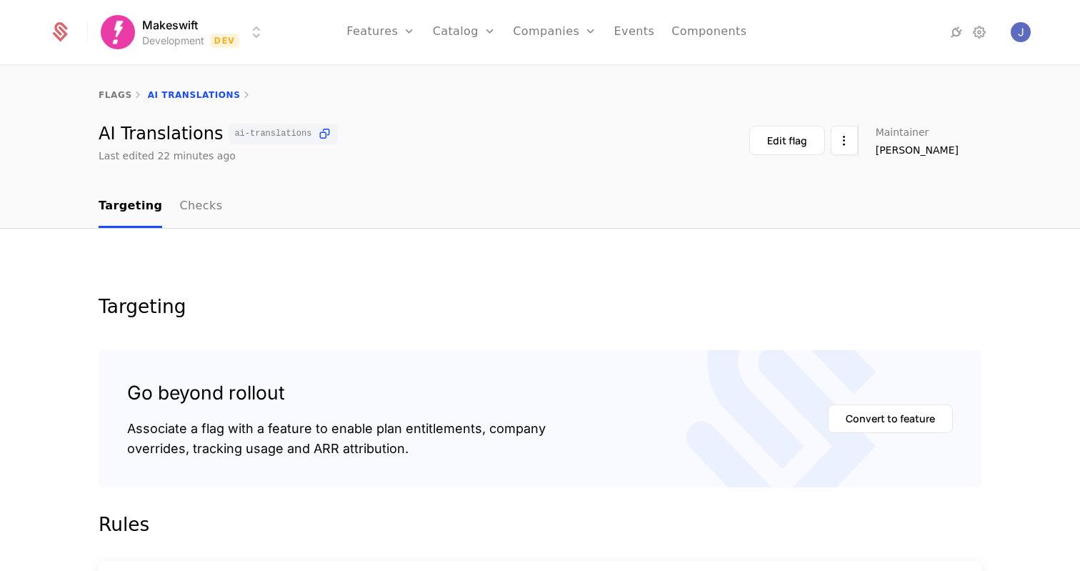
click at [426, 102] on div "flags AI Translations" at bounding box center [540, 94] width 1080 height 57
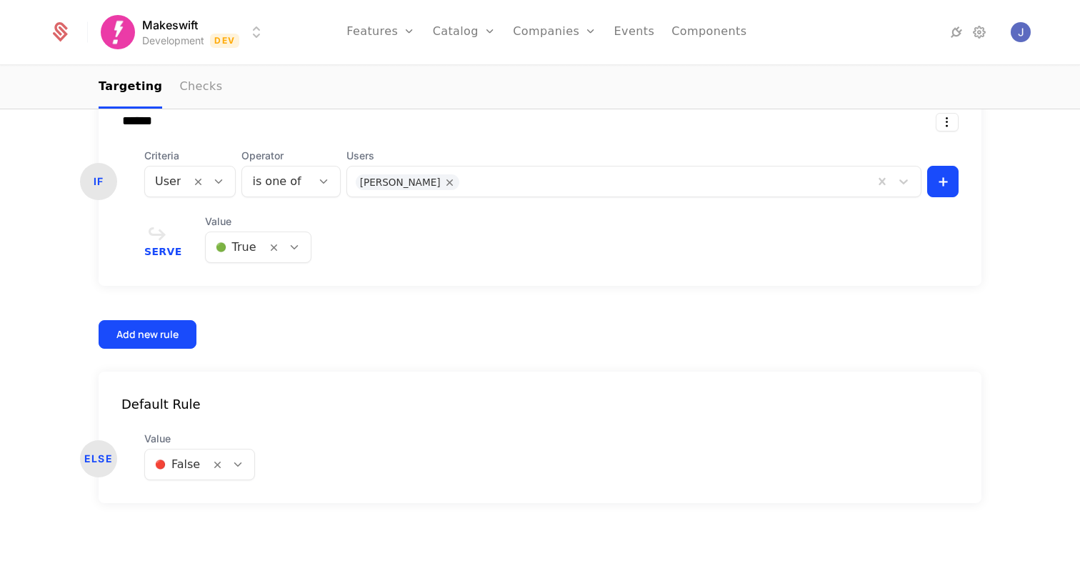
click at [205, 98] on link "Checks" at bounding box center [200, 87] width 43 height 42
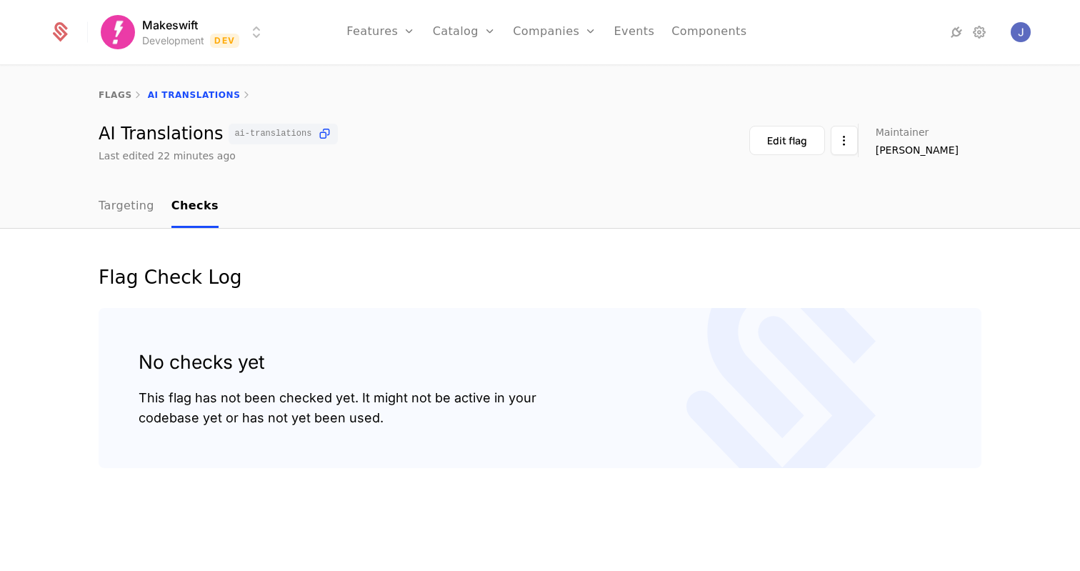
click at [365, 244] on div "Flag Check Log No checks yet This flag has not been checked yet. It might not b…" at bounding box center [540, 399] width 1080 height 343
click at [841, 131] on html "Makeswift Development Dev Features Features Flags Catalog Plans Add Ons Credits…" at bounding box center [540, 285] width 1080 height 571
click at [883, 70] on html "Makeswift Development Dev Features Features Flags Catalog Plans Add Ons Credits…" at bounding box center [540, 285] width 1080 height 571
click at [104, 194] on link "Targeting" at bounding box center [127, 207] width 56 height 42
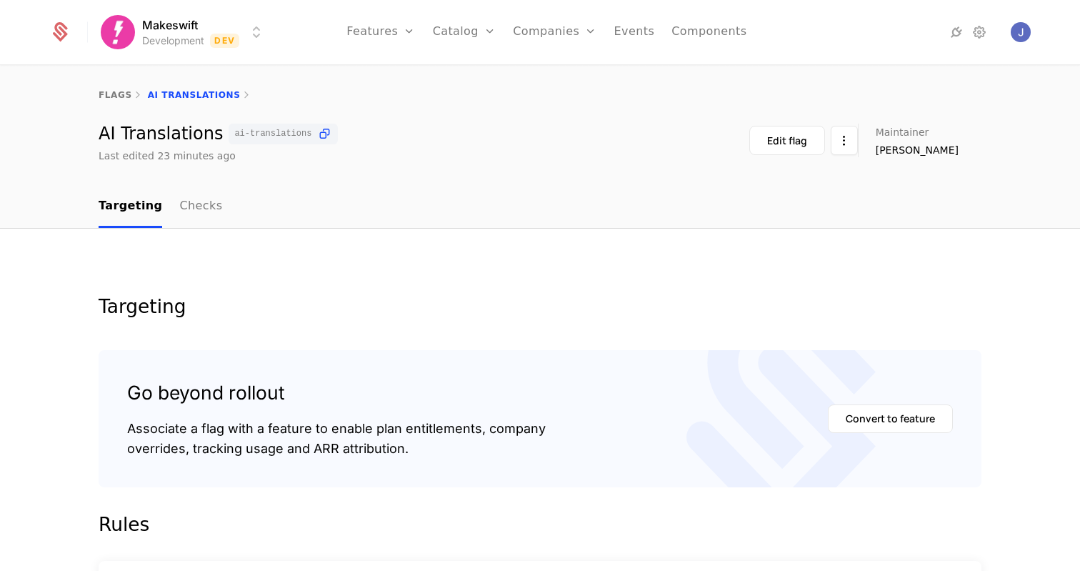
click at [219, 27] on html "Makeswift Development Dev Features Features Flags Catalog Plans Add Ons Credits…" at bounding box center [540, 285] width 1080 height 571
click at [504, 164] on html "Makeswift Development Dev Features Features Flags Catalog Plans Add Ons Credits…" at bounding box center [540, 285] width 1080 height 571
click at [408, 40] on link "Features" at bounding box center [380, 32] width 69 height 64
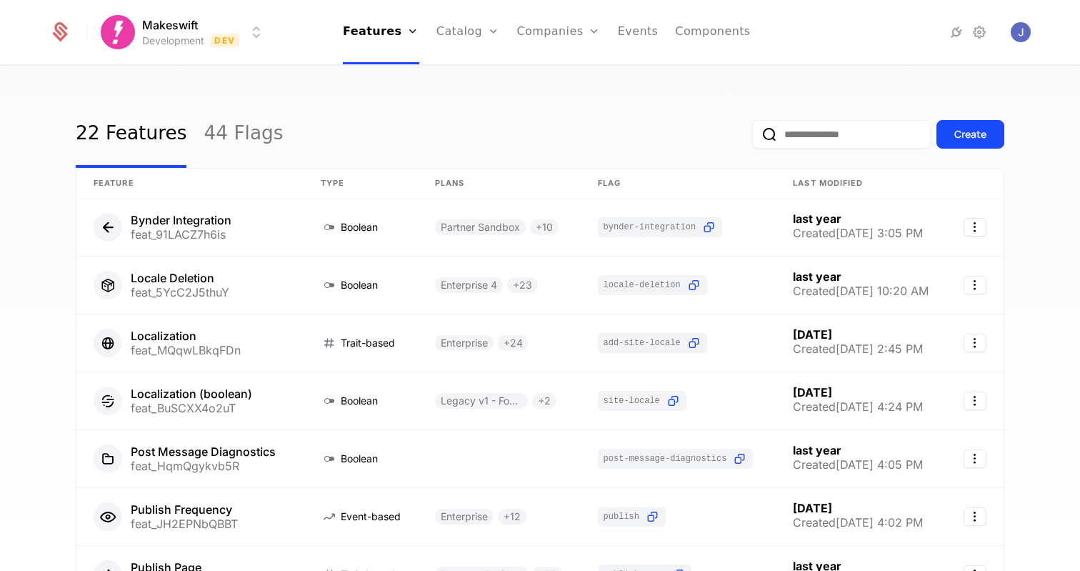
click at [321, 94] on div "22 Features 44 Flags Create Feature Type Plans Flag Last Modified Bynder Integr…" at bounding box center [540, 322] width 1080 height 513
click at [249, 130] on link "44 Flags" at bounding box center [243, 134] width 79 height 67
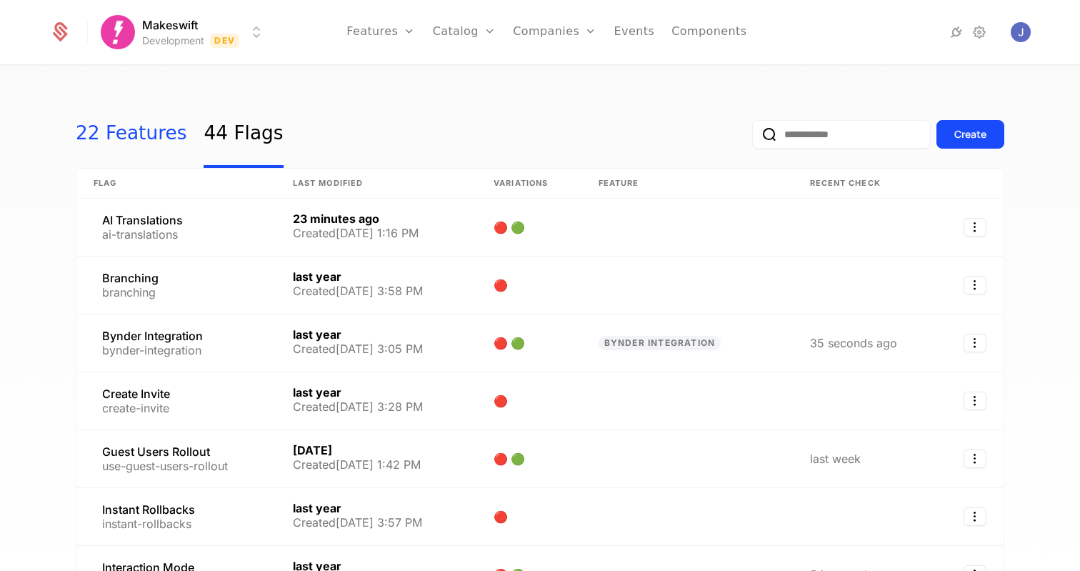
click at [116, 151] on link "22 Features" at bounding box center [131, 134] width 111 height 67
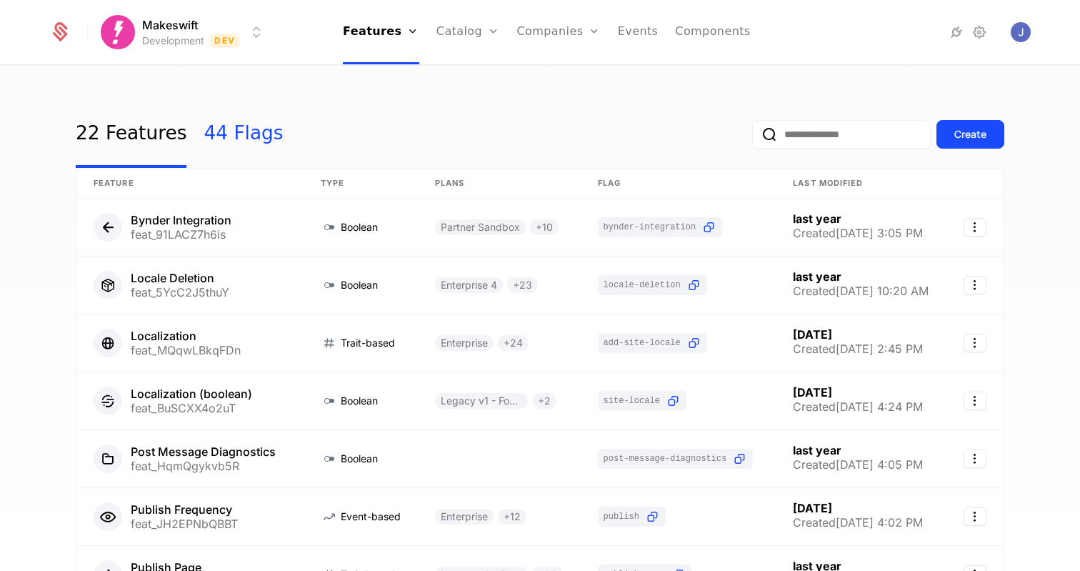
click at [226, 132] on link "44 Flags" at bounding box center [243, 134] width 79 height 67
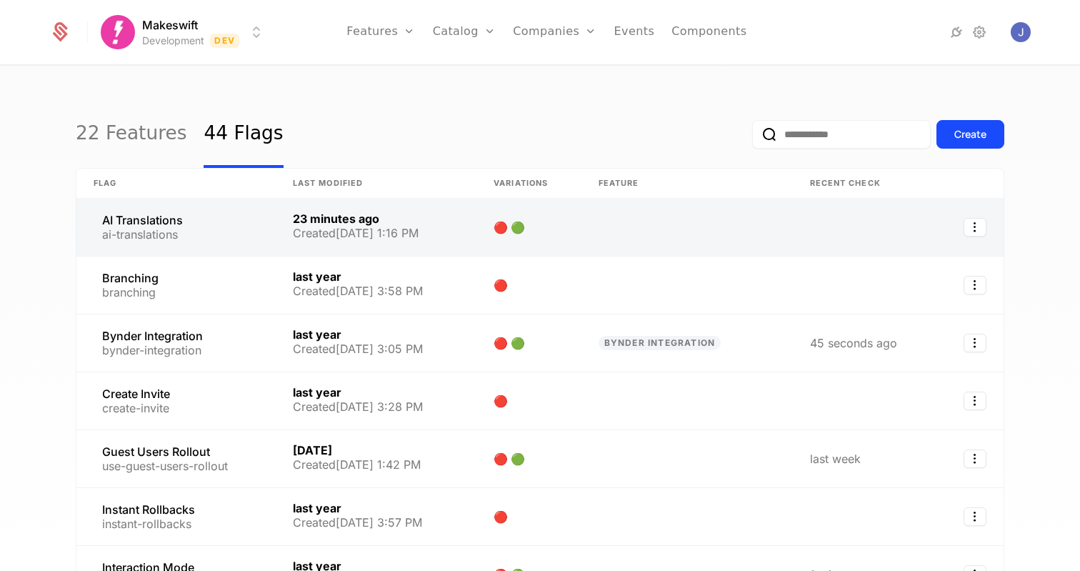
click at [521, 229] on link at bounding box center [528, 227] width 105 height 57
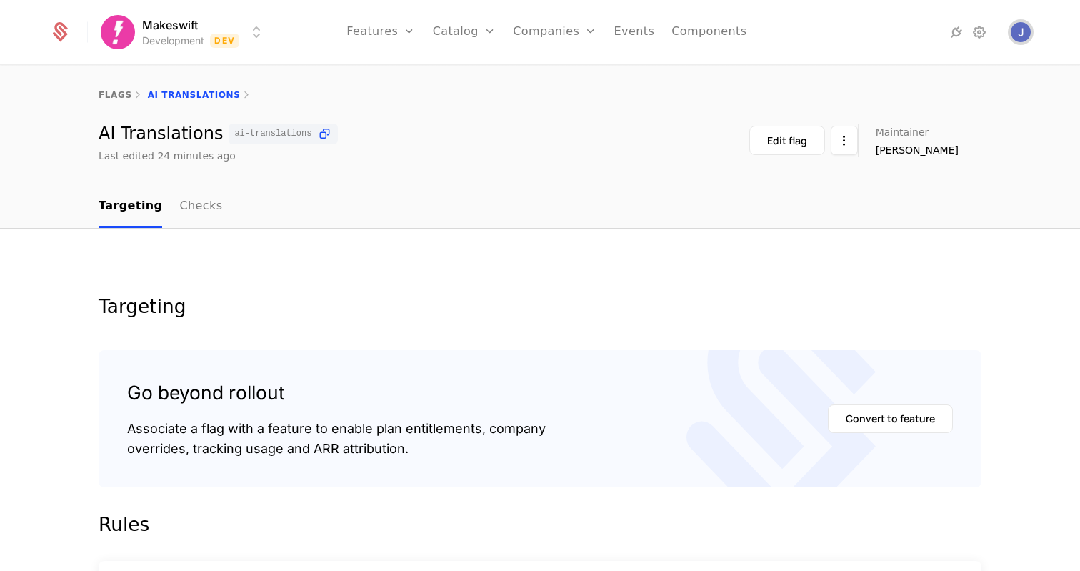
click at [1017, 35] on img "Open user button" at bounding box center [1020, 32] width 20 height 20
click at [476, 124] on div "AI Translations ai-translations Last edited 24 minutes ago Edit flag Maintainer…" at bounding box center [540, 143] width 883 height 39
click at [975, 34] on icon at bounding box center [978, 32] width 17 height 17
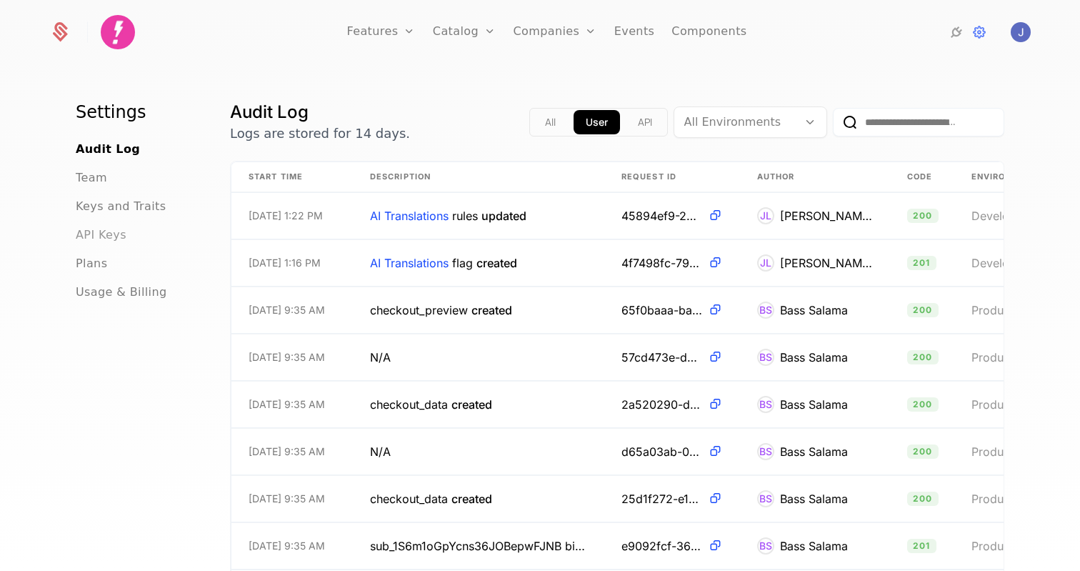
click at [115, 238] on span "API Keys" at bounding box center [101, 234] width 51 height 17
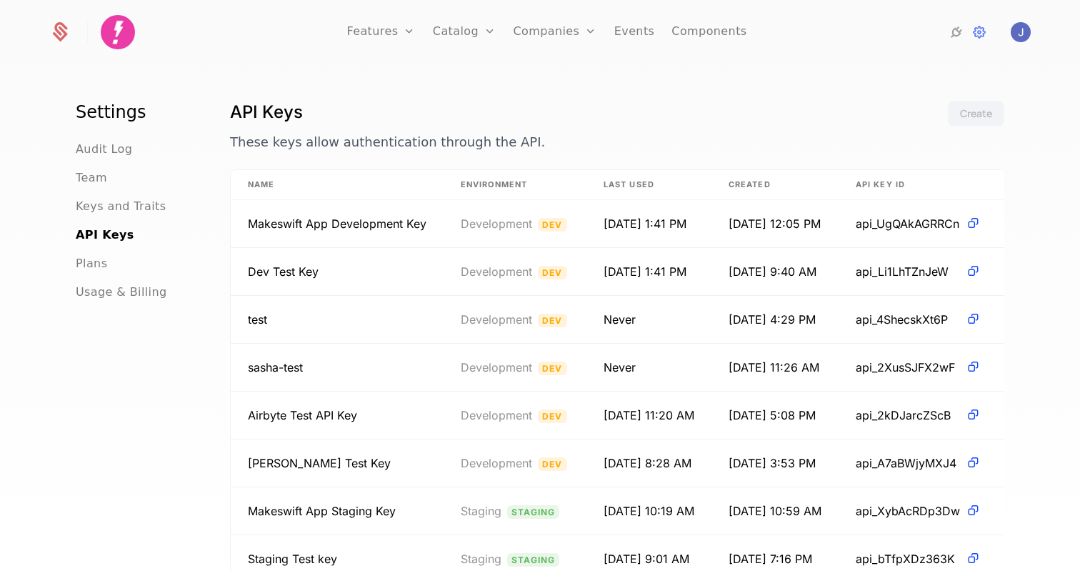
scroll to position [1, 0]
click at [119, 149] on span "Audit Log" at bounding box center [104, 149] width 56 height 17
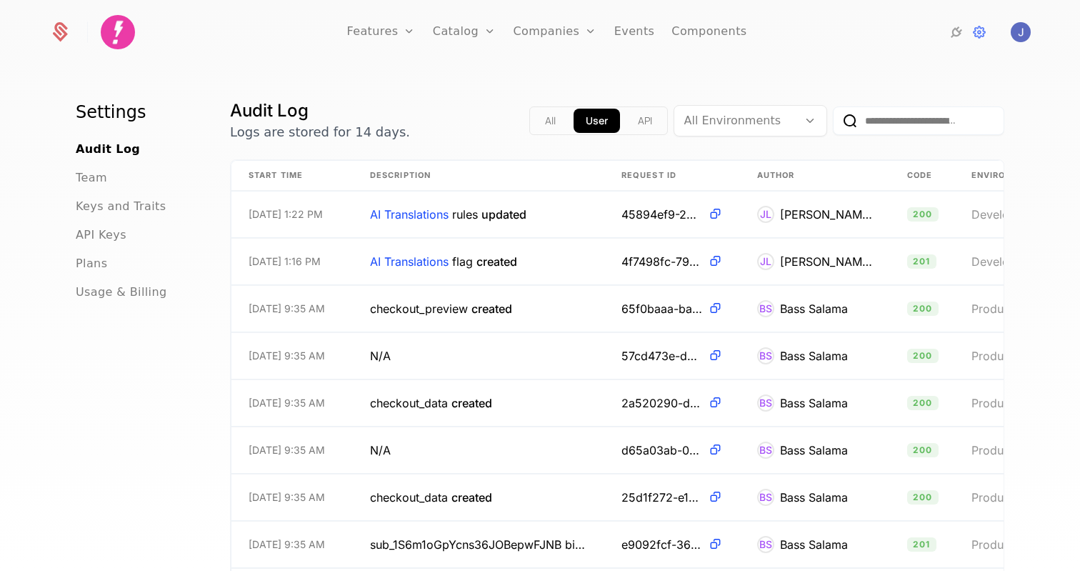
click at [641, 119] on button "API" at bounding box center [645, 121] width 39 height 24
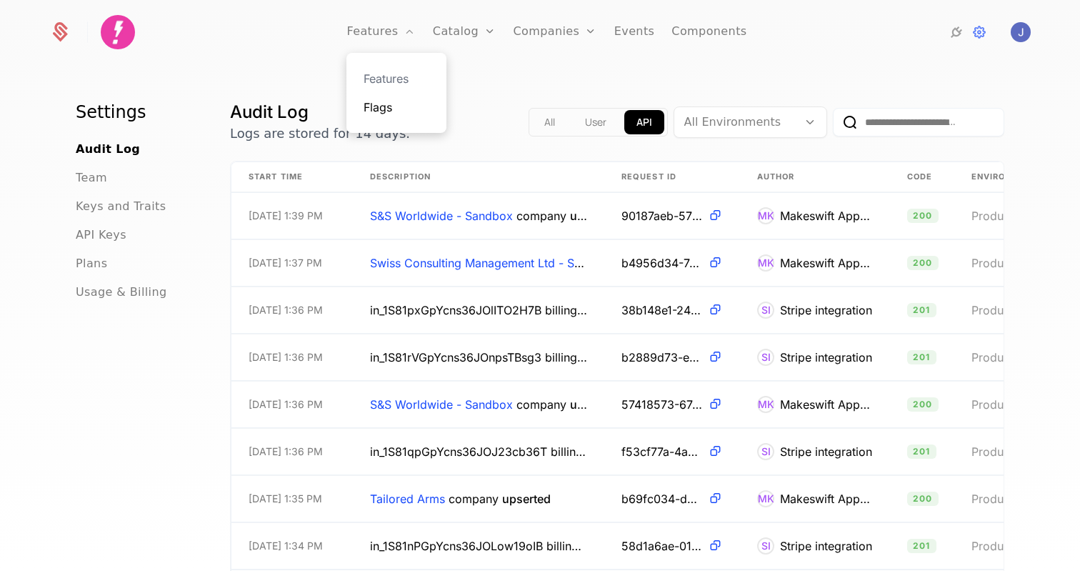
click at [395, 107] on link "Flags" at bounding box center [396, 107] width 66 height 17
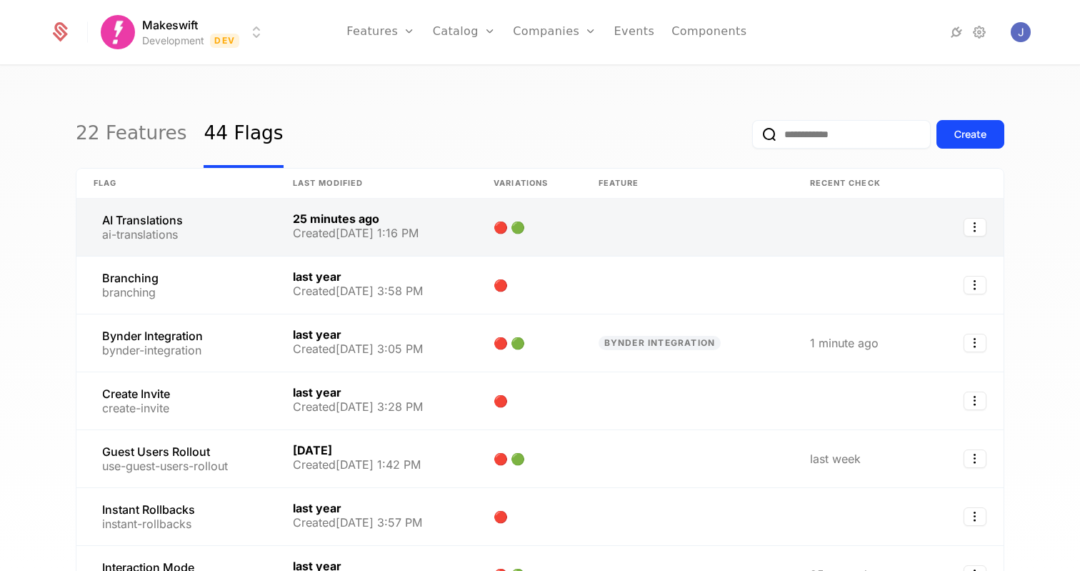
click at [207, 220] on link at bounding box center [175, 227] width 199 height 57
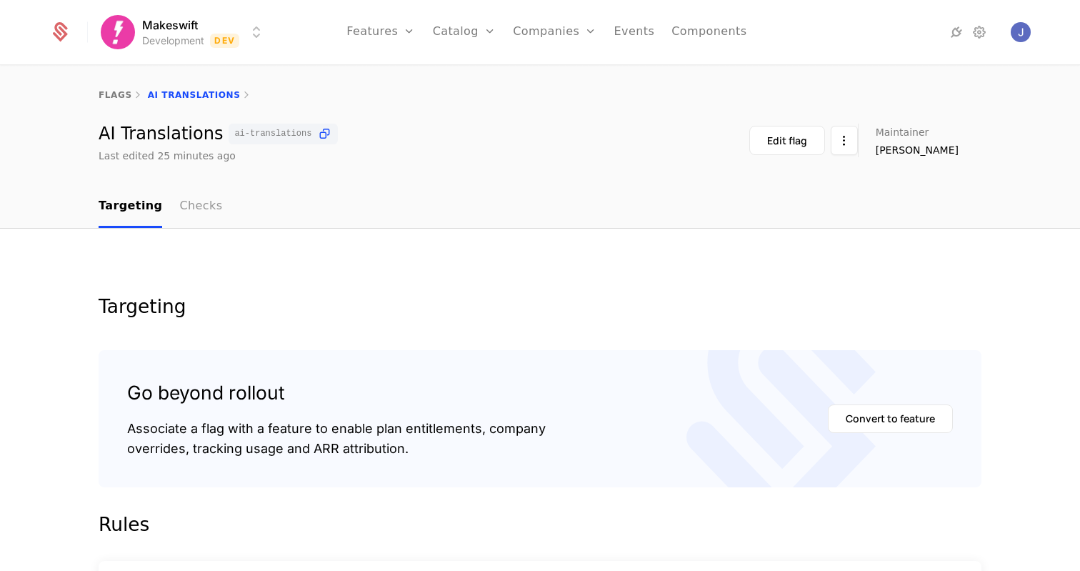
click at [203, 208] on link "Checks" at bounding box center [200, 207] width 43 height 42
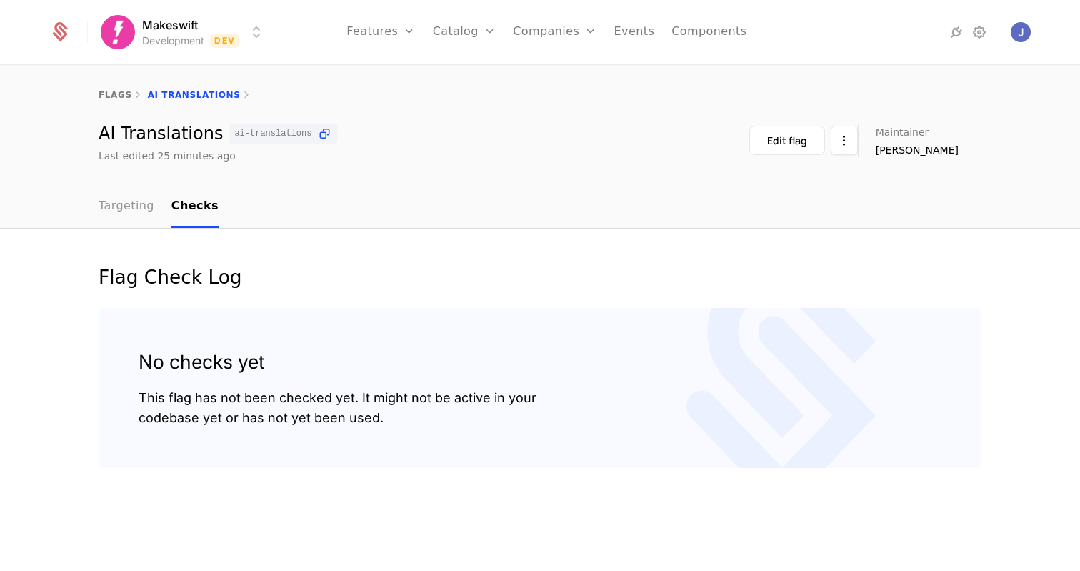
click at [133, 216] on link "Targeting" at bounding box center [127, 207] width 56 height 42
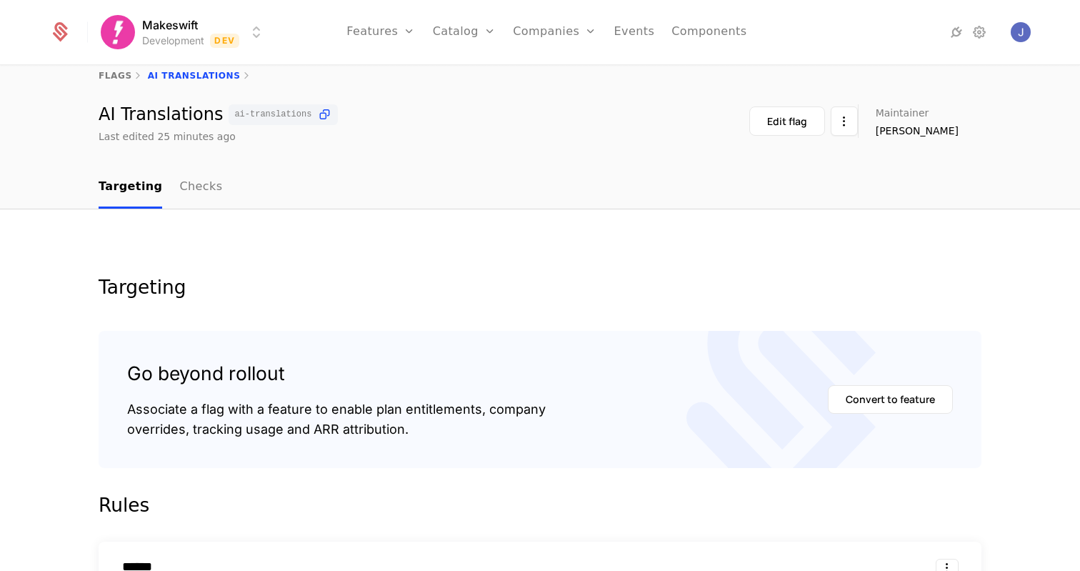
scroll to position [25, 0]
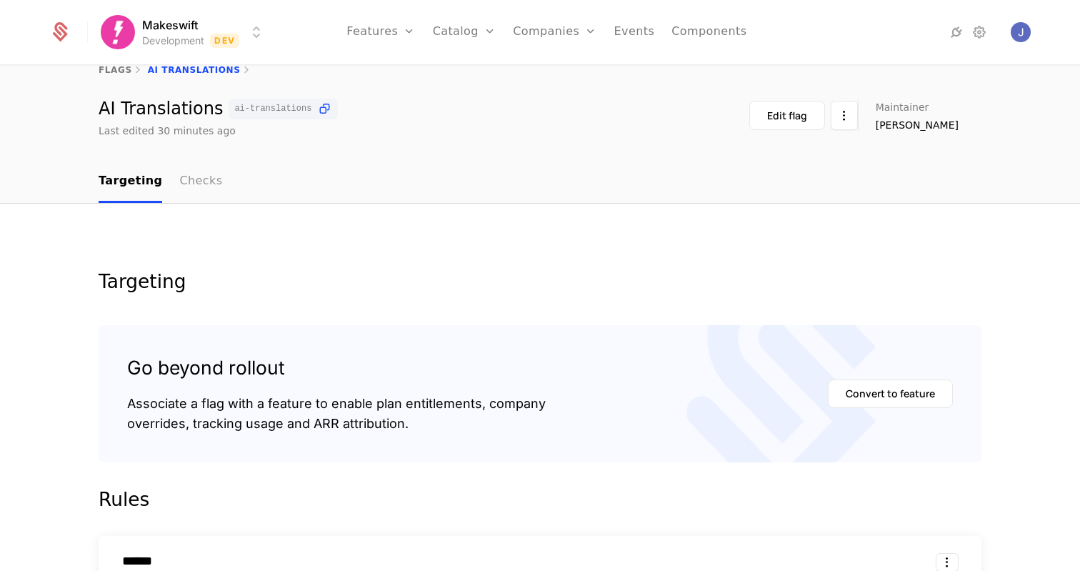
click at [191, 175] on link "Checks" at bounding box center [200, 182] width 43 height 42
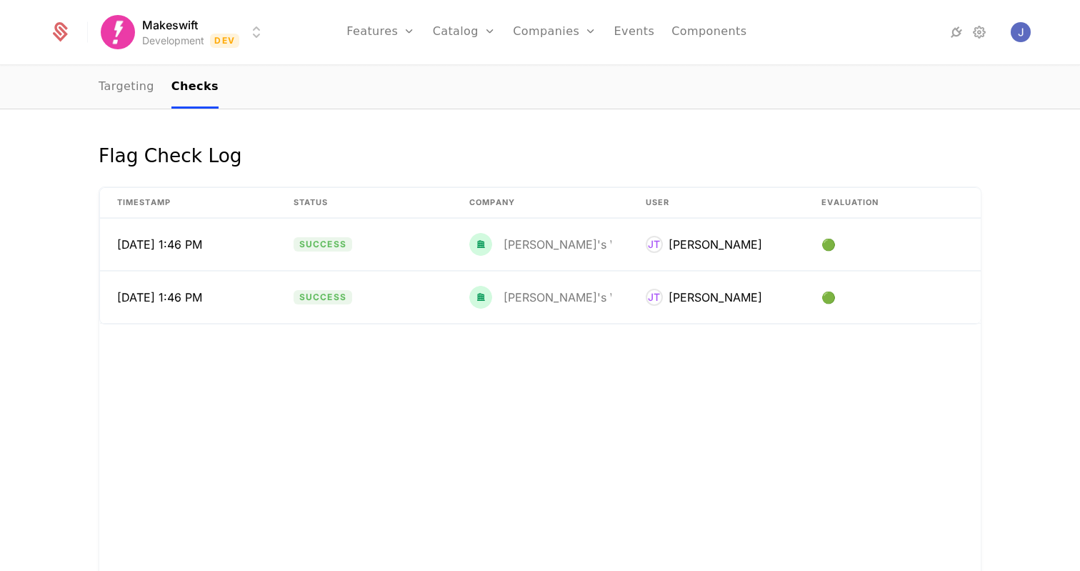
scroll to position [114, 0]
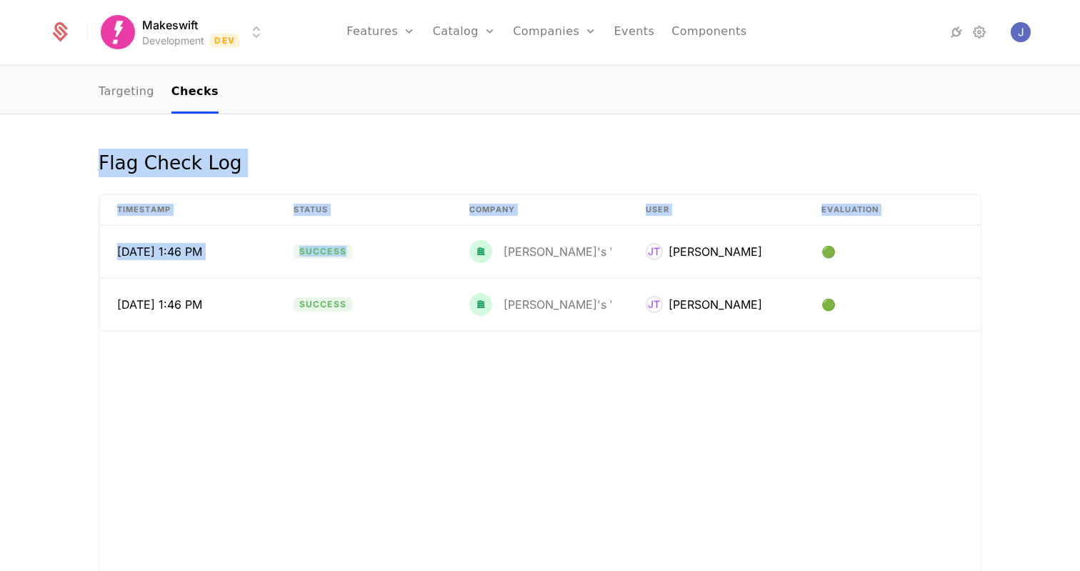
drag, startPoint x: 53, startPoint y: 136, endPoint x: 278, endPoint y: 401, distance: 347.5
click at [278, 401] on div "Flag Check Log Timestamp Status Company User Evaluation 9/16/25, 1:46 PM Succes…" at bounding box center [540, 386] width 1080 height 544
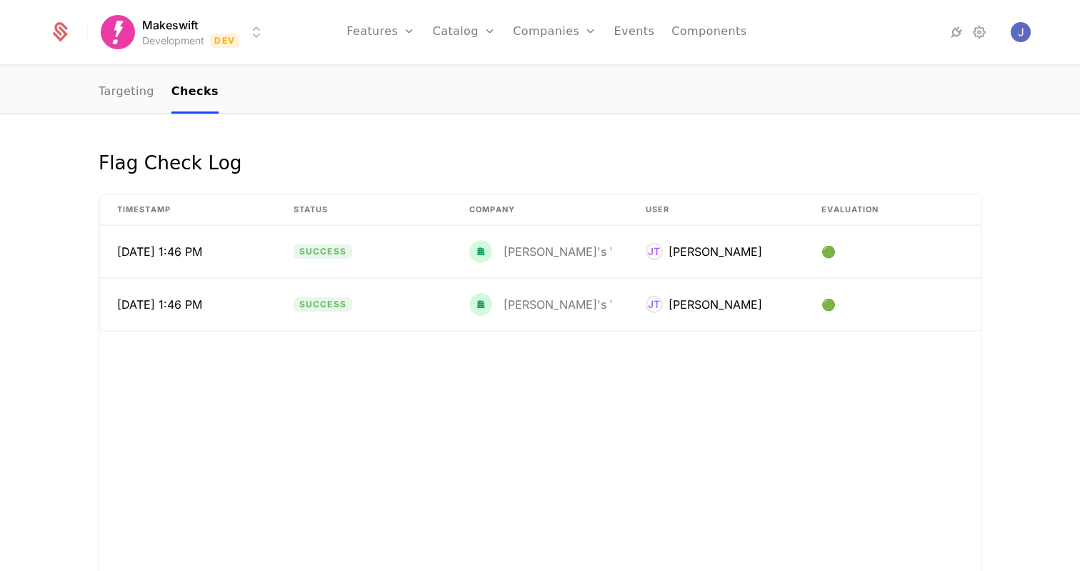
click at [77, 386] on div "Flag Check Log Timestamp Status Company User Evaluation 9/16/25, 1:46 PM Succes…" at bounding box center [540, 387] width 928 height 476
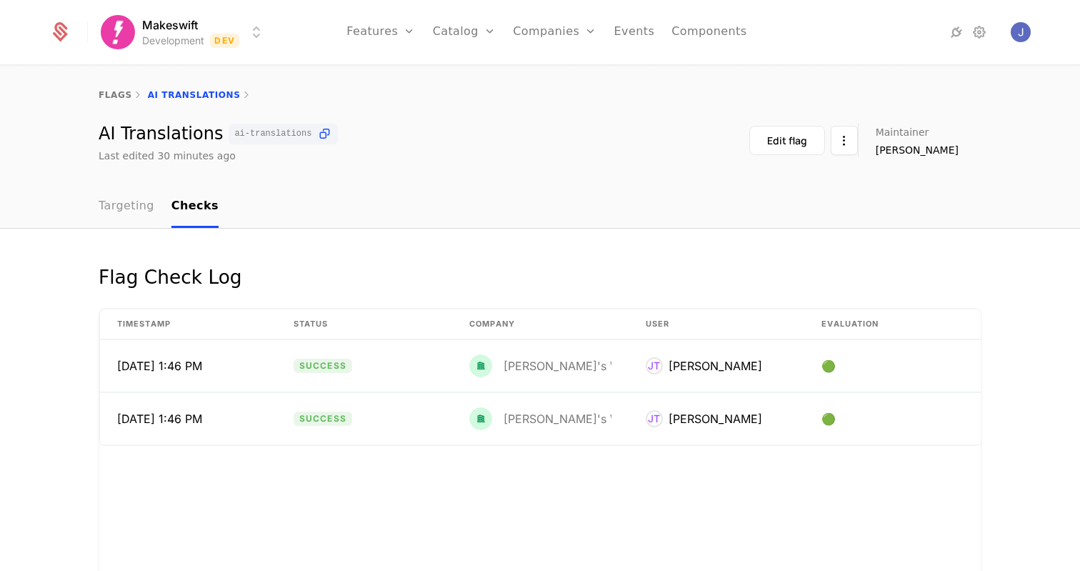
click at [127, 191] on link "Targeting" at bounding box center [127, 207] width 56 height 42
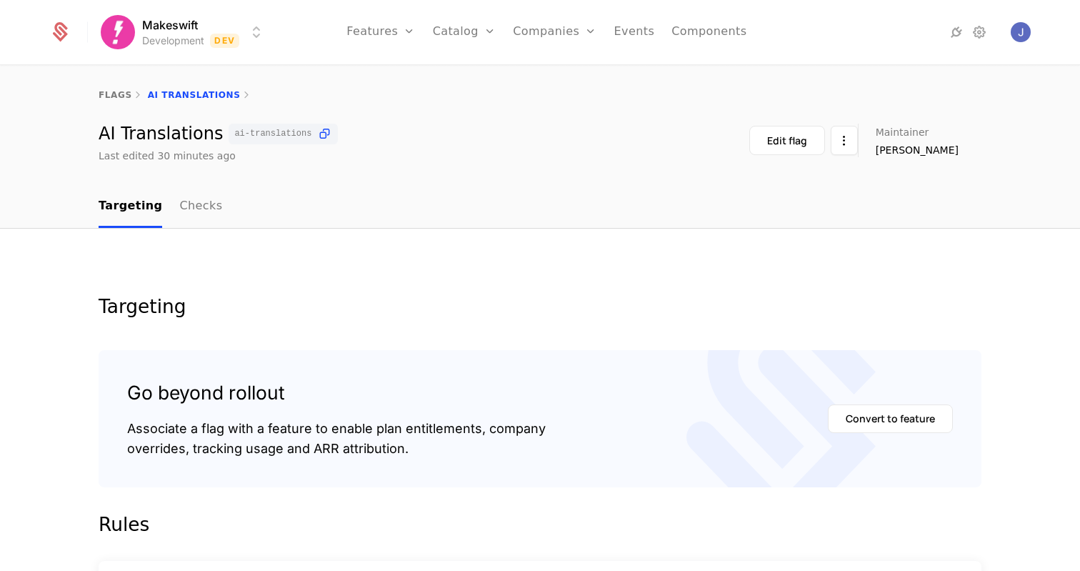
click at [254, 37] on html "Makeswift Development Dev Features Features Flags Catalog Plans Add Ons Credits…" at bounding box center [540, 285] width 1080 height 571
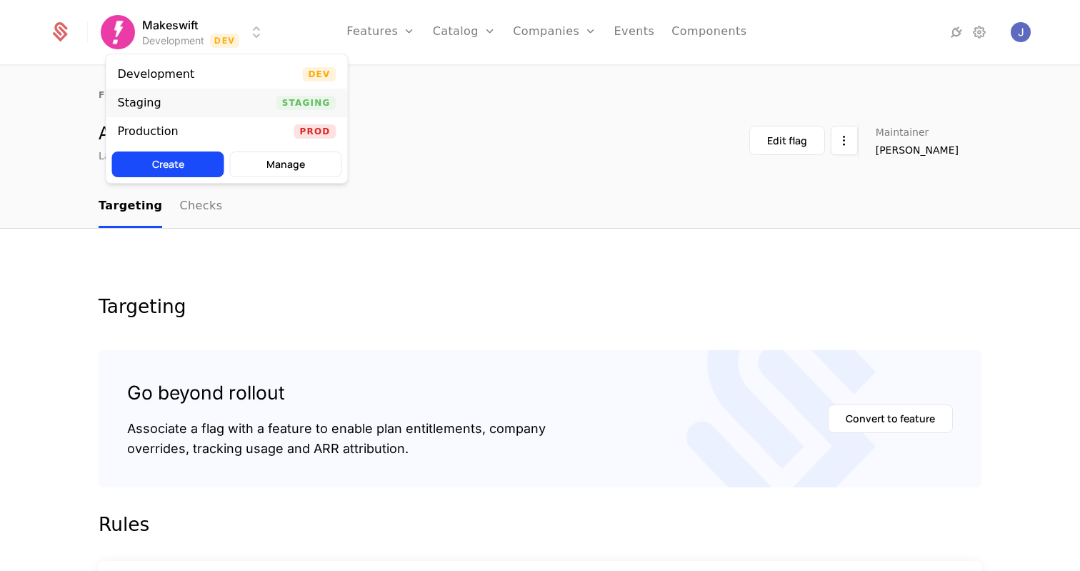
click at [186, 99] on div "Staging Staging" at bounding box center [226, 103] width 241 height 29
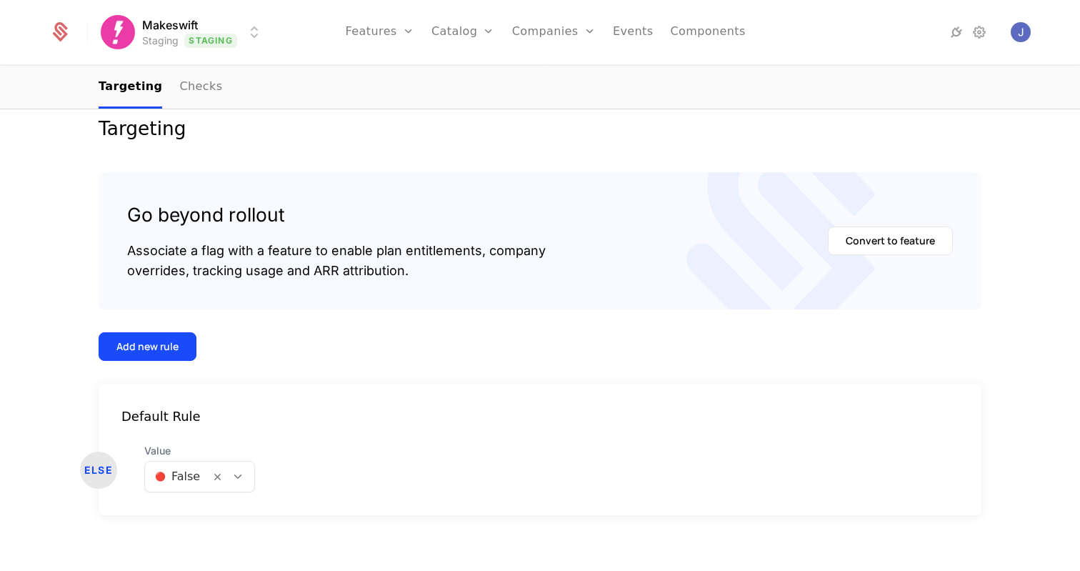
scroll to position [190, 0]
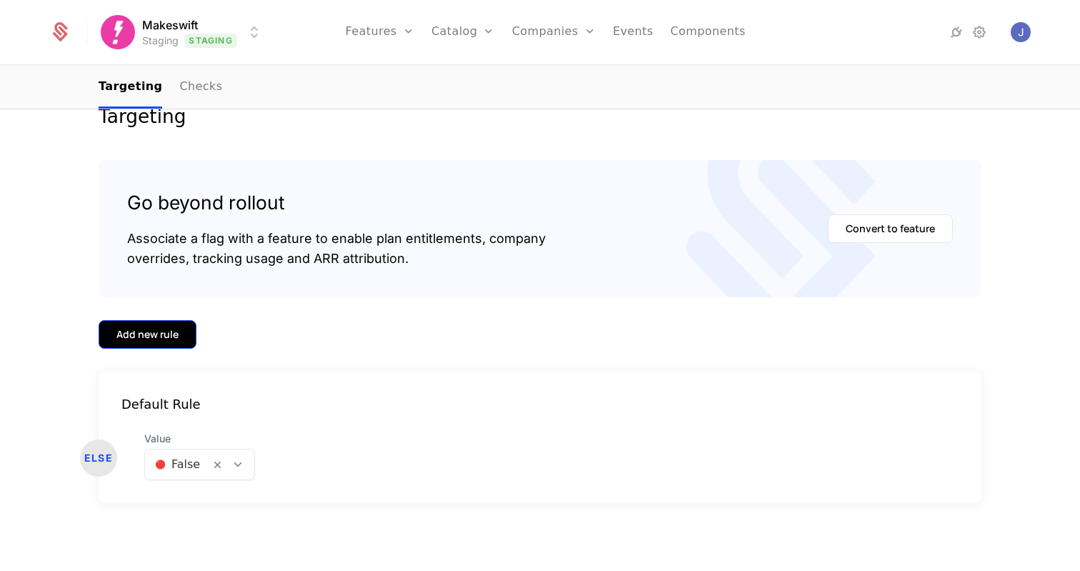
click at [168, 336] on div "Add new rule" at bounding box center [147, 334] width 62 height 14
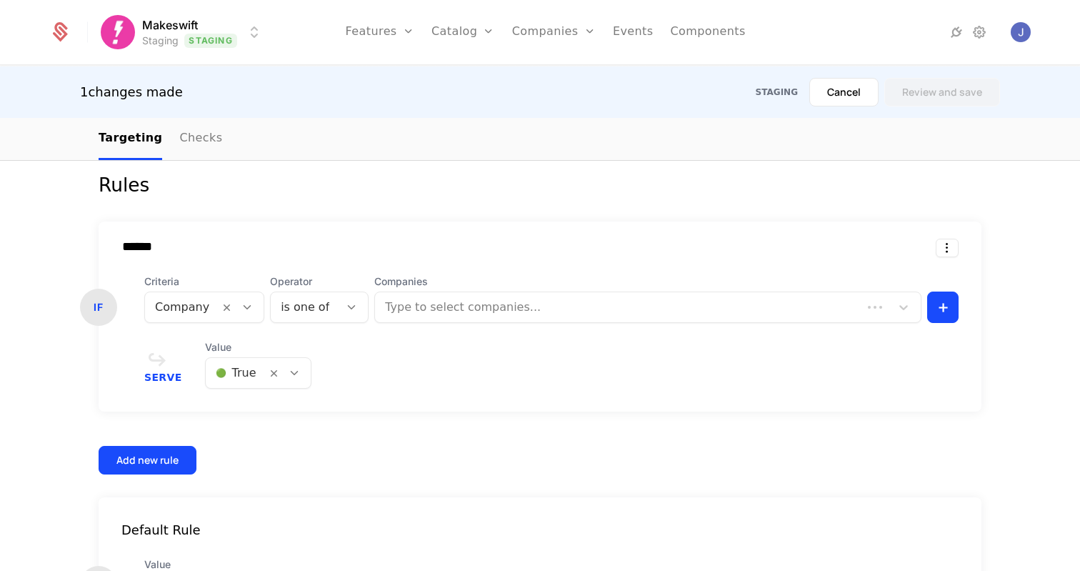
scroll to position [465, 0]
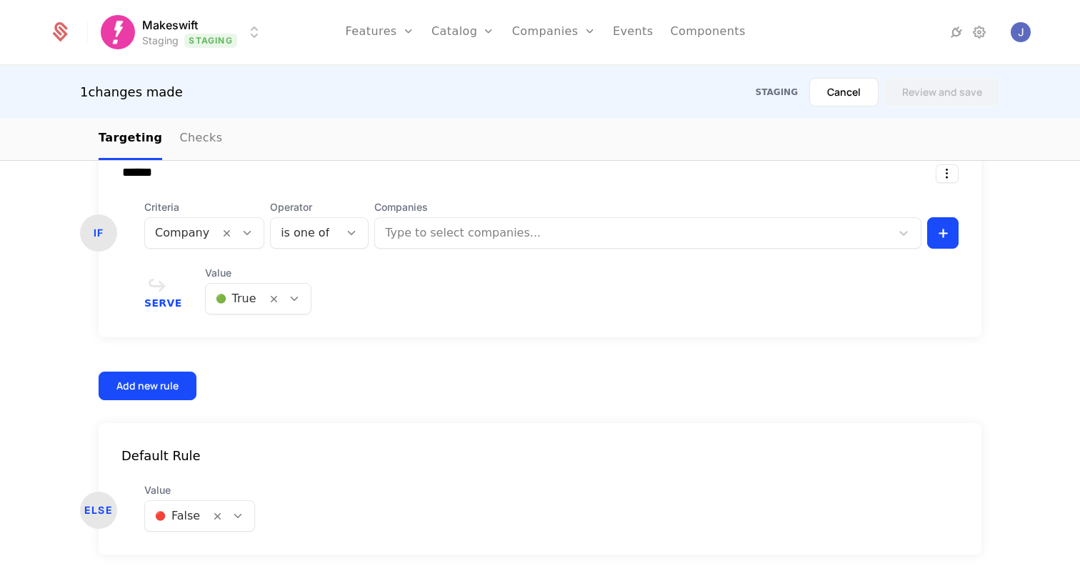
click at [197, 237] on div at bounding box center [182, 233] width 54 height 20
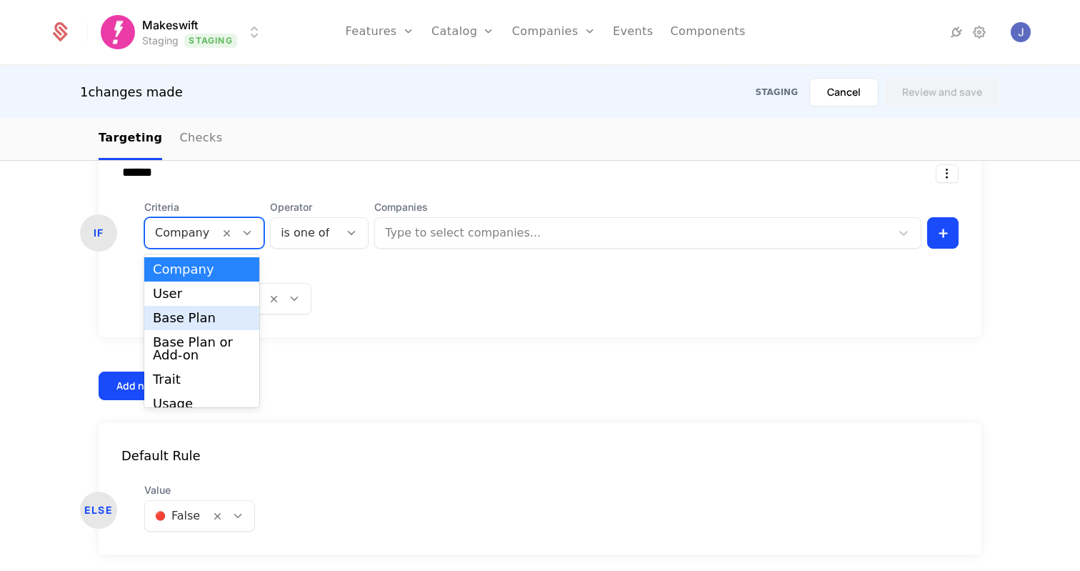
scroll to position [36, 0]
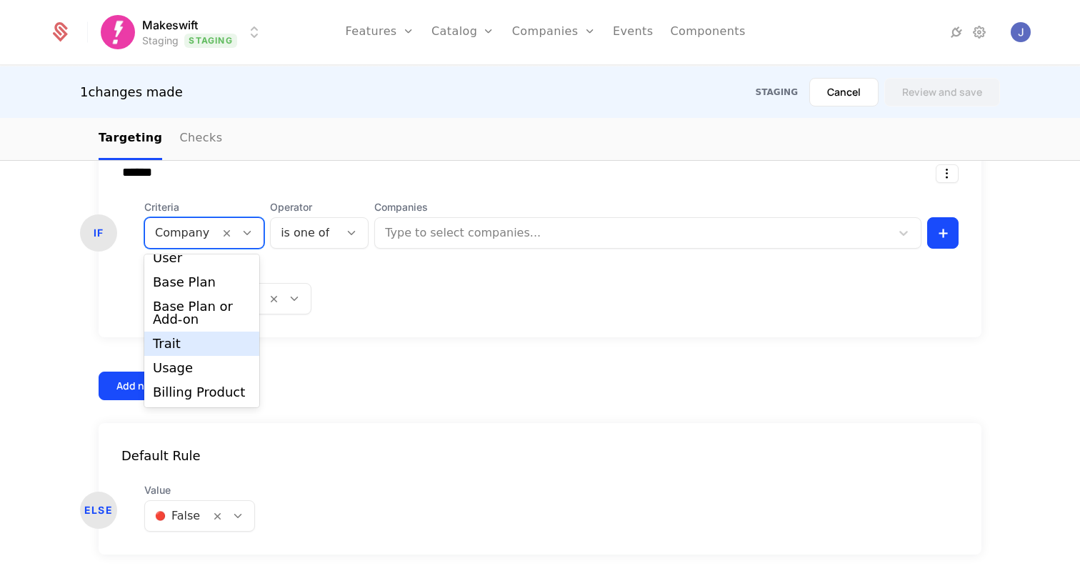
click at [358, 306] on div "Serve Value 🟢 True" at bounding box center [551, 290] width 814 height 49
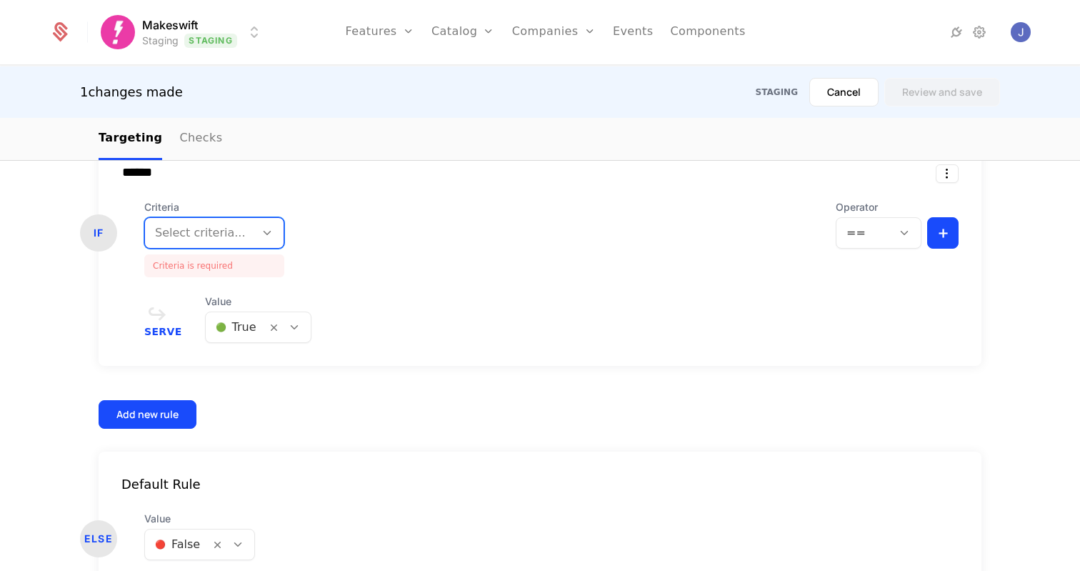
click at [233, 226] on div at bounding box center [200, 233] width 90 height 20
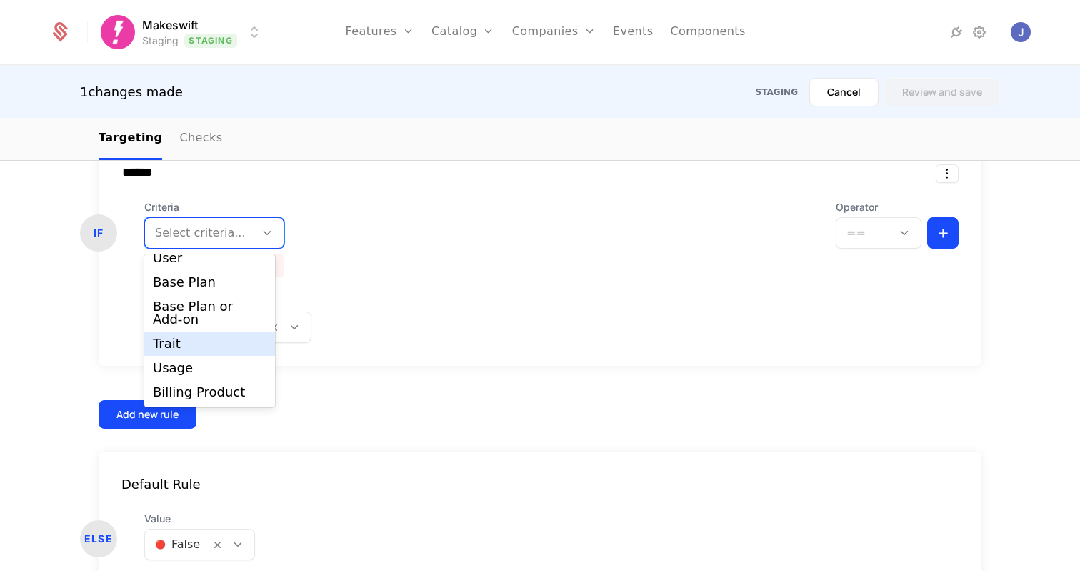
scroll to position [0, 0]
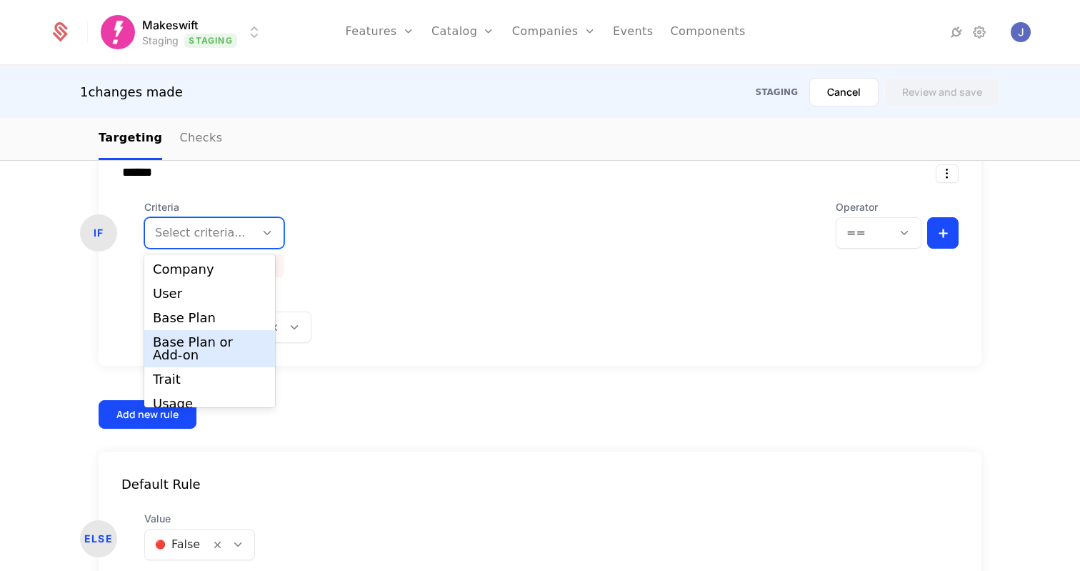
click at [1013, 265] on div "Targeting Go beyond rollout Associate a flag with a feature to enable plan enti…" at bounding box center [540, 233] width 1080 height 837
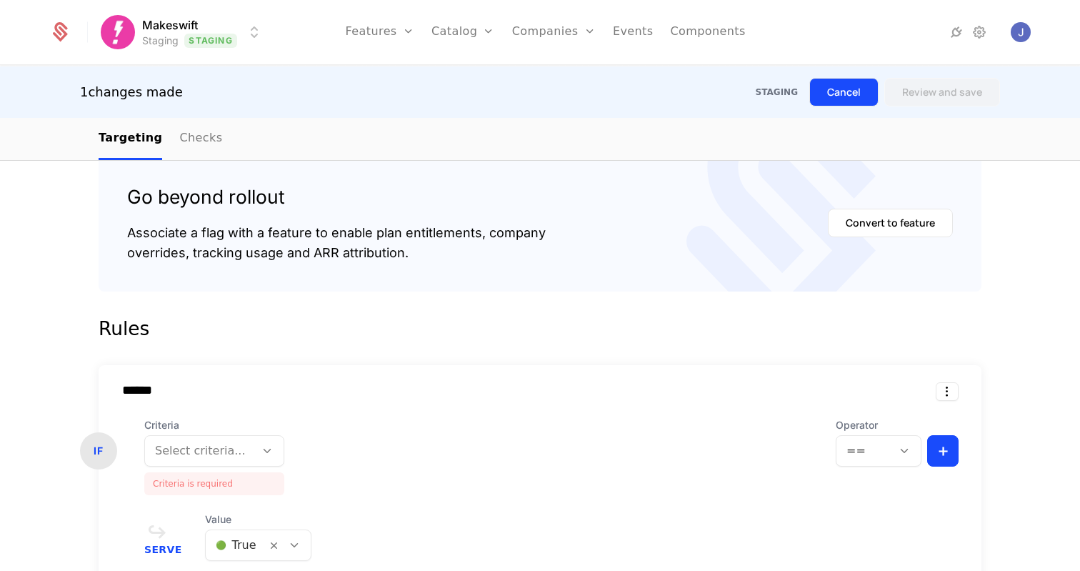
click at [841, 99] on button "Cancel" at bounding box center [843, 92] width 69 height 29
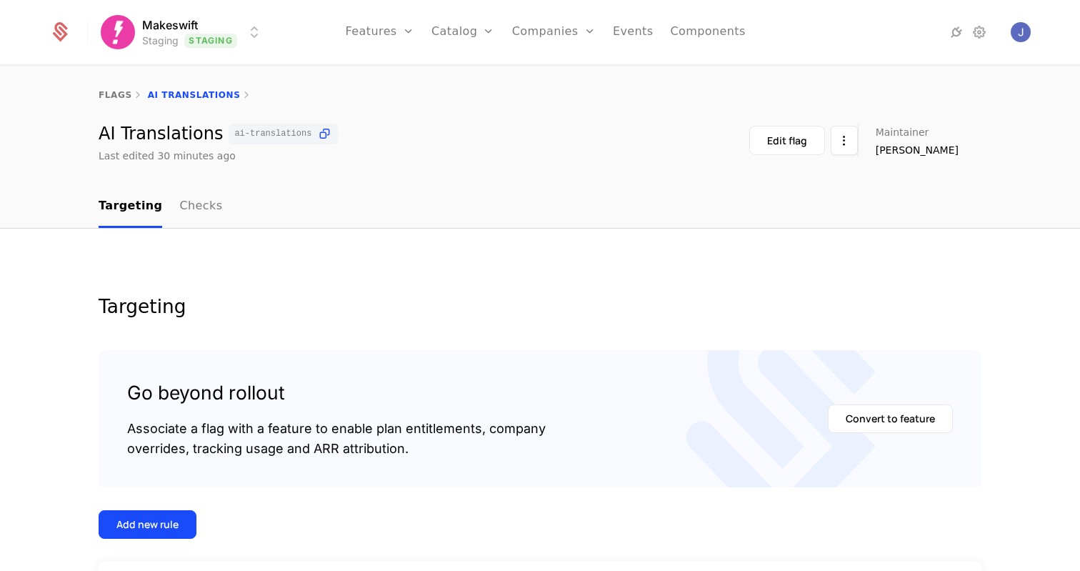
click at [215, 21] on html "Makeswift Staging Staging Features Features Flags Catalog Plans Add Ons Credits…" at bounding box center [540, 285] width 1080 height 571
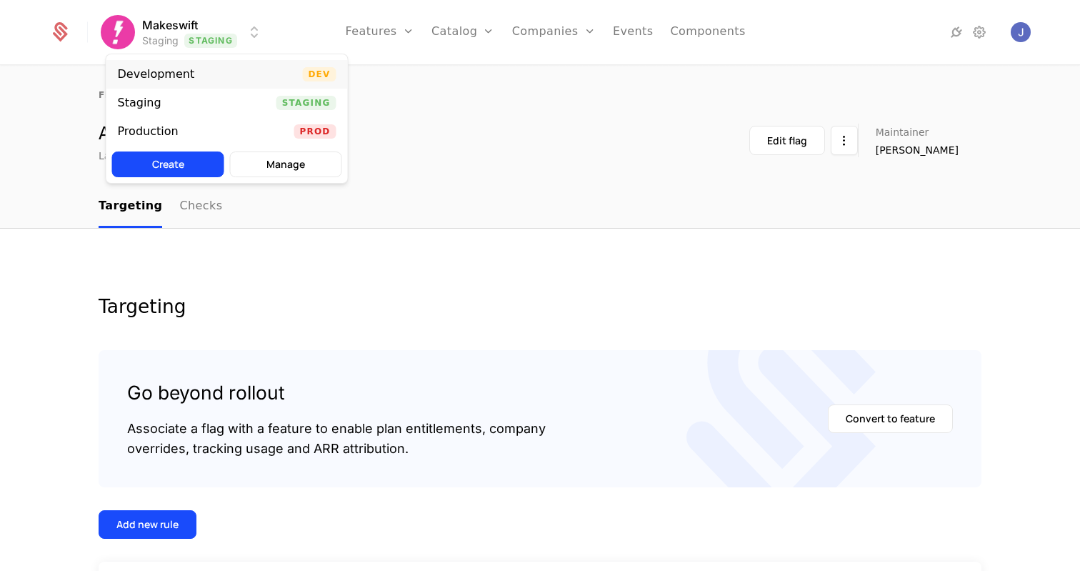
click at [210, 74] on div "Development Dev" at bounding box center [226, 74] width 241 height 29
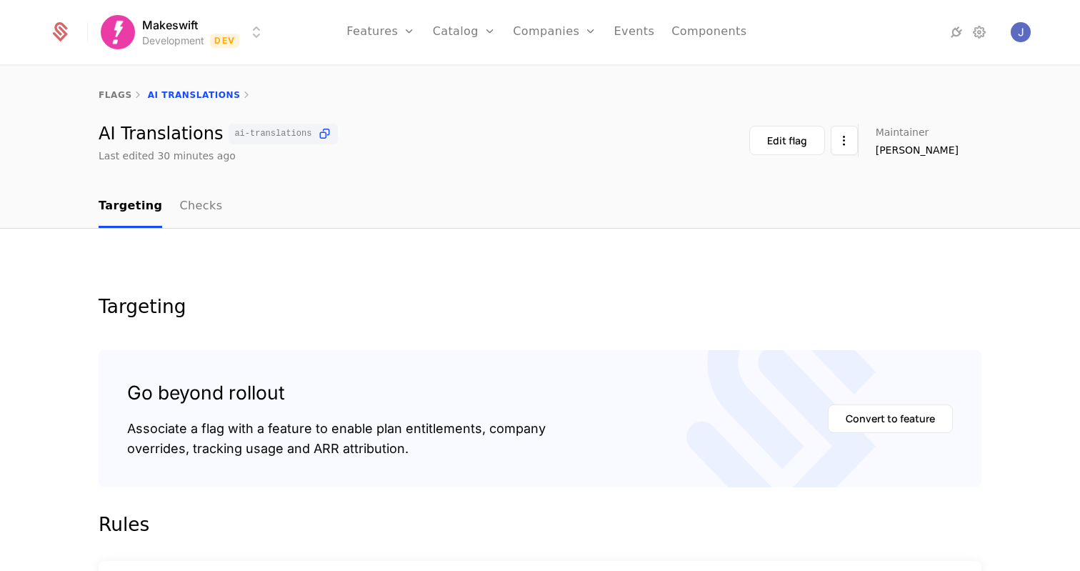
scroll to position [465, 0]
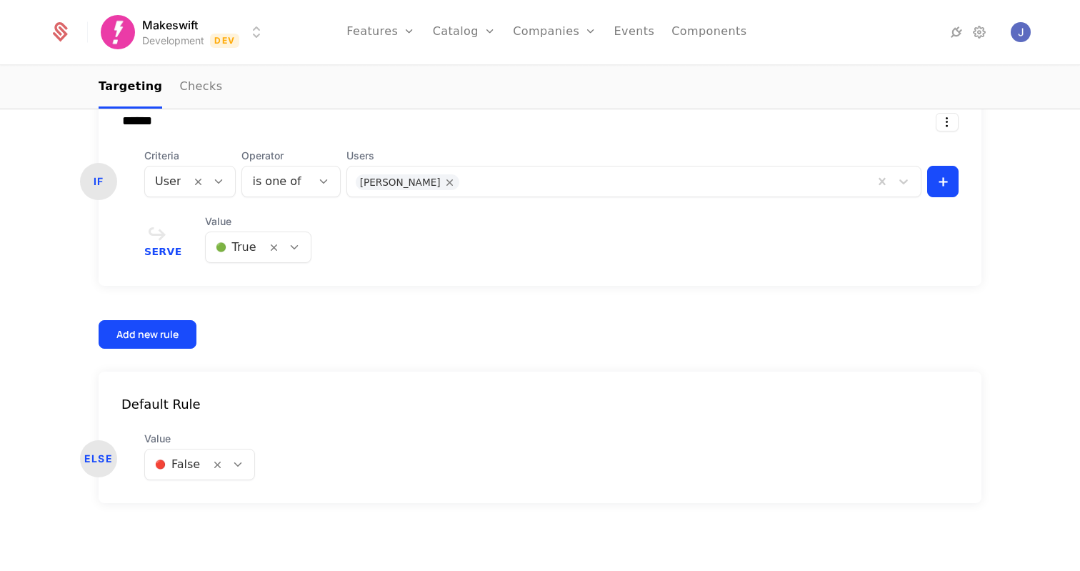
click at [84, 155] on div "Targeting Go beyond rollout Associate a flag with a feature to enable plan enti…" at bounding box center [540, 184] width 928 height 705
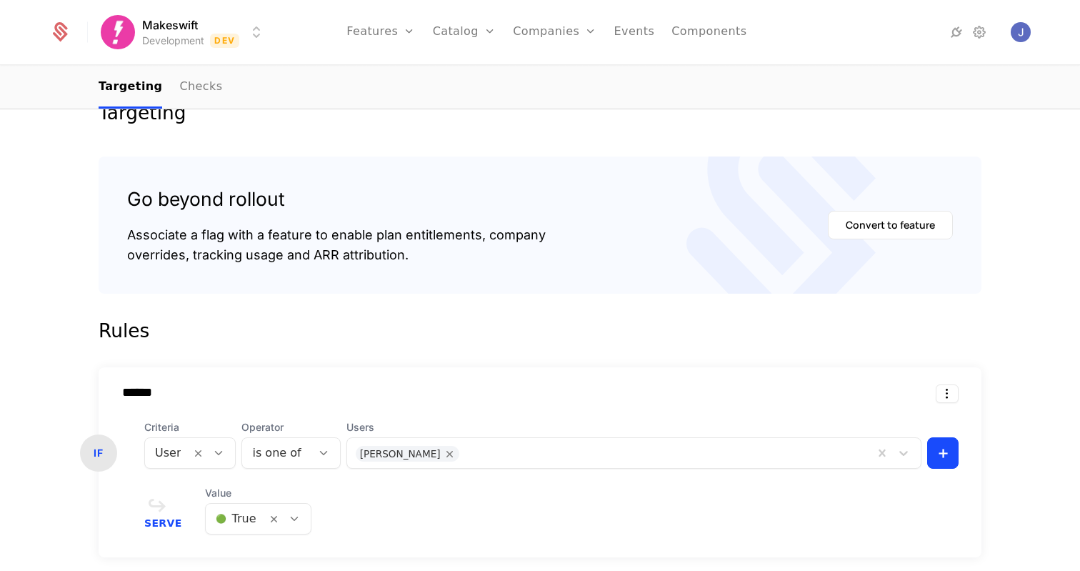
scroll to position [0, 0]
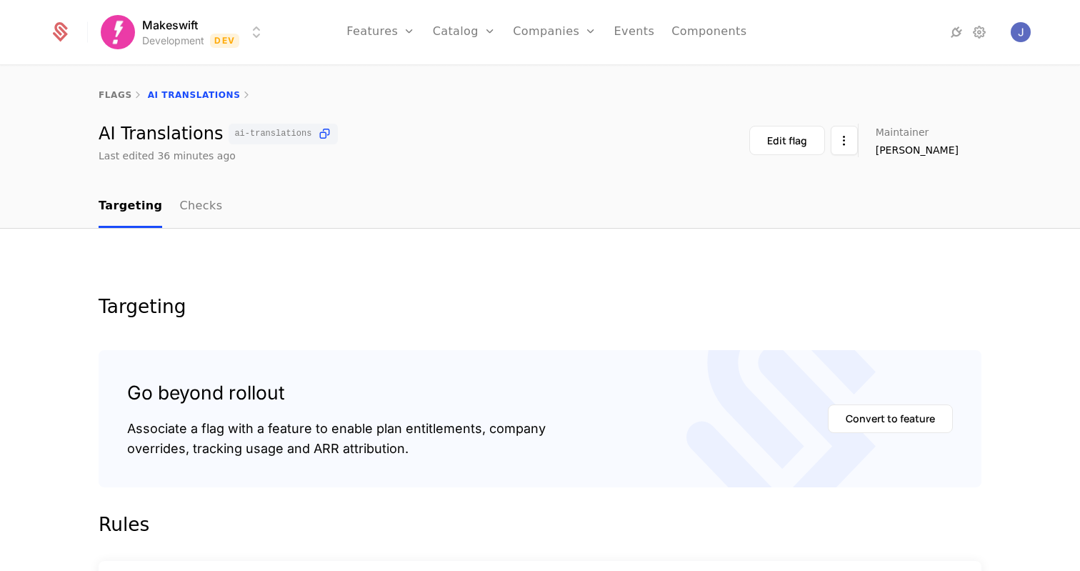
click at [253, 31] on html "Makeswift Development Dev Features Features Flags Catalog Plans Add Ons Credits…" at bounding box center [540, 285] width 1080 height 571
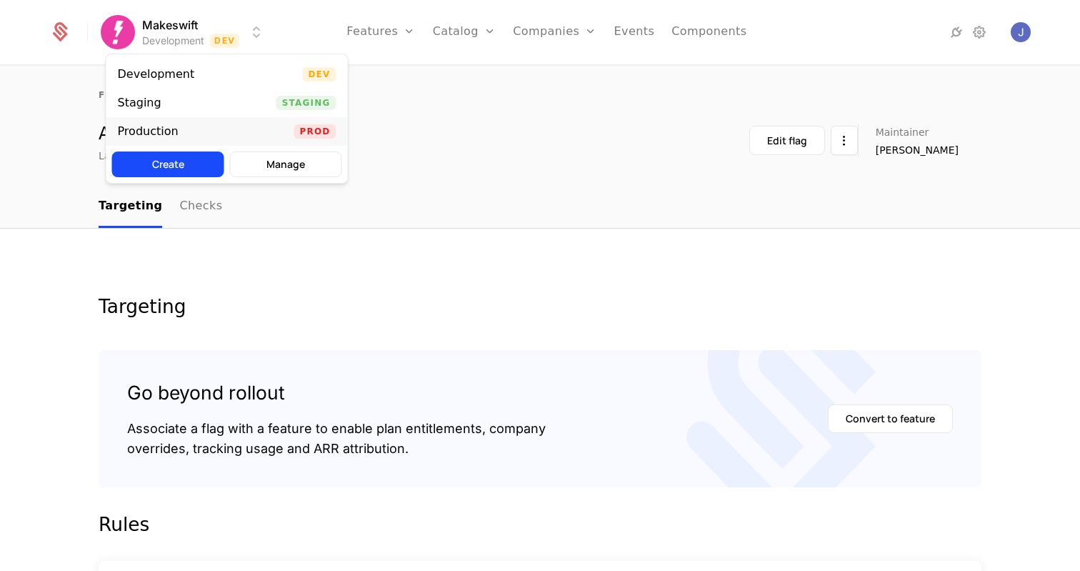
click at [175, 119] on div "Production Prod" at bounding box center [226, 131] width 241 height 29
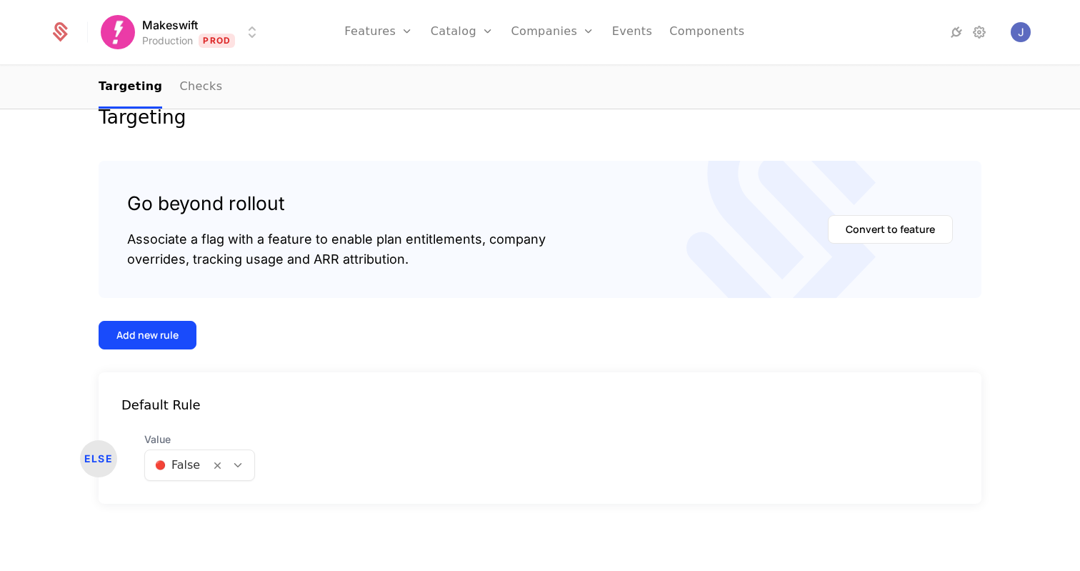
scroll to position [190, 0]
